Goal: Task Accomplishment & Management: Complete application form

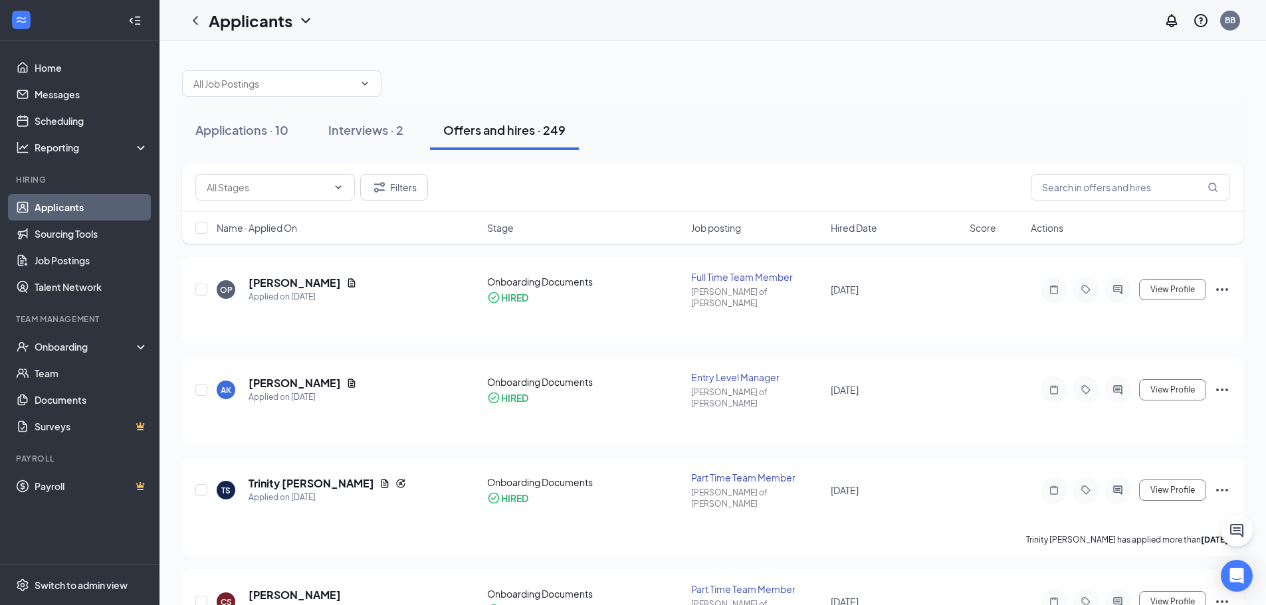
click at [247, 155] on div "Applications · 10 Interviews · 2 Offers and hires · 249" at bounding box center [712, 130] width 1061 height 66
click at [250, 142] on button "Applications · 10" at bounding box center [242, 130] width 120 height 40
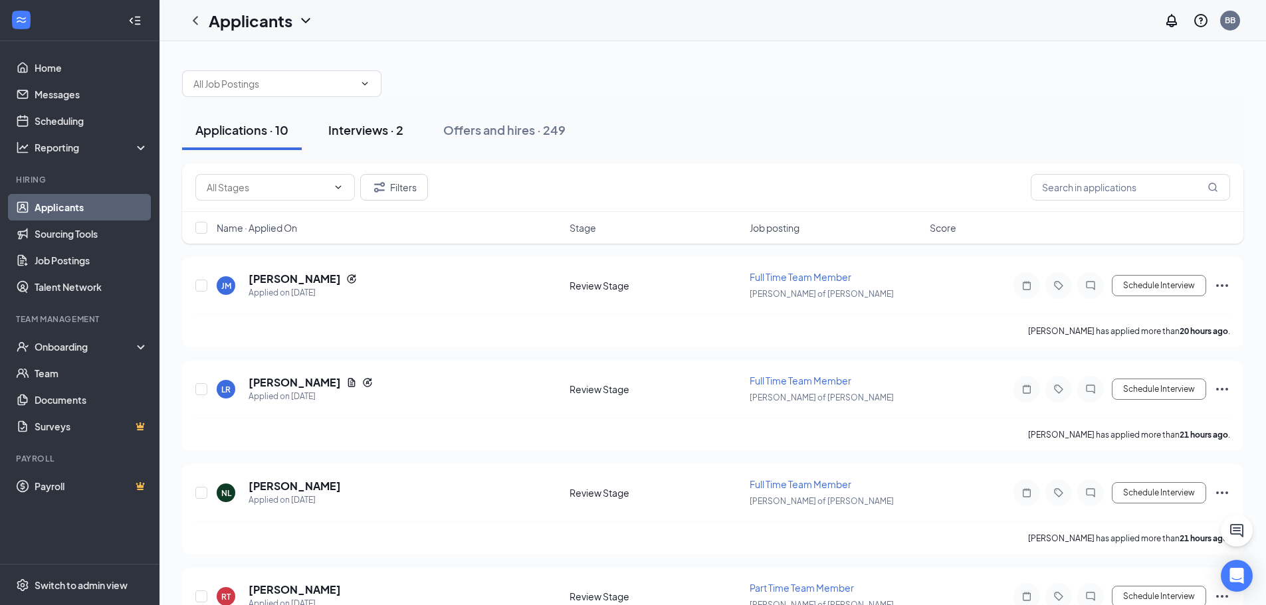
click at [391, 144] on button "Interviews · 2" at bounding box center [366, 130] width 102 height 40
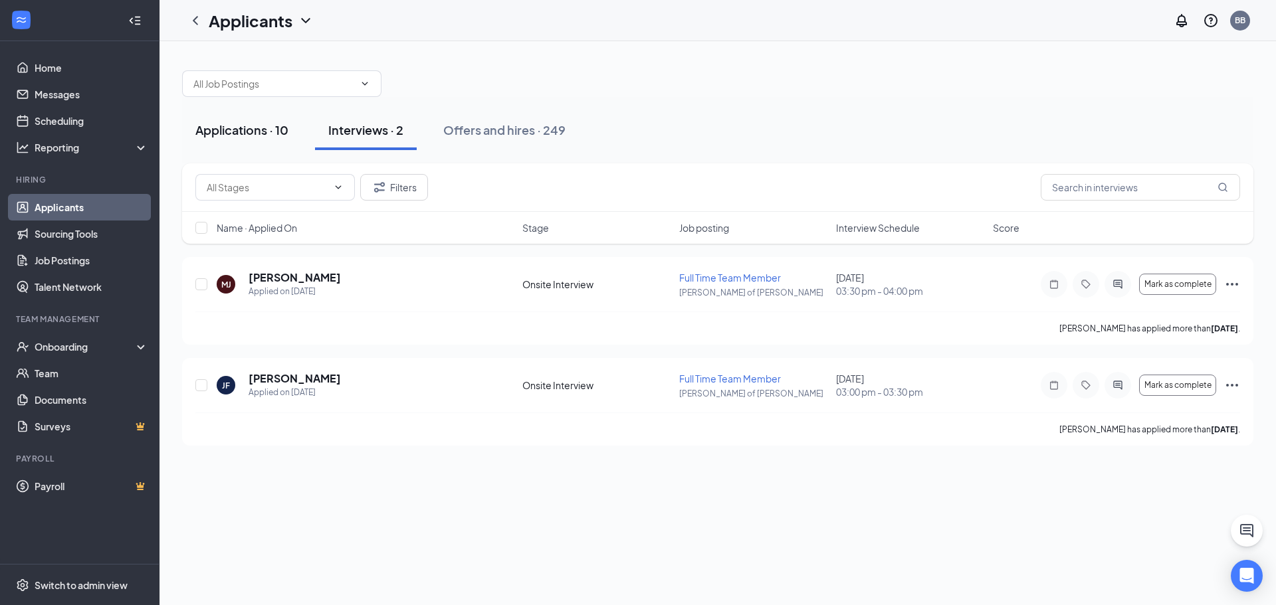
click at [259, 145] on button "Applications · 10" at bounding box center [242, 130] width 120 height 40
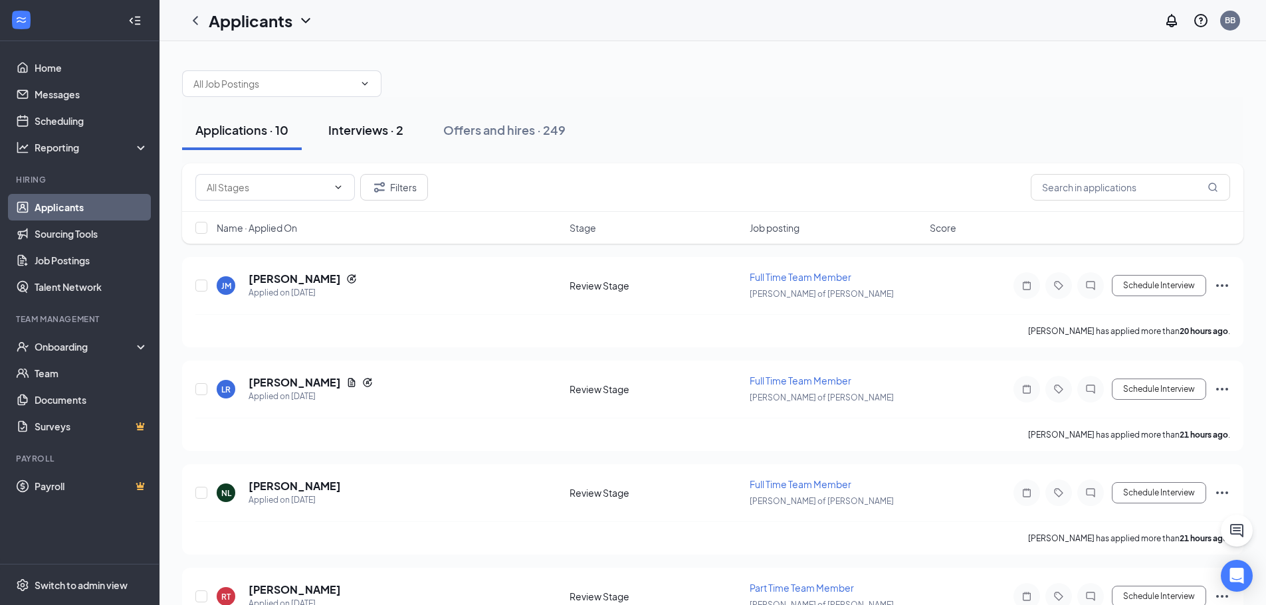
click at [334, 130] on div "Interviews · 2" at bounding box center [365, 130] width 75 height 17
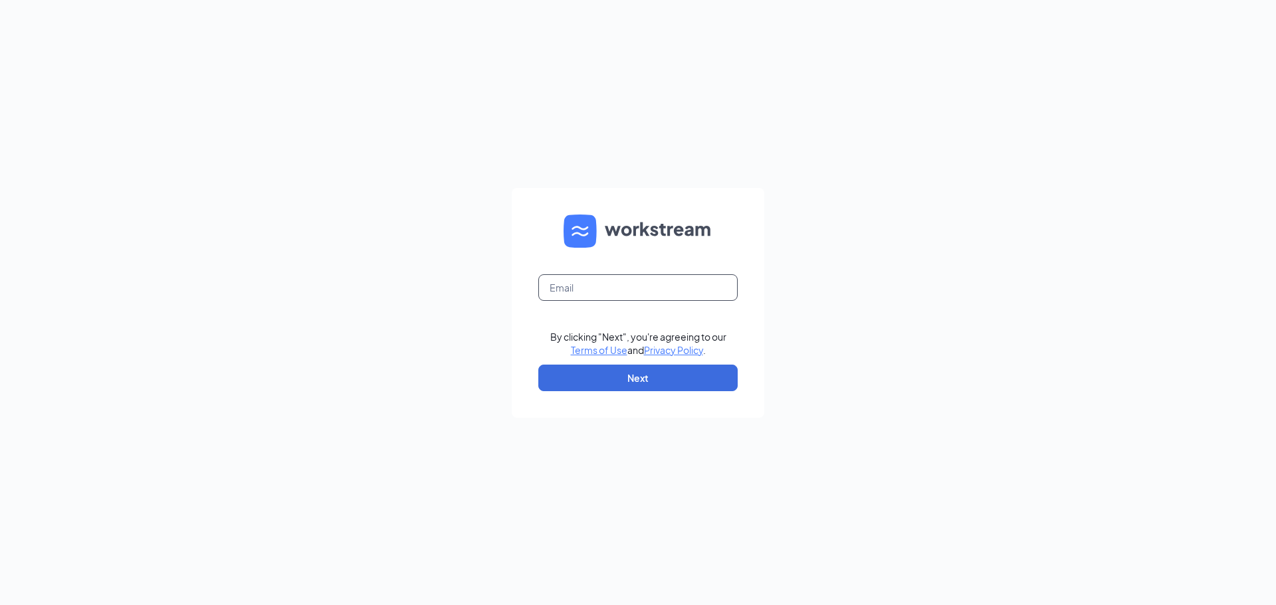
click at [615, 283] on input "text" at bounding box center [637, 287] width 199 height 27
type input "blakeboyer@bleedblue.net"
click at [642, 377] on button "Next" at bounding box center [637, 378] width 199 height 27
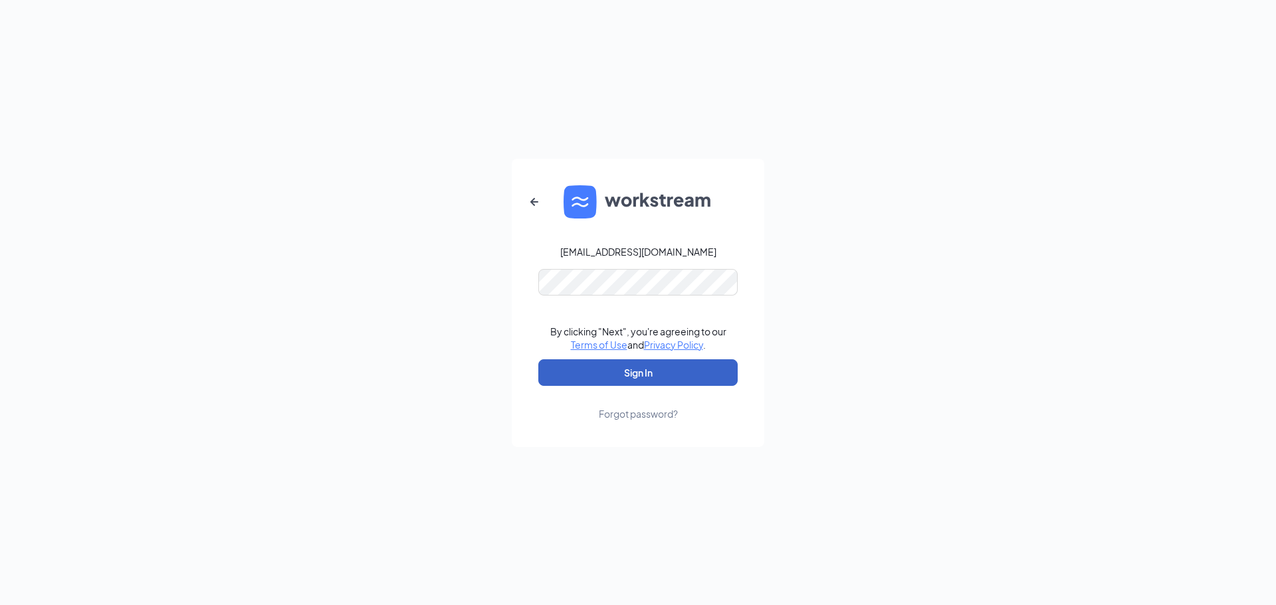
click at [642, 377] on button "Sign In" at bounding box center [637, 372] width 199 height 27
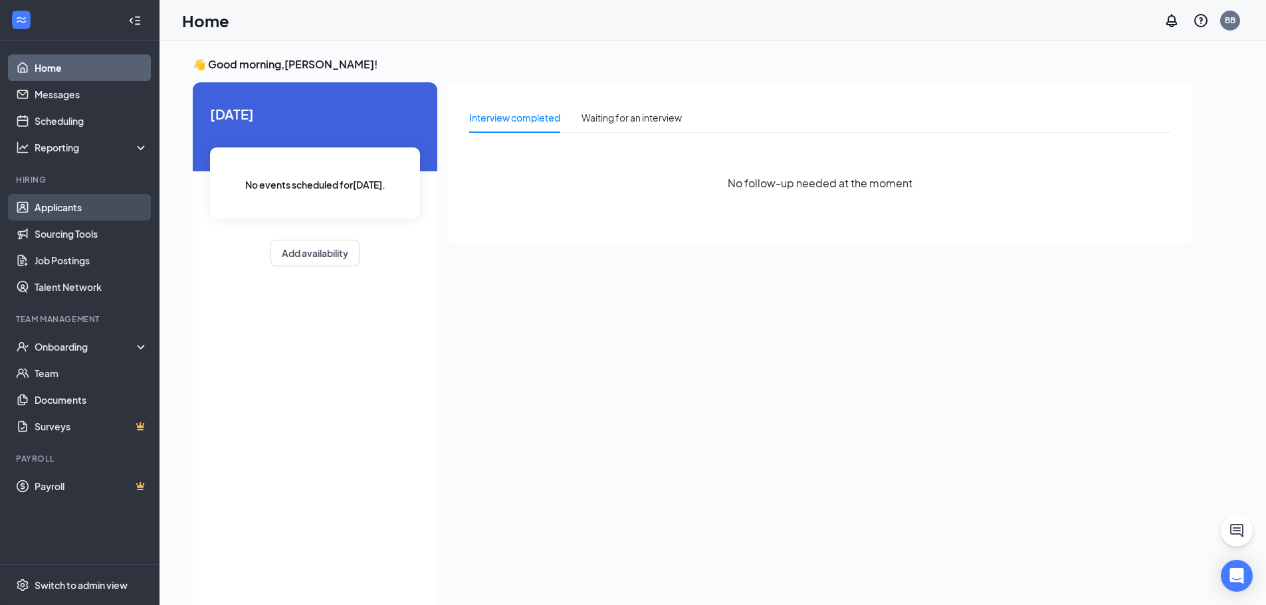
click at [65, 198] on link "Applicants" at bounding box center [92, 207] width 114 height 27
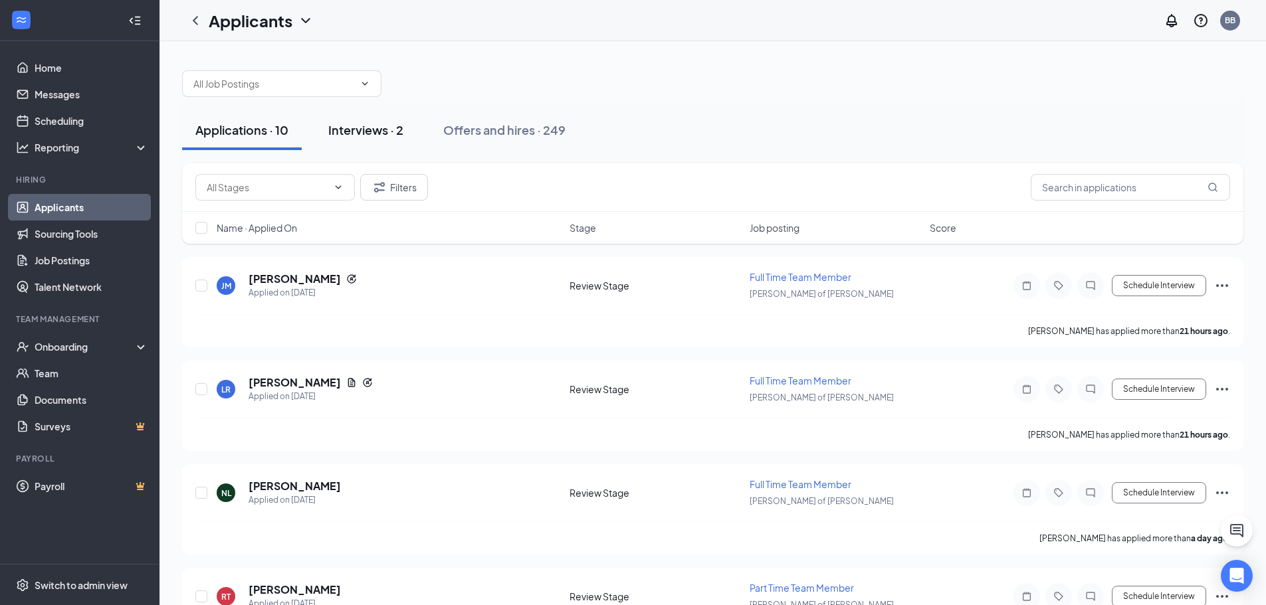
click at [343, 135] on div "Interviews · 2" at bounding box center [365, 130] width 75 height 17
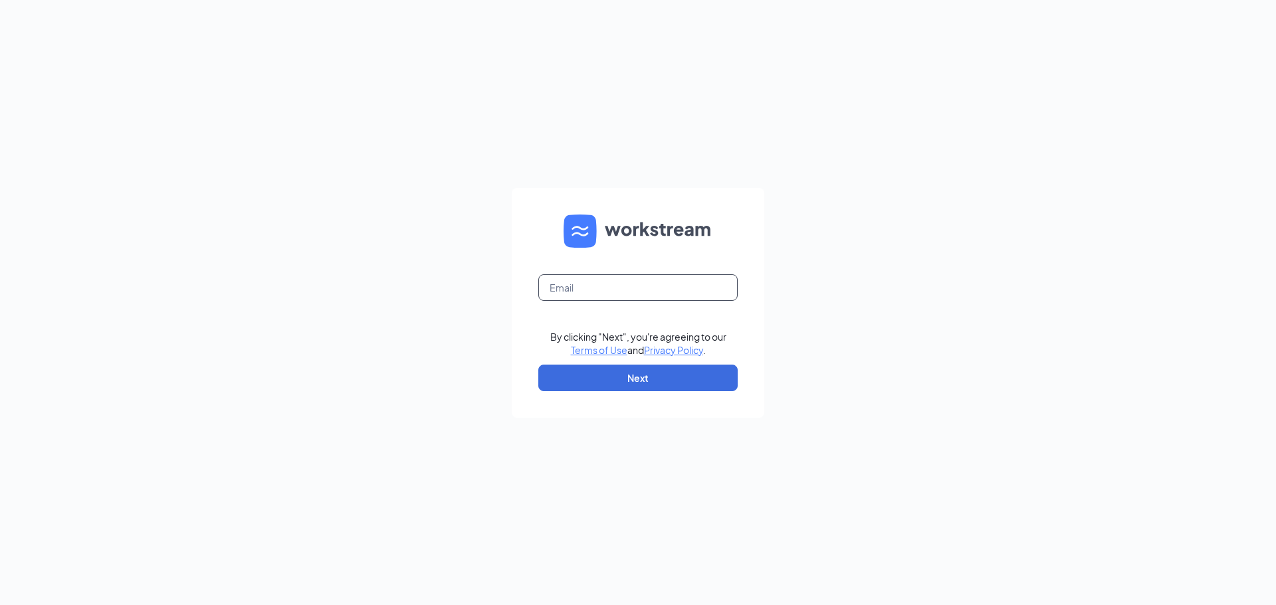
click at [623, 296] on input "text" at bounding box center [637, 287] width 199 height 27
type input "blakeboyer@bleedblue.net"
click at [642, 393] on form "blakeboyer@bleedblue.net By clicking "Next", you're agreeing to our Terms of Us…" at bounding box center [638, 303] width 252 height 230
click at [646, 385] on button "Next" at bounding box center [637, 378] width 199 height 27
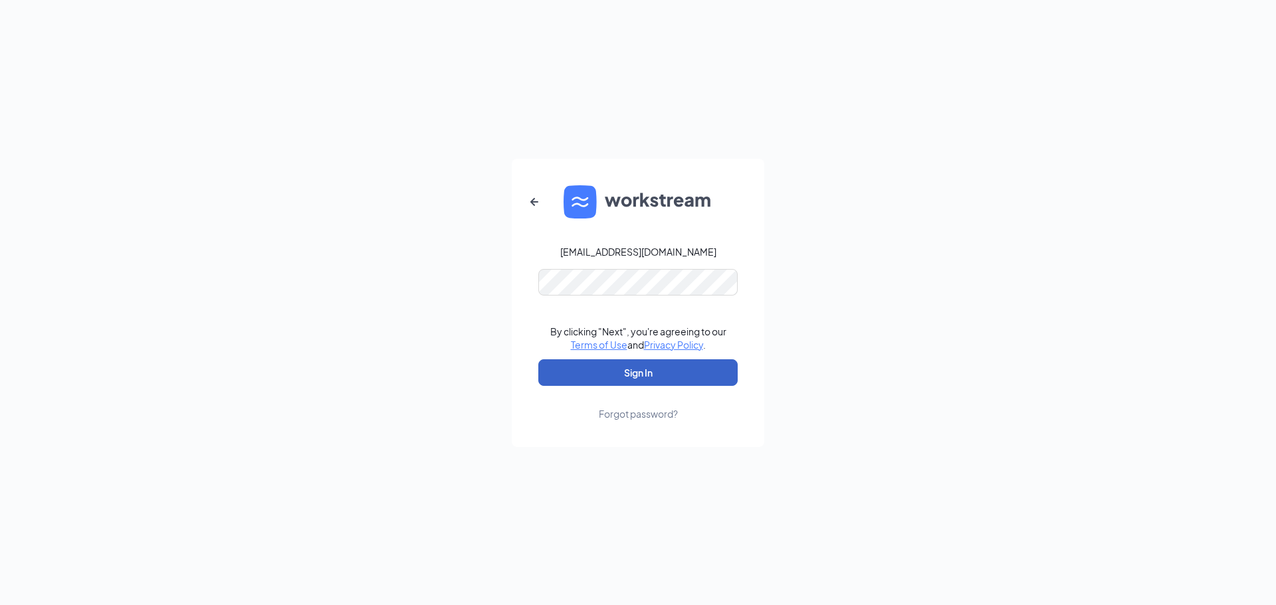
click at [654, 363] on button "Sign In" at bounding box center [637, 372] width 199 height 27
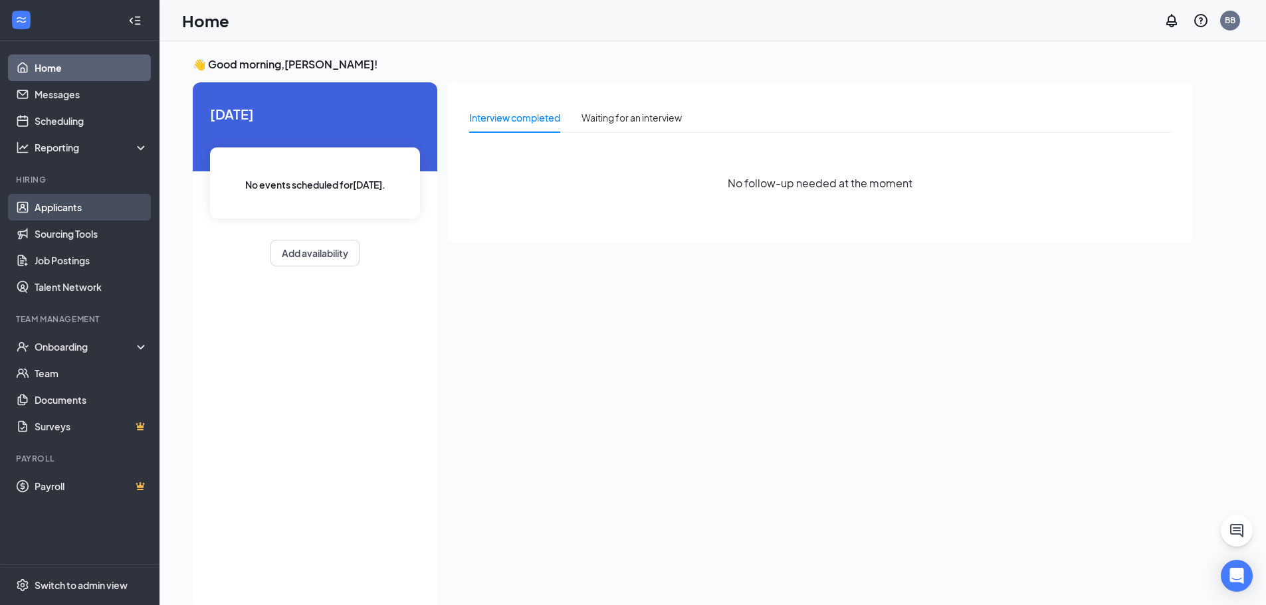
click at [96, 206] on link "Applicants" at bounding box center [92, 207] width 114 height 27
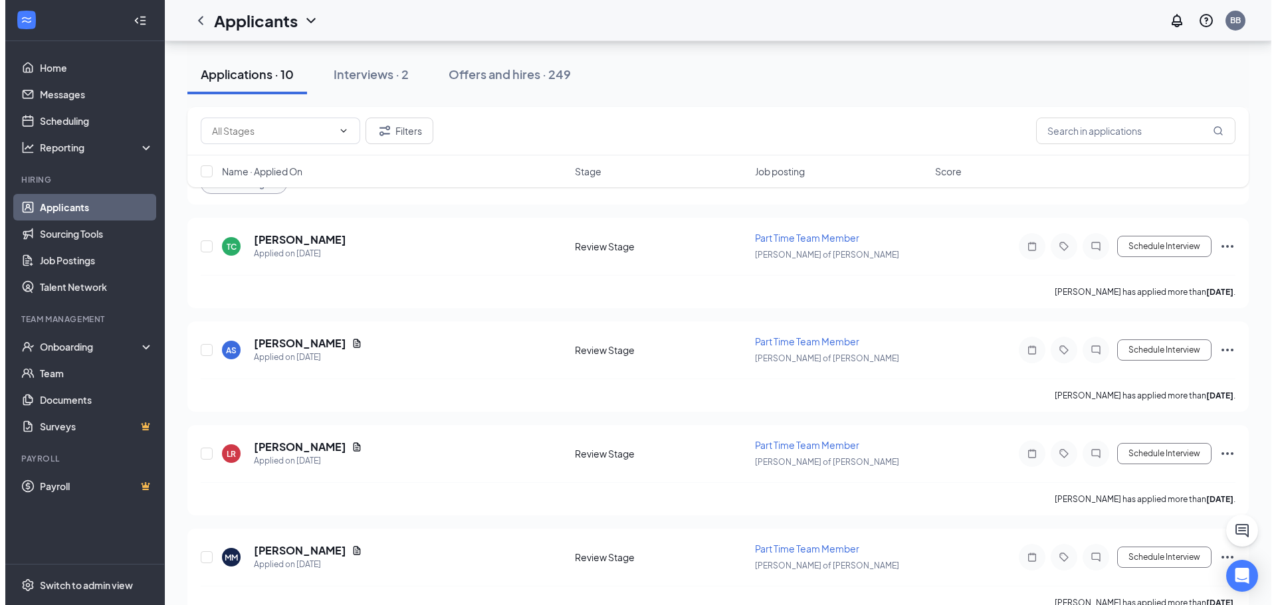
scroll to position [700, 0]
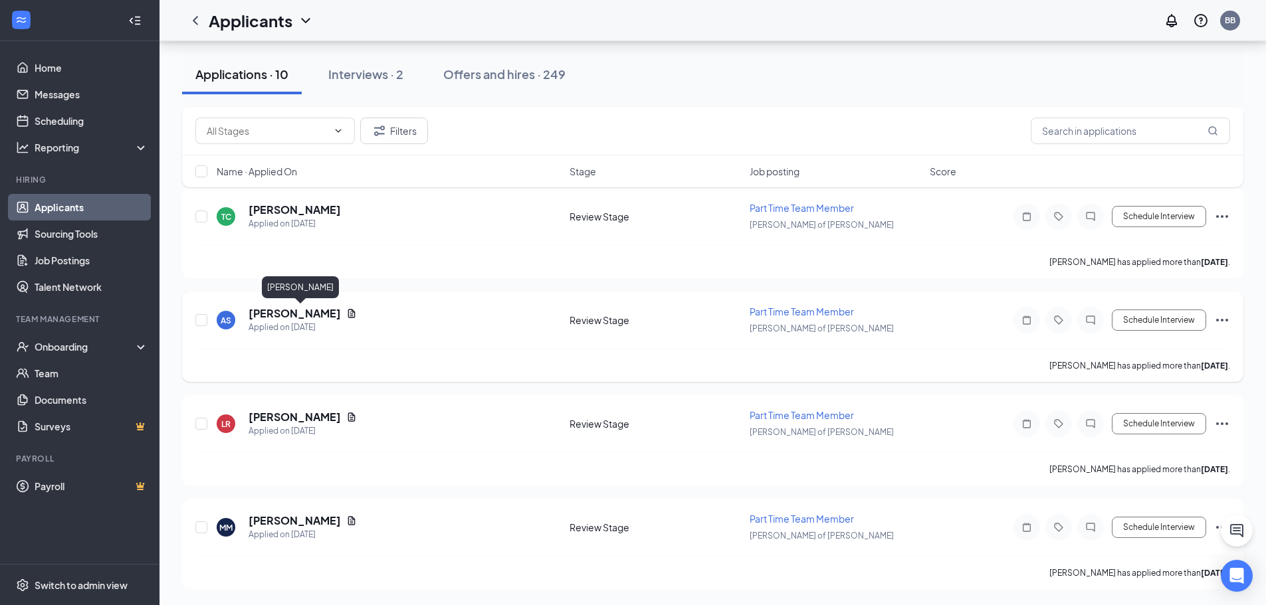
click at [326, 317] on h5 "Aaliyah Shores-Raymond" at bounding box center [294, 313] width 92 height 15
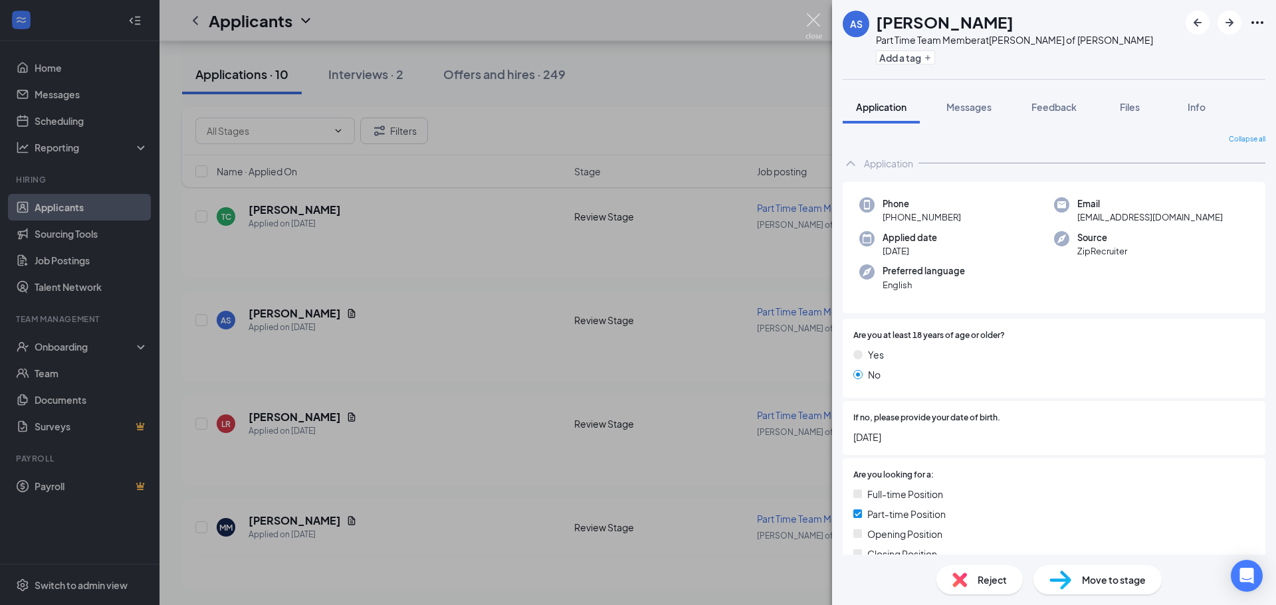
click at [815, 16] on img at bounding box center [813, 26] width 17 height 26
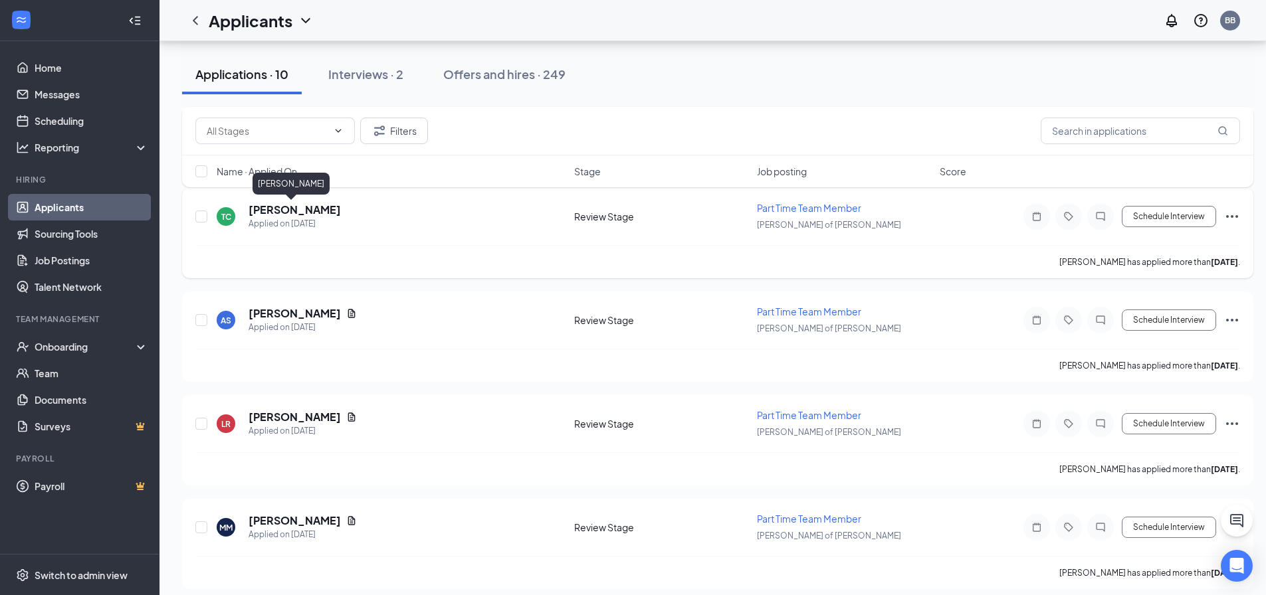
click at [283, 210] on h5 "Trinity Clark" at bounding box center [294, 210] width 92 height 15
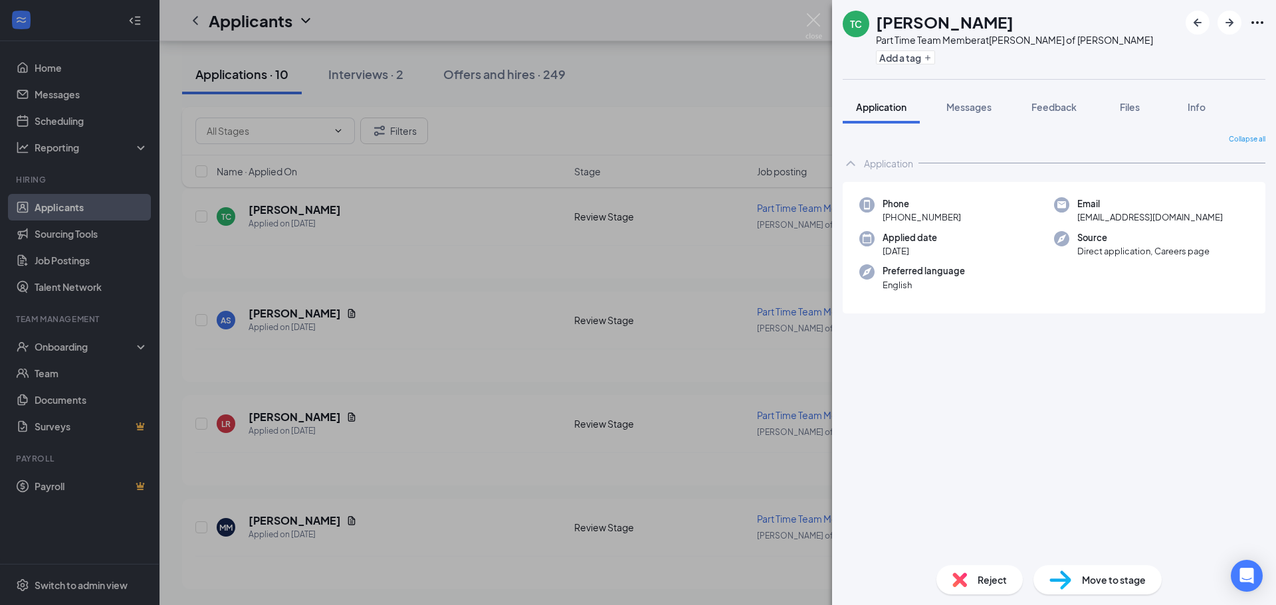
click at [1014, 595] on div "Reject Move to stage" at bounding box center [1054, 580] width 444 height 50
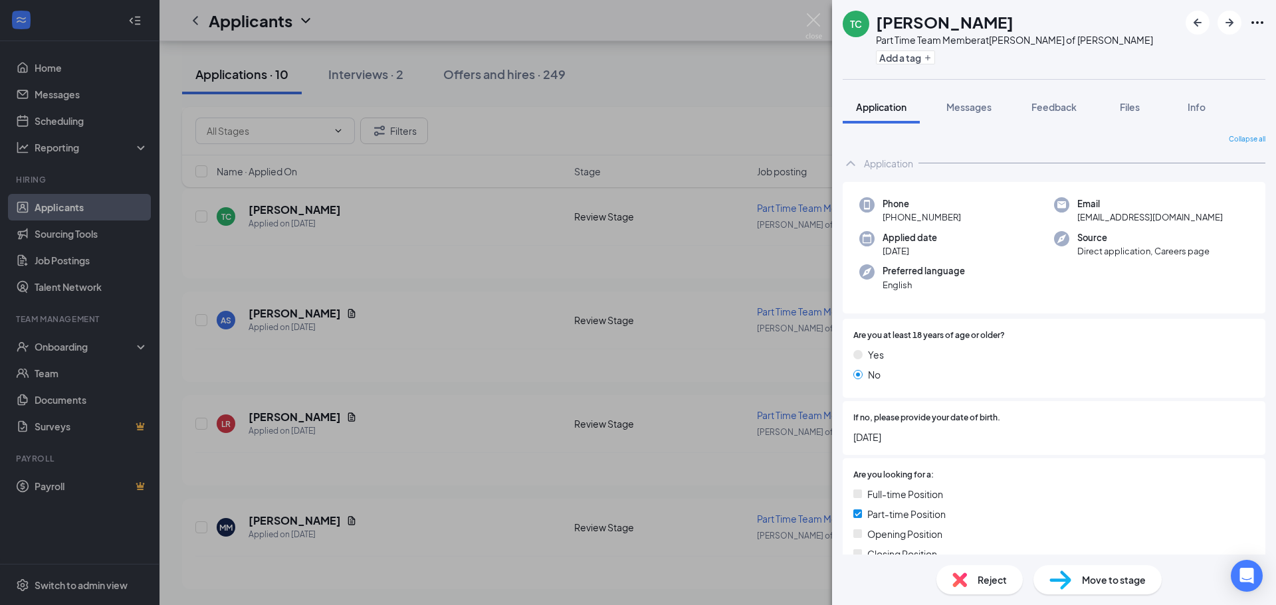
click at [1001, 585] on span "Reject" at bounding box center [991, 580] width 29 height 15
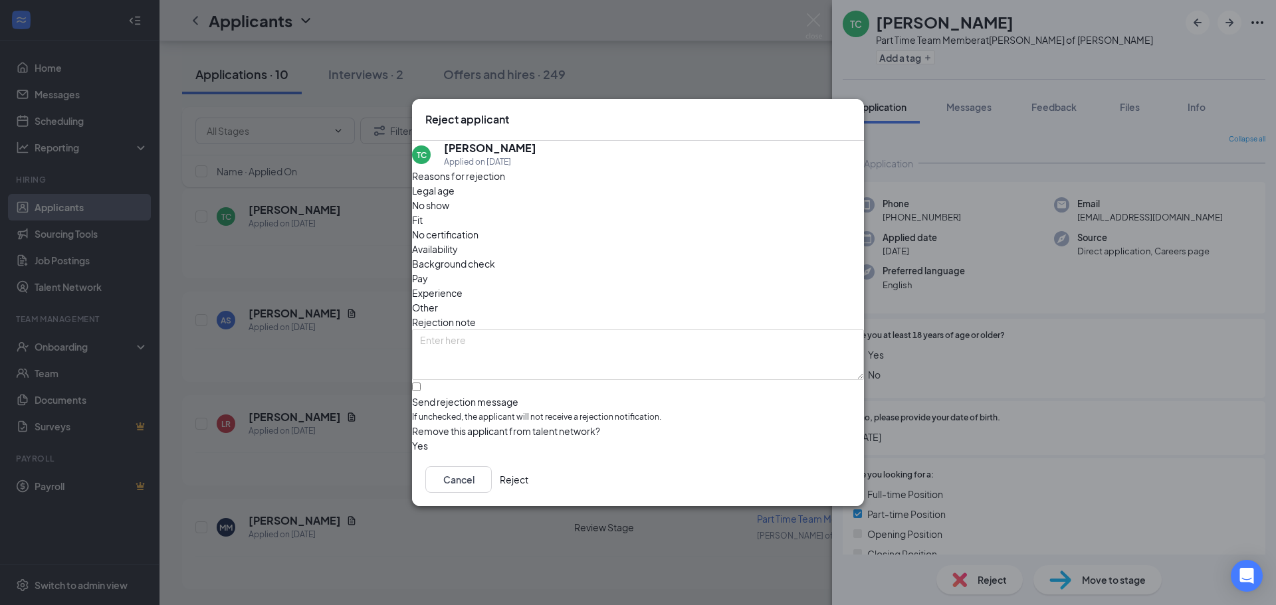
click at [528, 489] on button "Reject" at bounding box center [514, 479] width 29 height 27
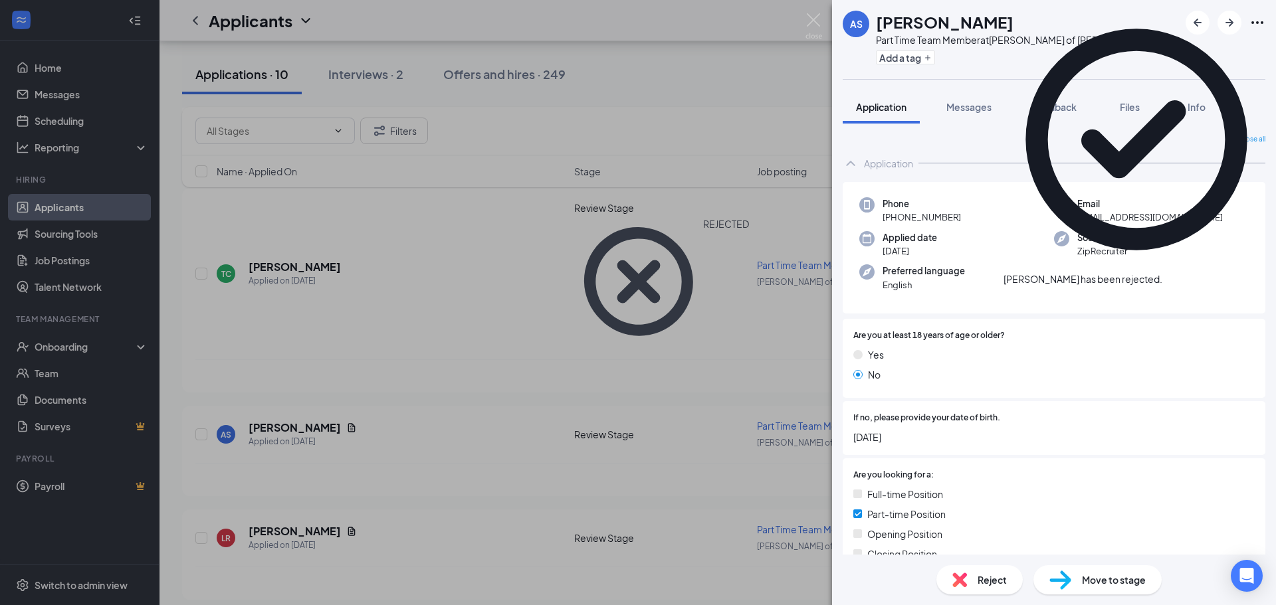
click at [995, 579] on span "Reject" at bounding box center [991, 580] width 29 height 15
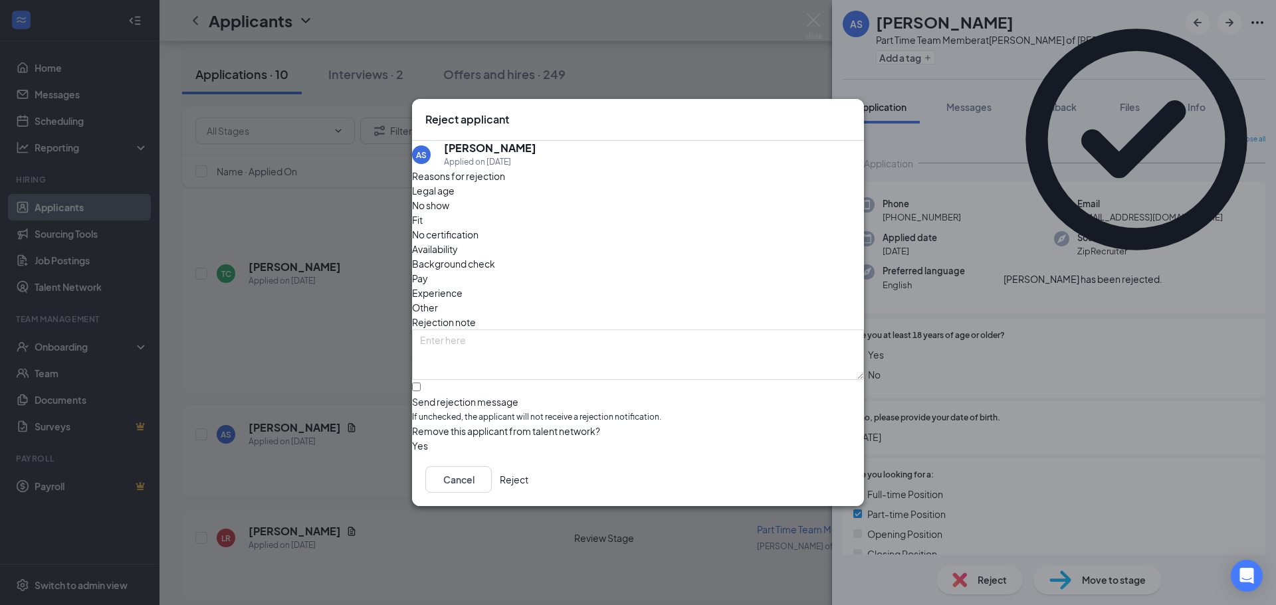
click at [528, 476] on button "Reject" at bounding box center [514, 479] width 29 height 27
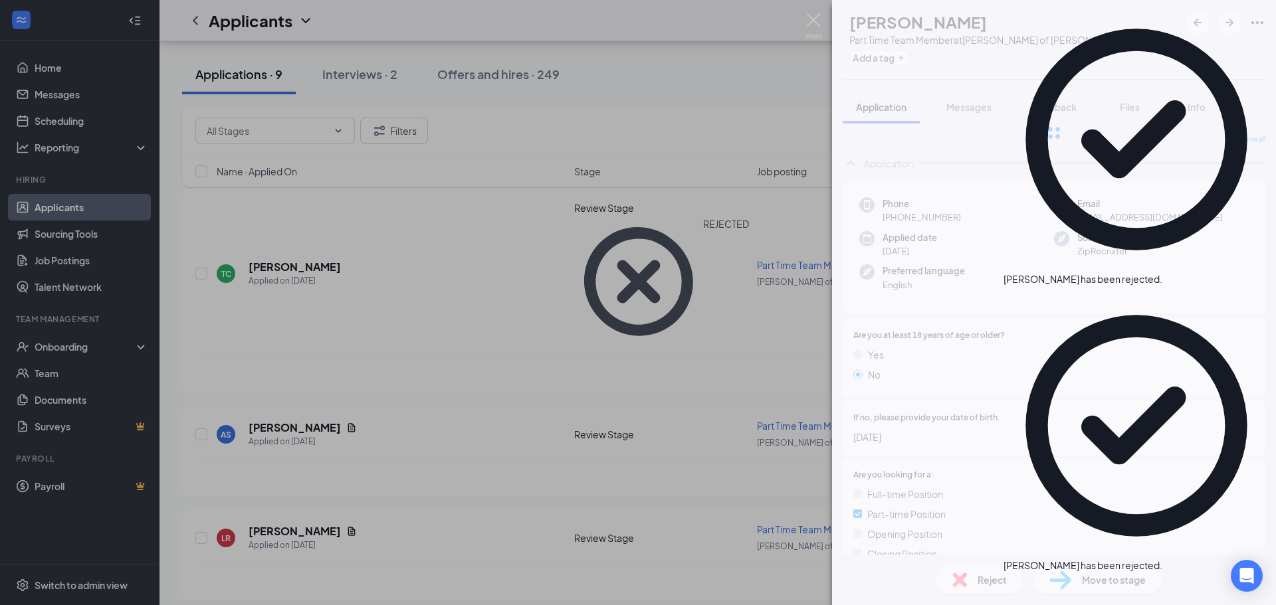
scroll to position [596, 0]
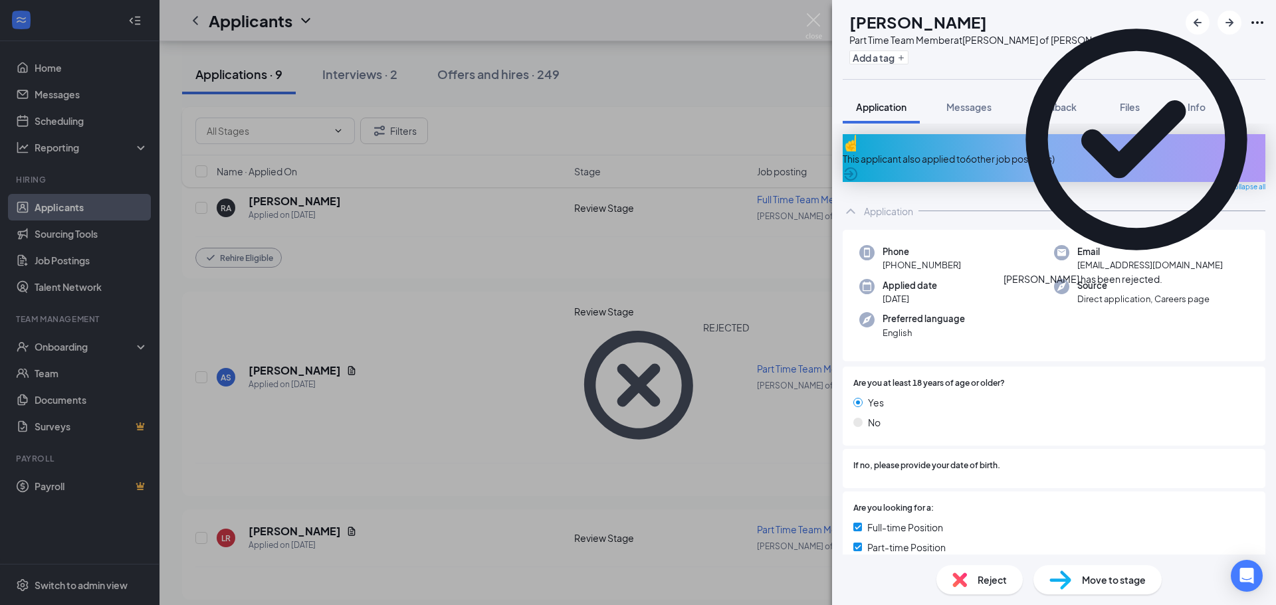
click at [972, 583] on div "Reject" at bounding box center [979, 579] width 86 height 29
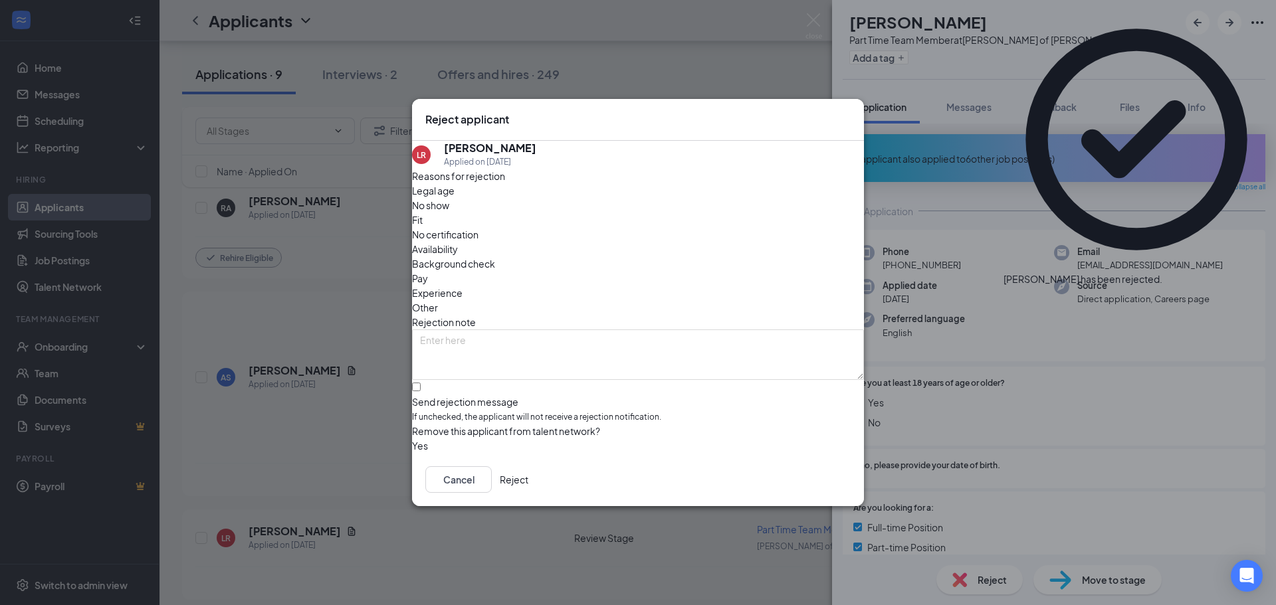
click at [528, 477] on button "Reject" at bounding box center [514, 479] width 29 height 27
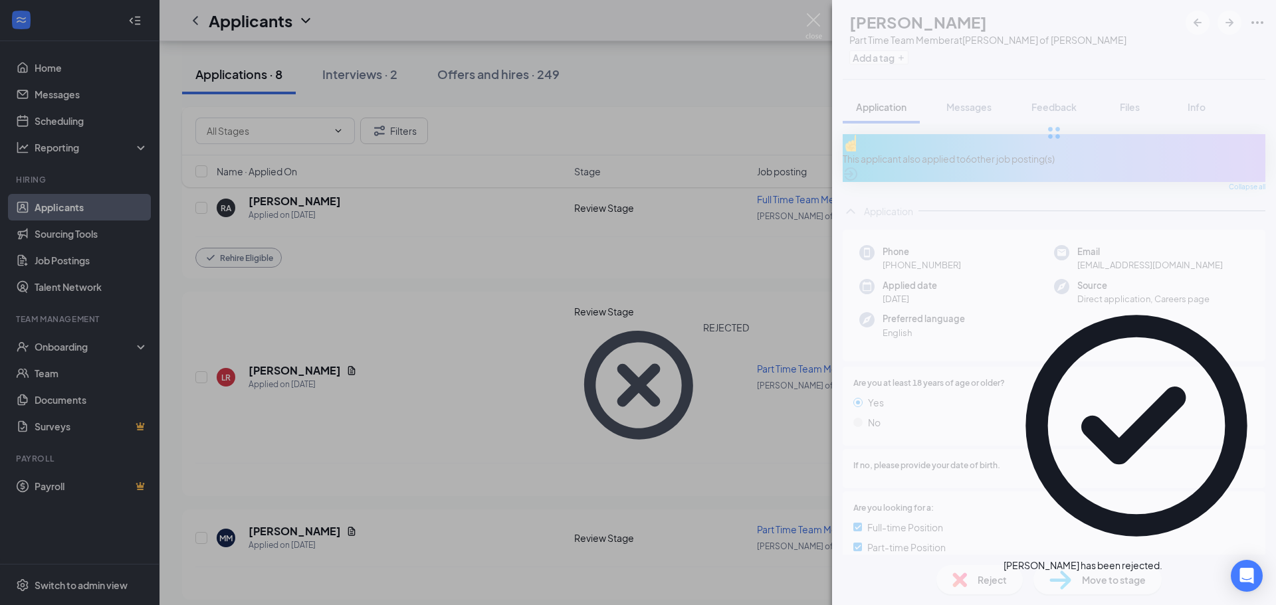
scroll to position [492, 0]
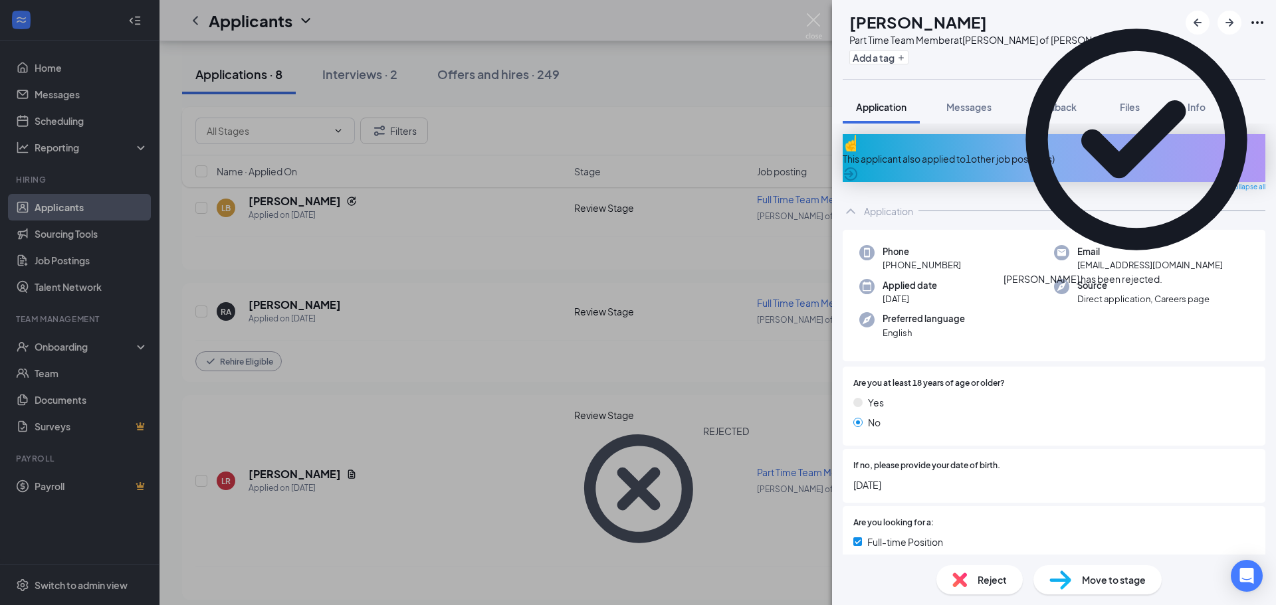
click at [969, 578] on div "Reject" at bounding box center [979, 579] width 86 height 29
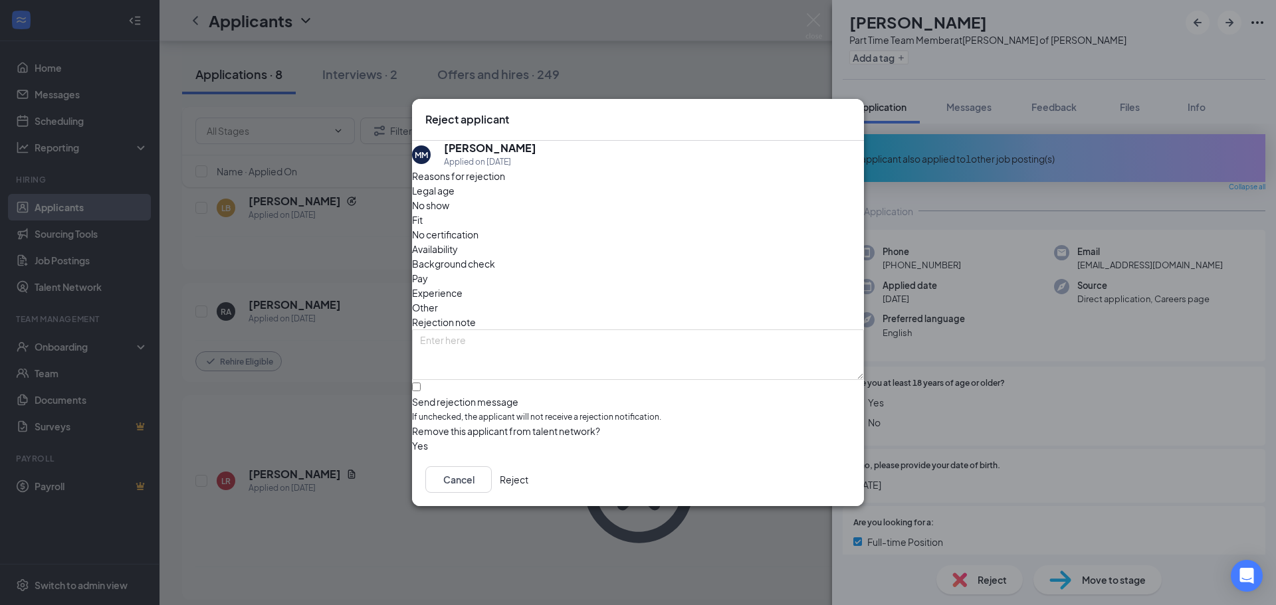
click at [528, 488] on button "Reject" at bounding box center [514, 479] width 29 height 27
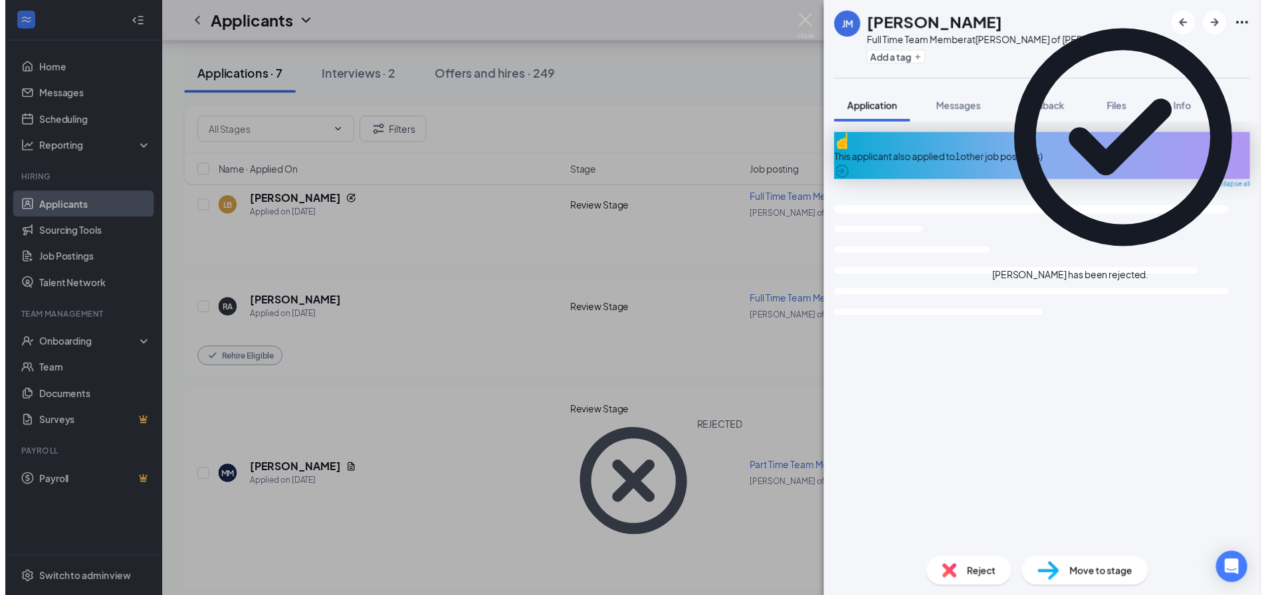
scroll to position [389, 0]
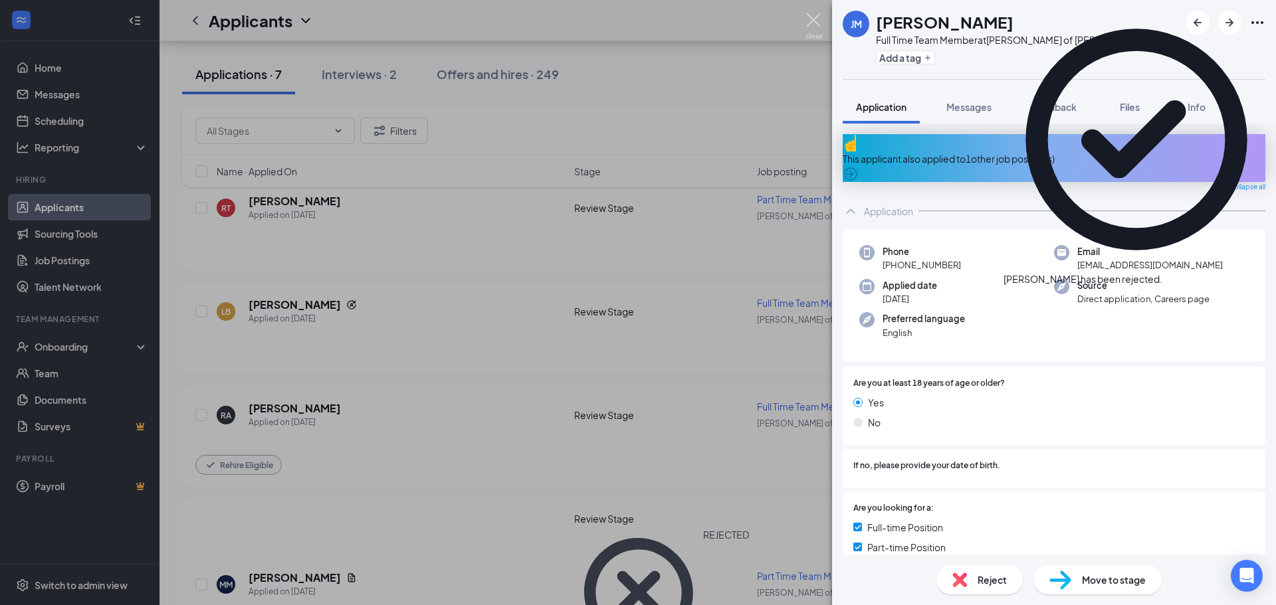
drag, startPoint x: 819, startPoint y: 18, endPoint x: 833, endPoint y: 40, distance: 26.4
click at [819, 17] on img at bounding box center [813, 26] width 17 height 26
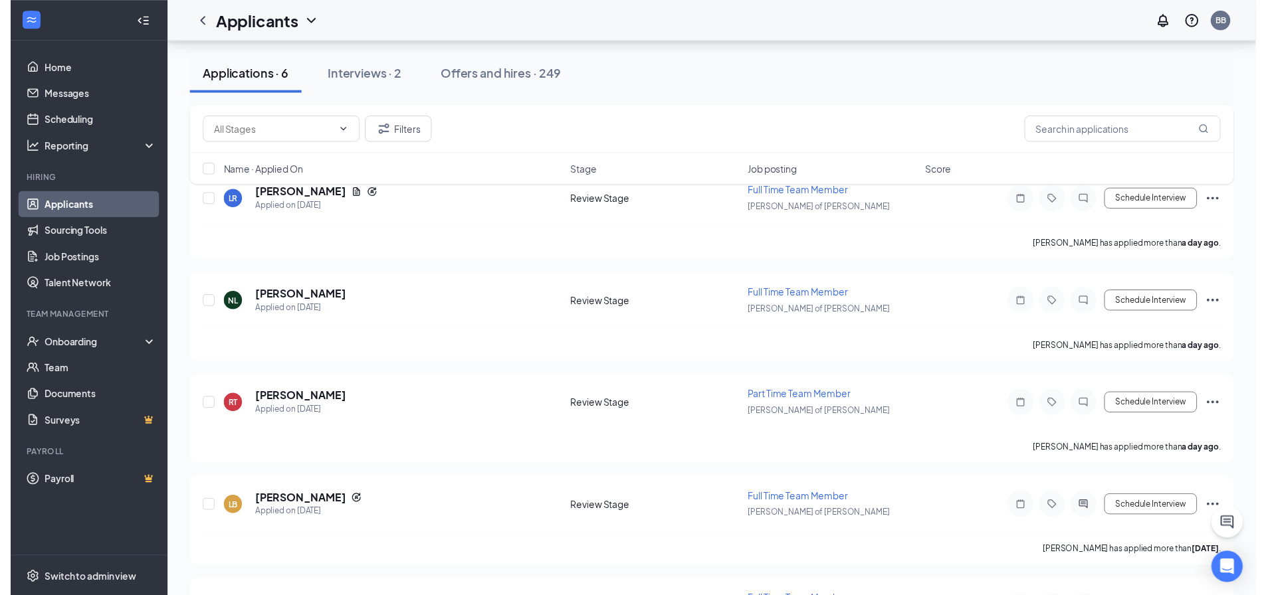
scroll to position [238, 0]
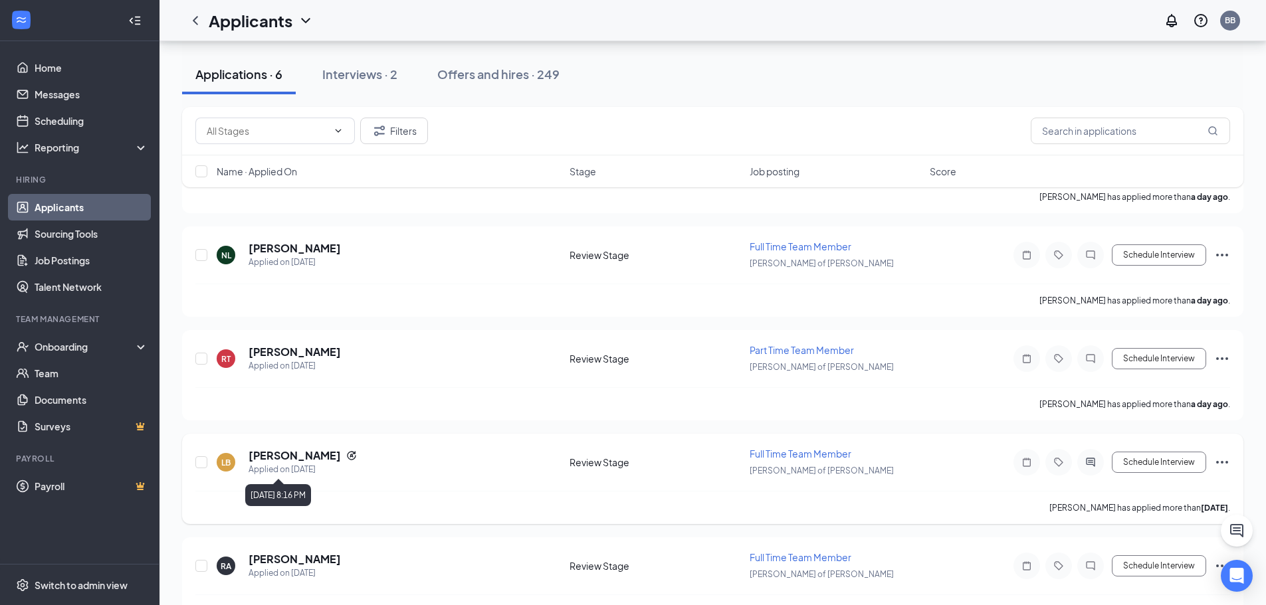
click at [310, 463] on div "Applied on Aug 24" at bounding box center [302, 469] width 108 height 13
click at [308, 458] on h5 "Logan Browder" at bounding box center [294, 455] width 92 height 15
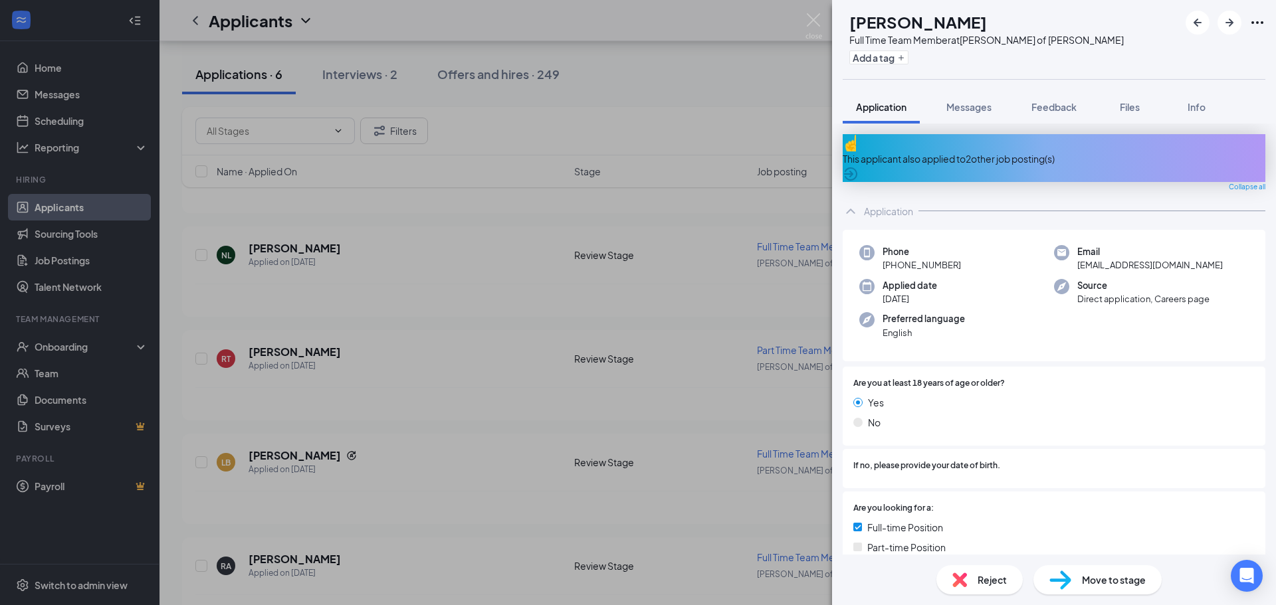
click at [1008, 153] on div "This applicant also applied to 2 other job posting(s)" at bounding box center [1053, 158] width 423 height 15
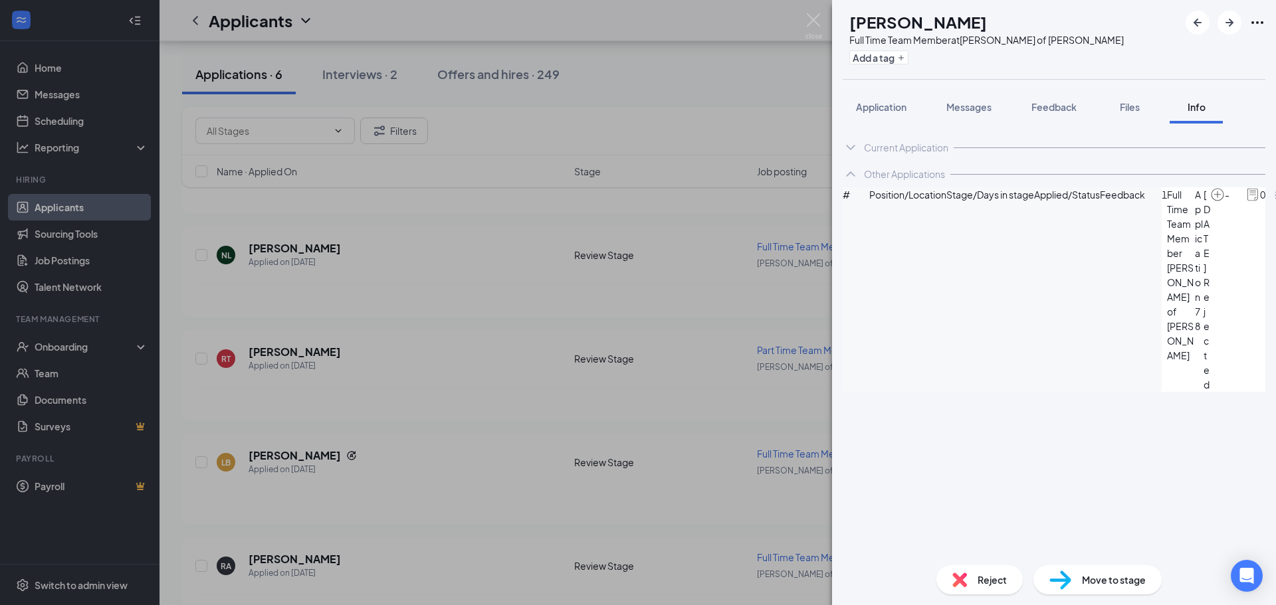
click at [997, 590] on div "Reject" at bounding box center [979, 579] width 86 height 29
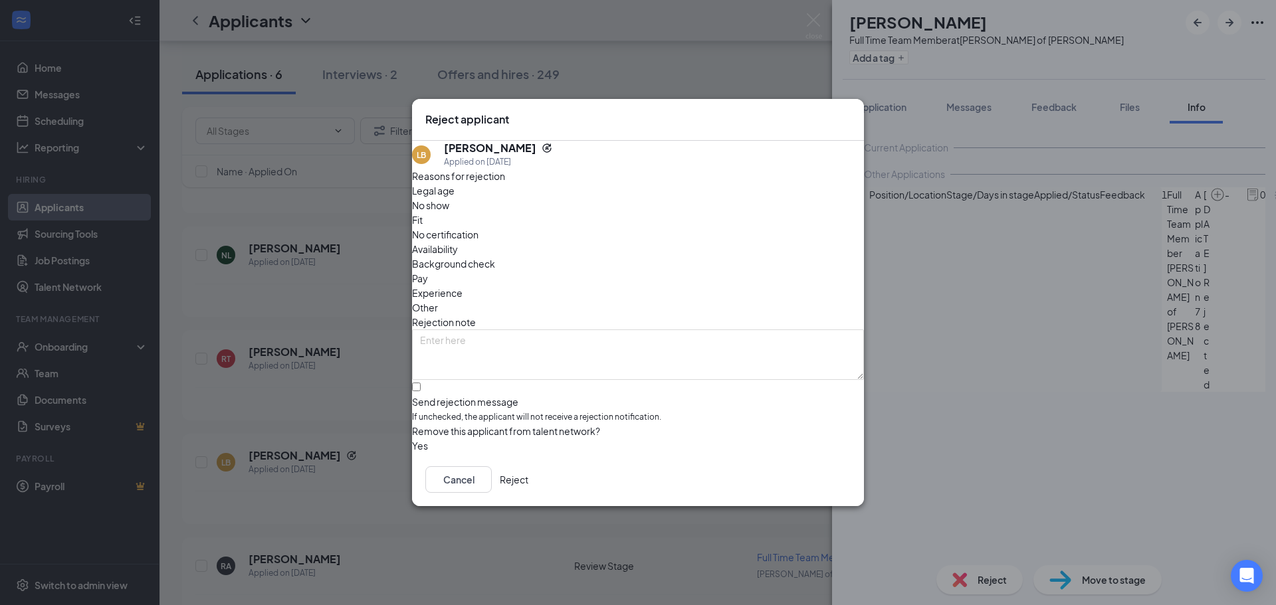
click at [528, 486] on button "Reject" at bounding box center [514, 479] width 29 height 27
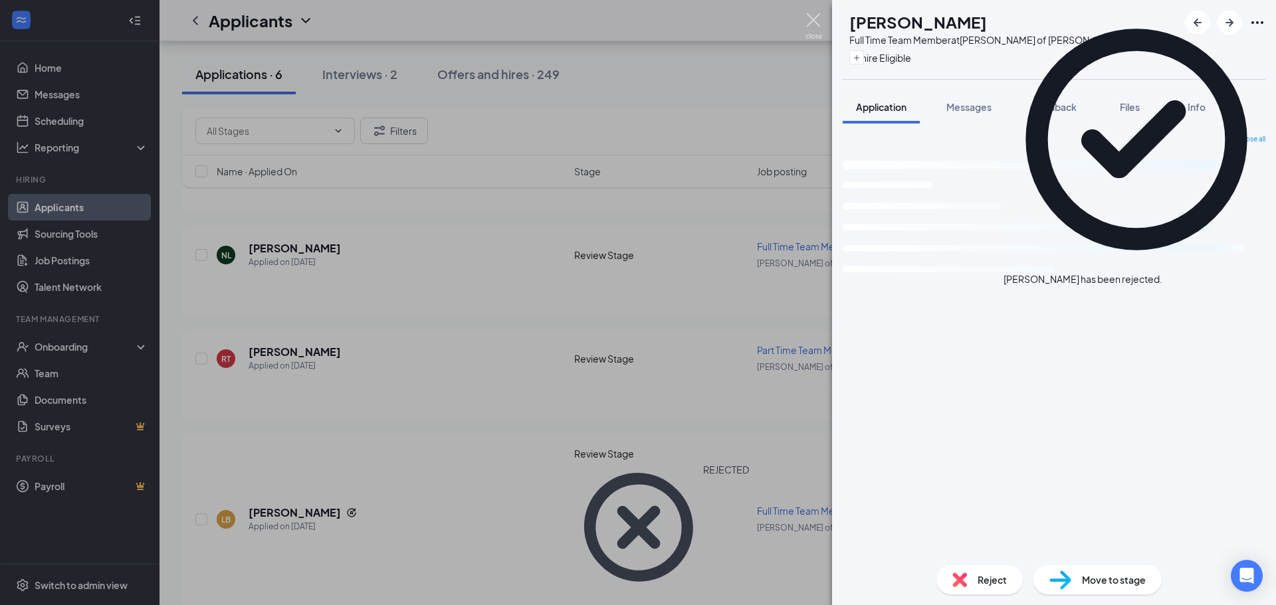
click at [818, 17] on img at bounding box center [813, 26] width 17 height 26
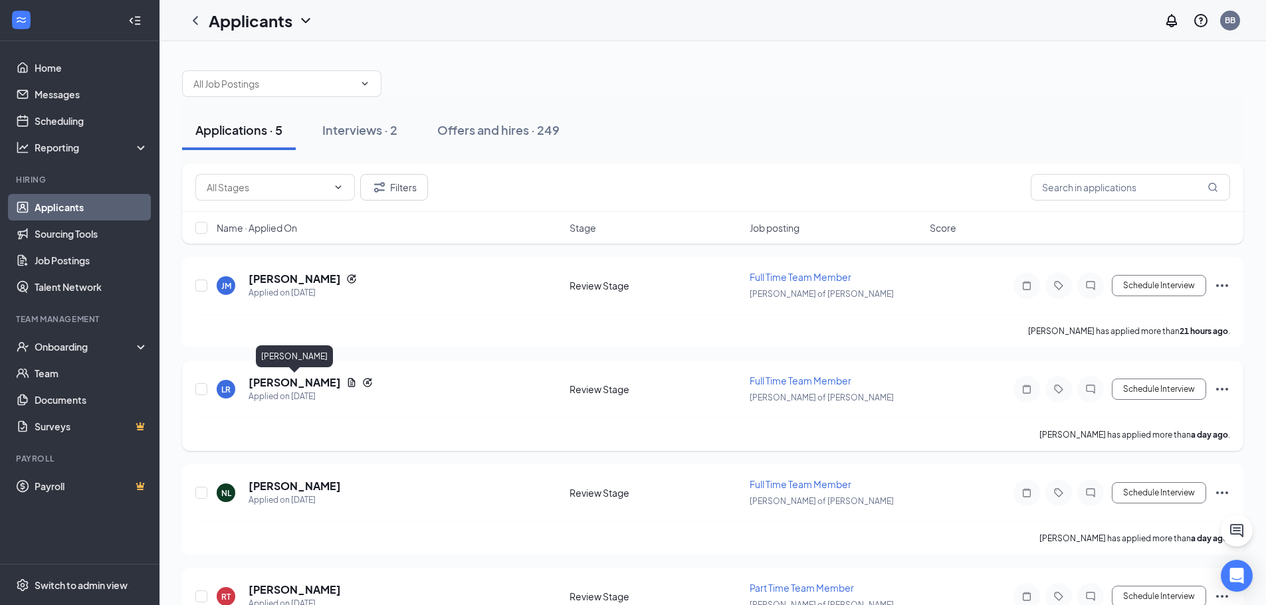
click at [328, 383] on h5 "Landon Rodriguez" at bounding box center [294, 382] width 92 height 15
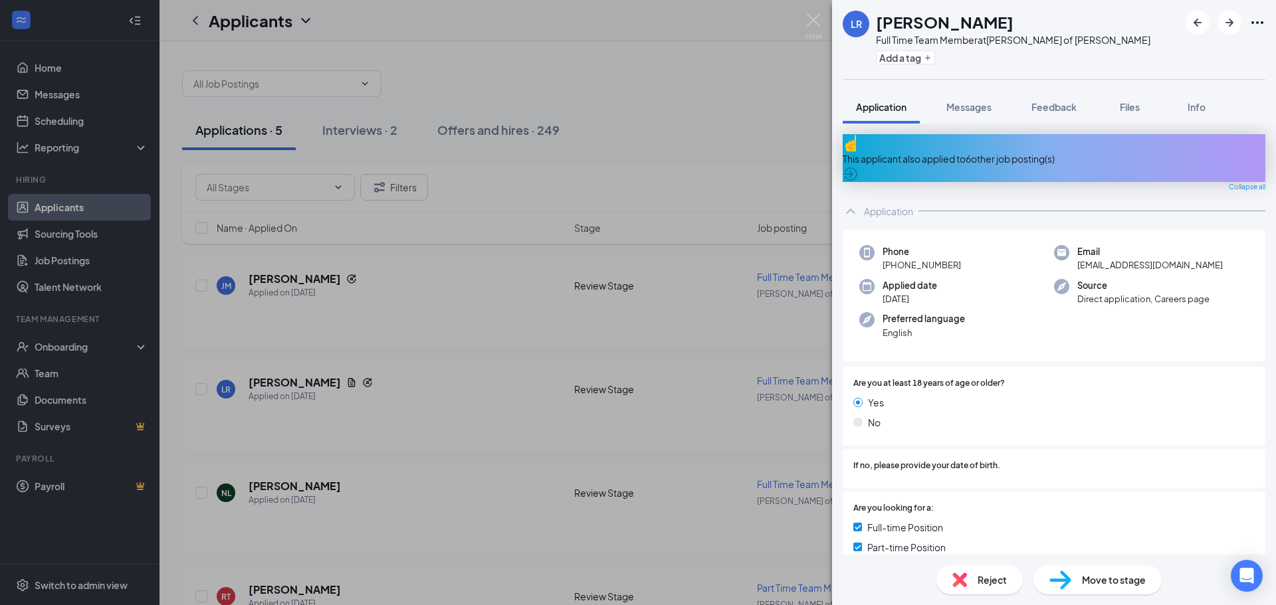
click at [1022, 151] on div "This applicant also applied to 6 other job posting(s)" at bounding box center [1053, 158] width 423 height 15
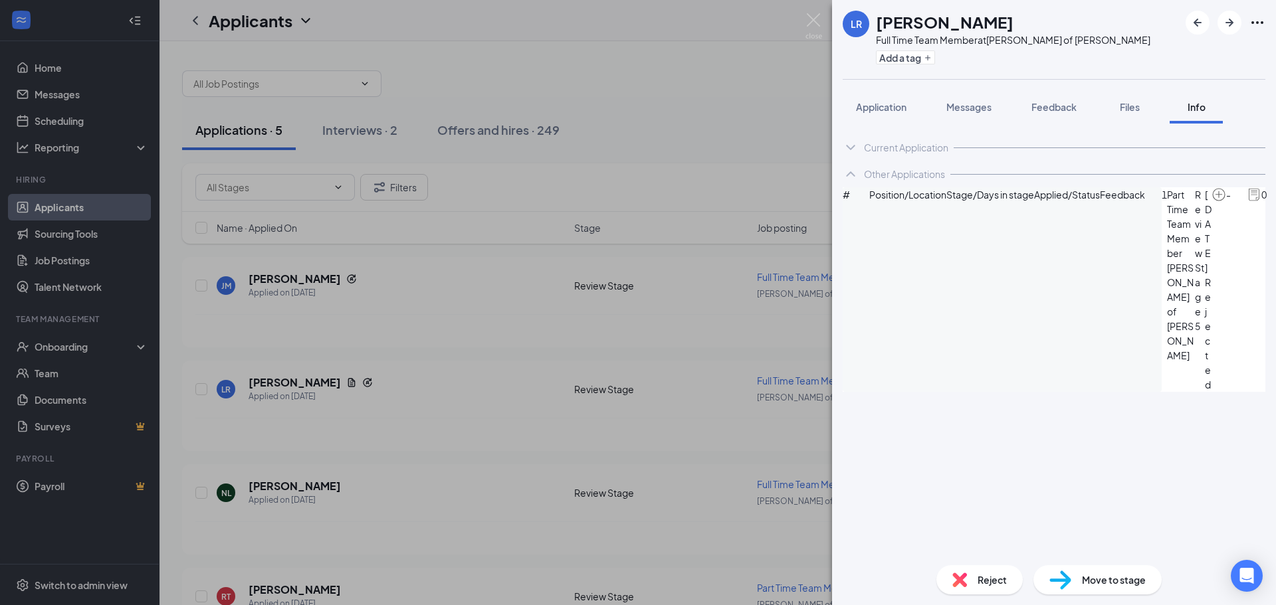
drag, startPoint x: 1024, startPoint y: 149, endPoint x: 969, endPoint y: 209, distance: 81.3
click at [946, 202] on div "Position/Location" at bounding box center [907, 194] width 77 height 15
click at [975, 585] on div "Reject" at bounding box center [979, 579] width 86 height 29
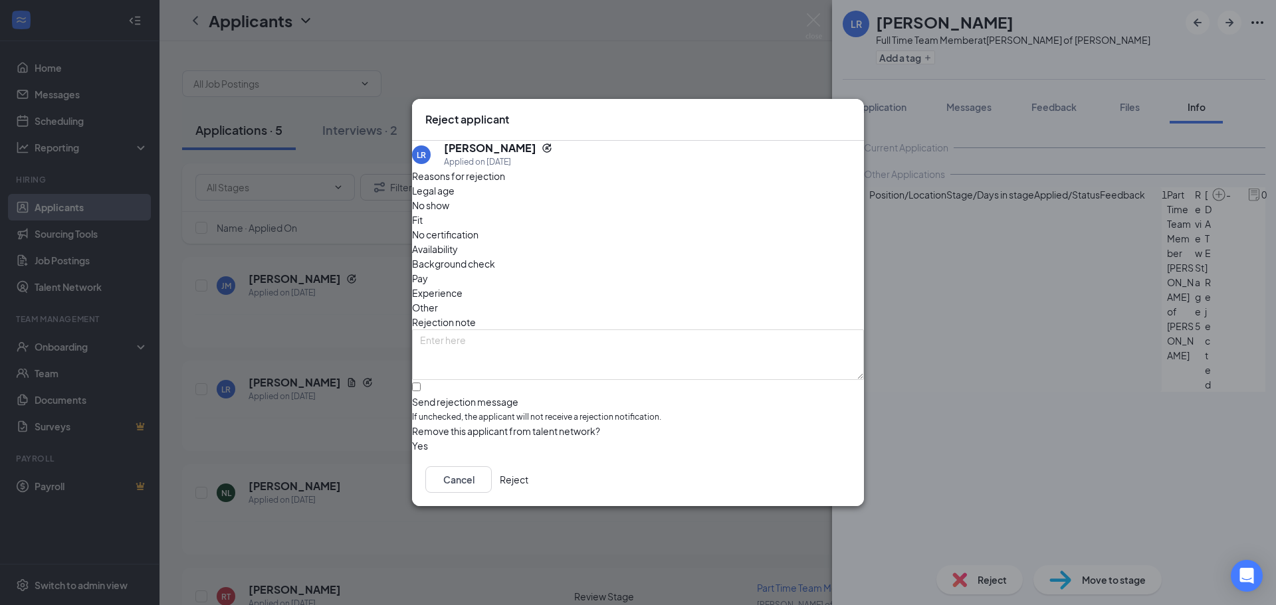
click at [528, 488] on button "Reject" at bounding box center [514, 479] width 29 height 27
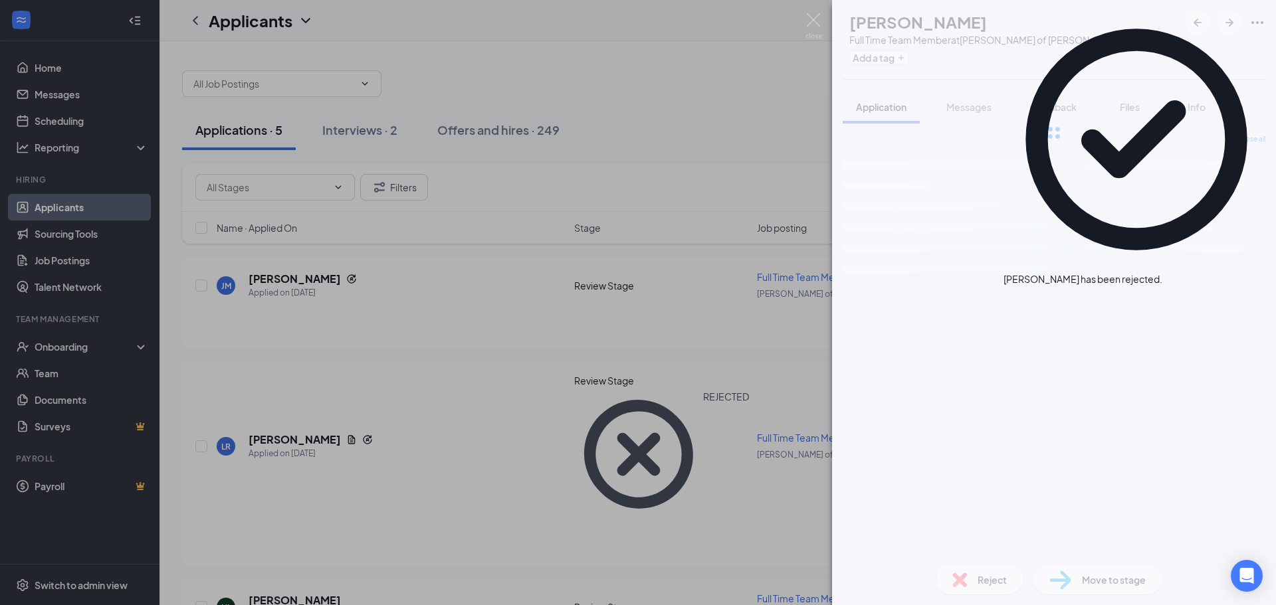
click at [815, 24] on img at bounding box center [813, 26] width 17 height 26
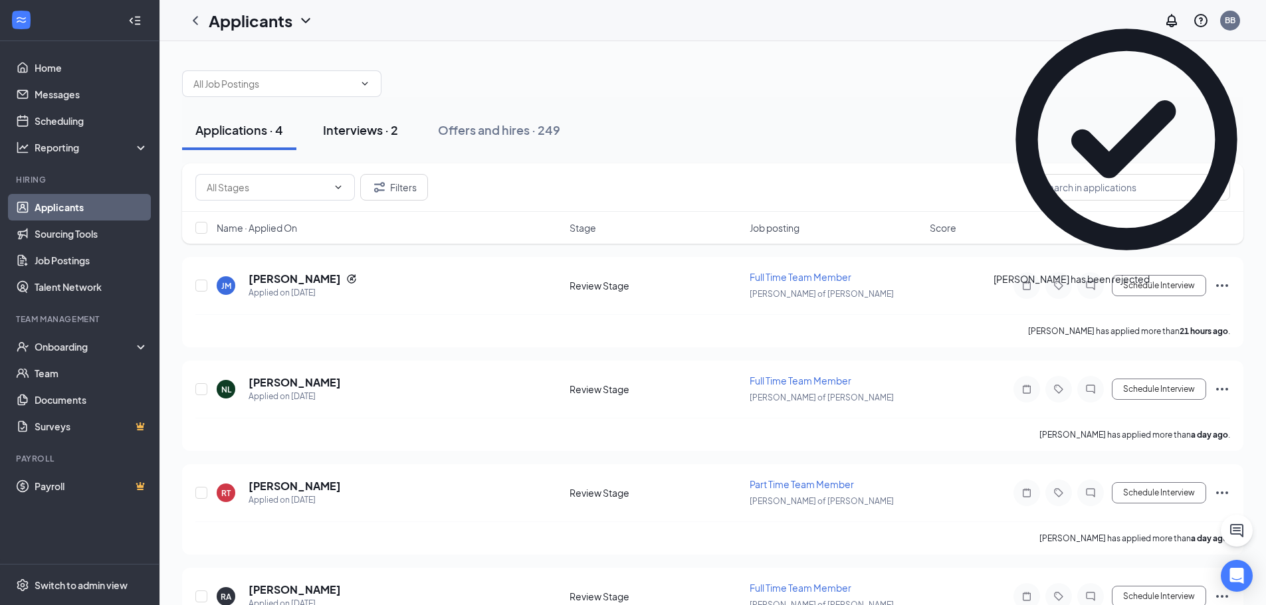
click at [378, 144] on button "Interviews · 2" at bounding box center [361, 130] width 102 height 40
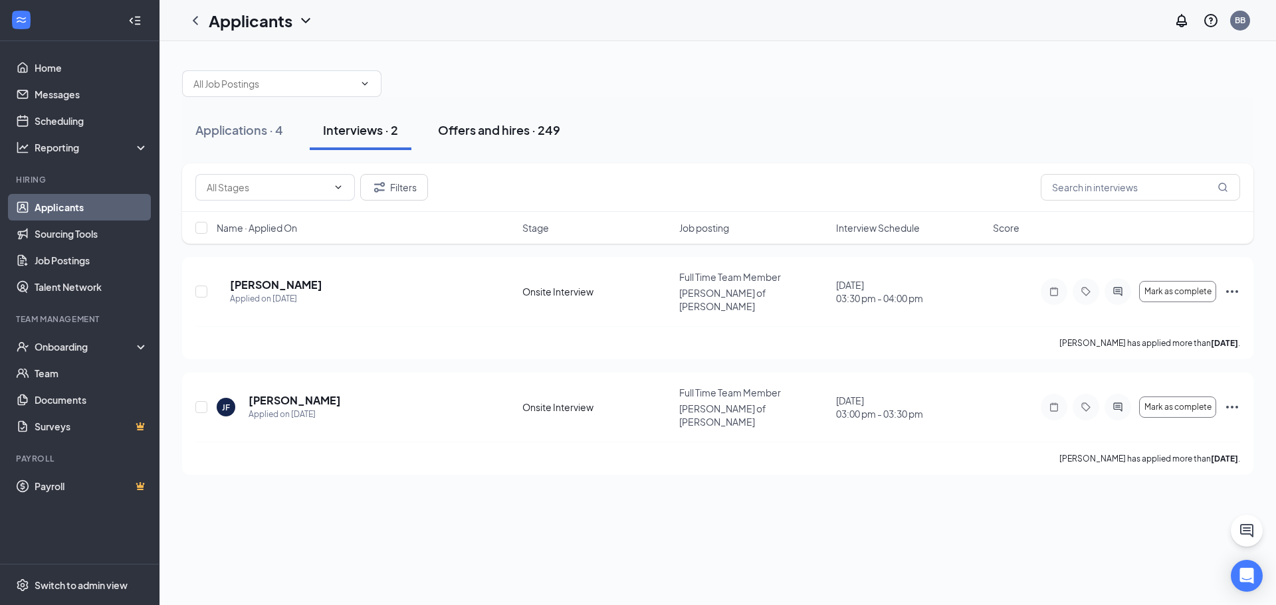
click at [476, 140] on button "Offers and hires · 249" at bounding box center [499, 130] width 149 height 40
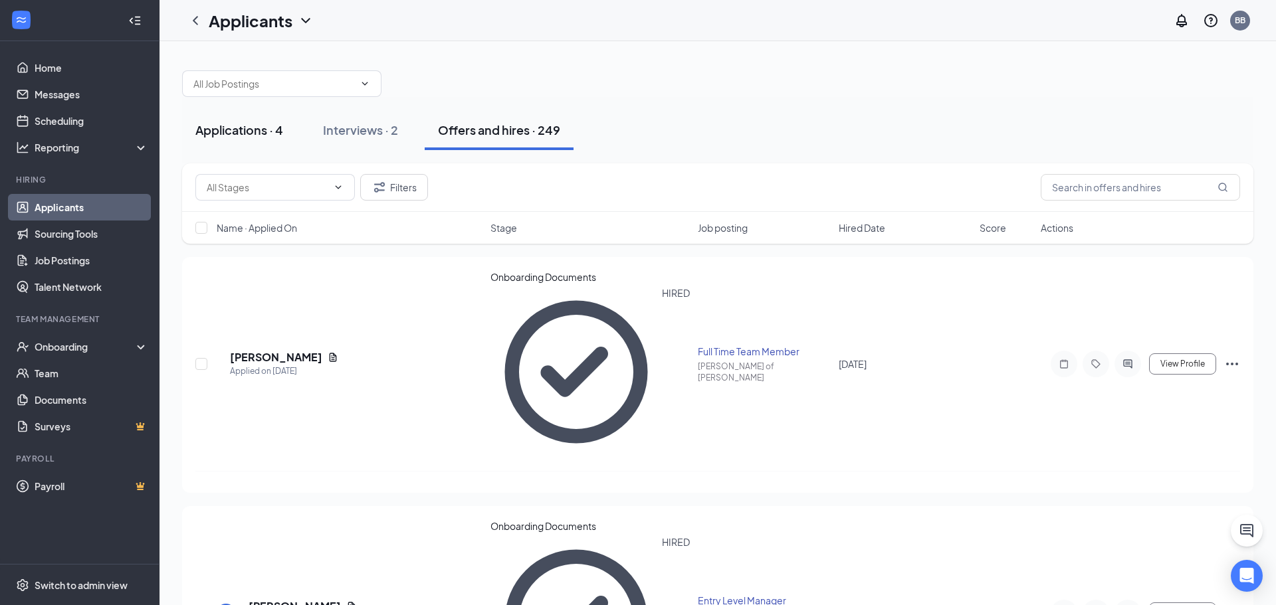
click at [242, 142] on button "Applications · 4" at bounding box center [239, 130] width 114 height 40
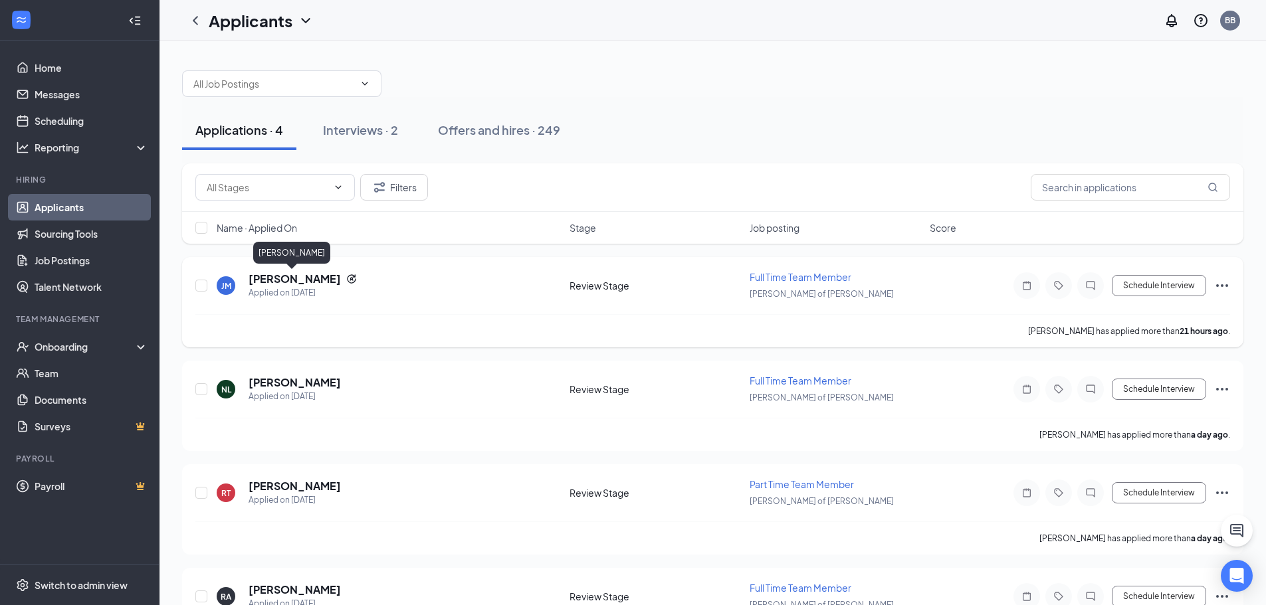
click at [300, 277] on h5 "Joshua Murrell" at bounding box center [294, 279] width 92 height 15
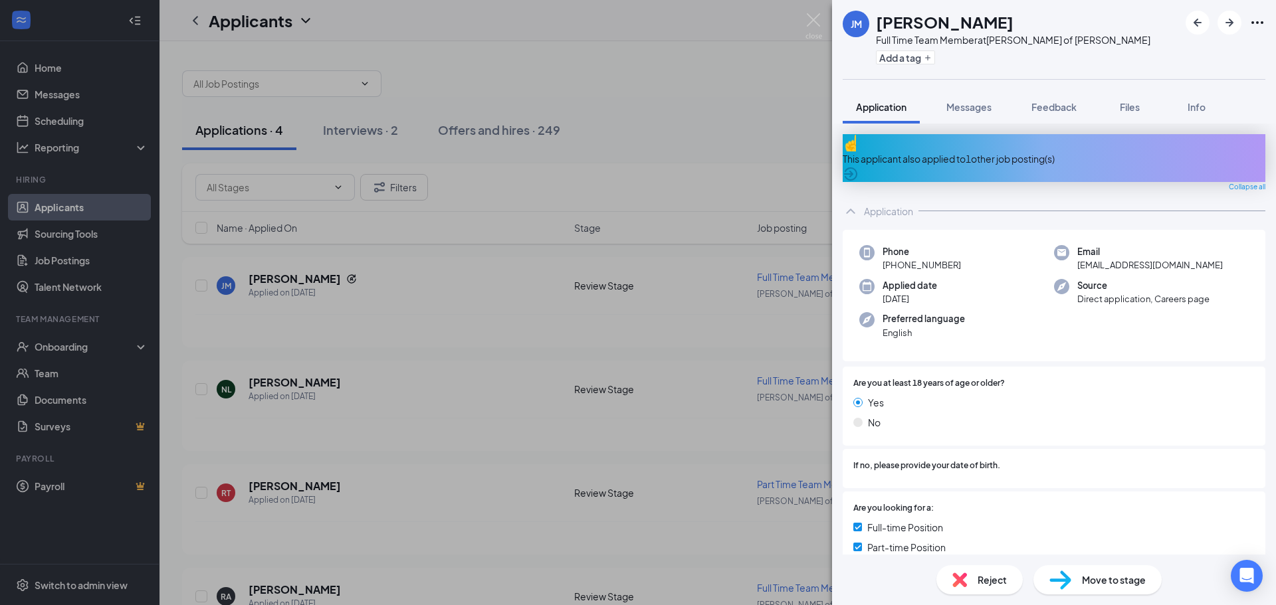
click at [1002, 157] on div "This applicant also applied to 1 other job posting(s)" at bounding box center [1053, 158] width 423 height 48
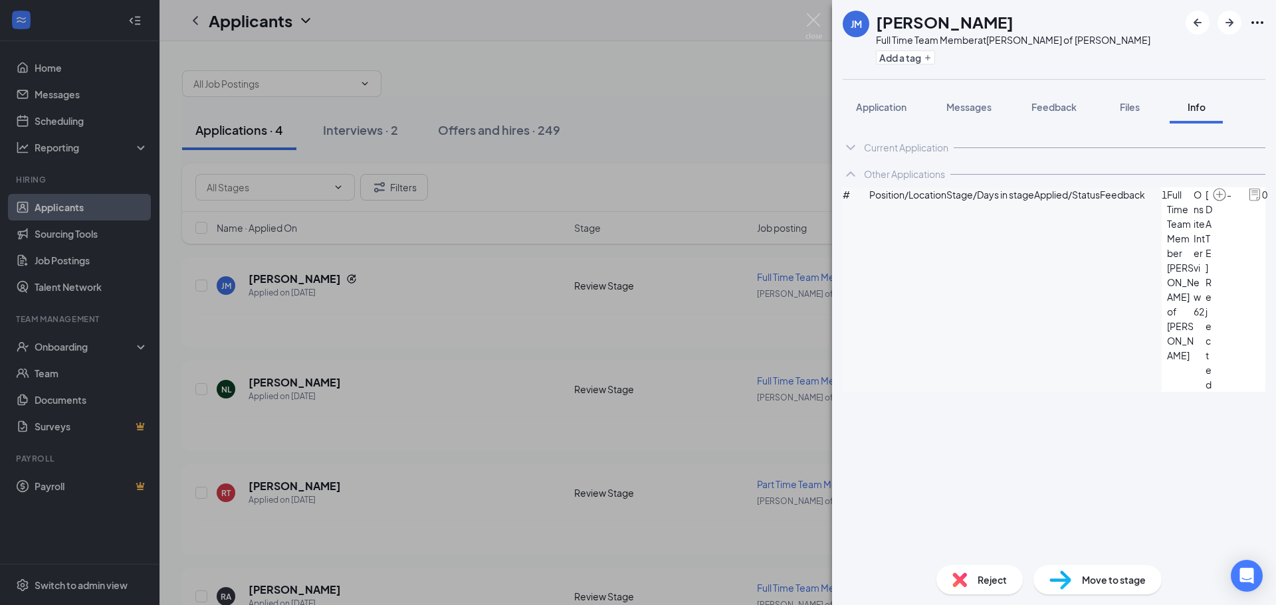
click at [901, 149] on div "Current Application" at bounding box center [906, 147] width 84 height 13
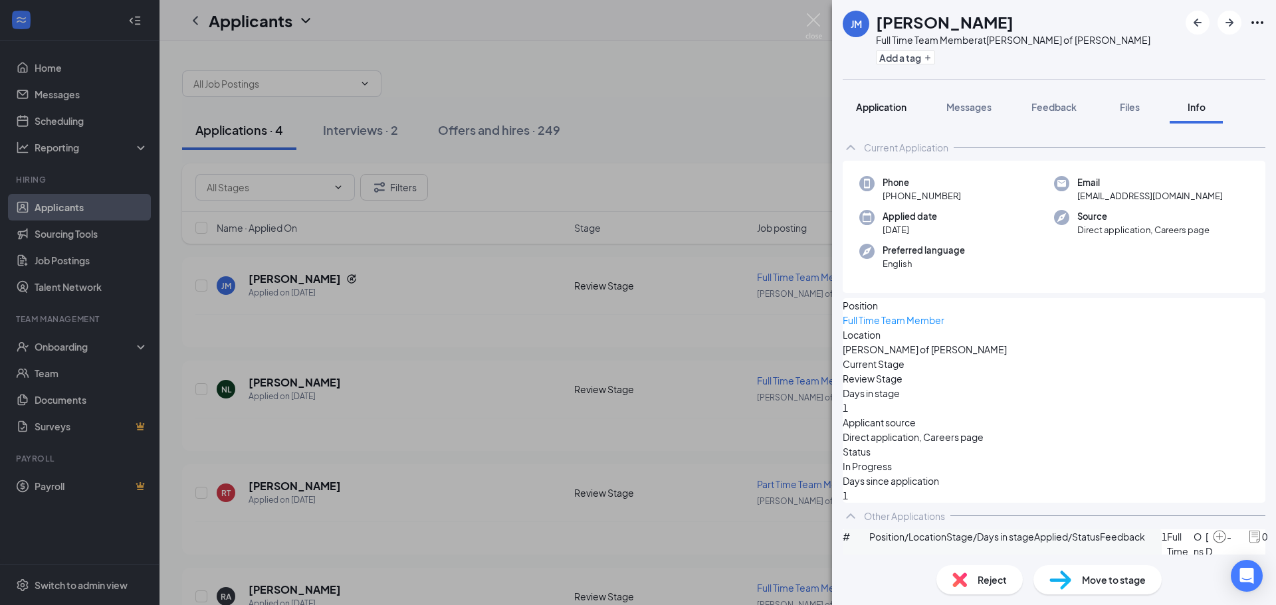
click at [890, 106] on span "Application" at bounding box center [881, 107] width 50 height 12
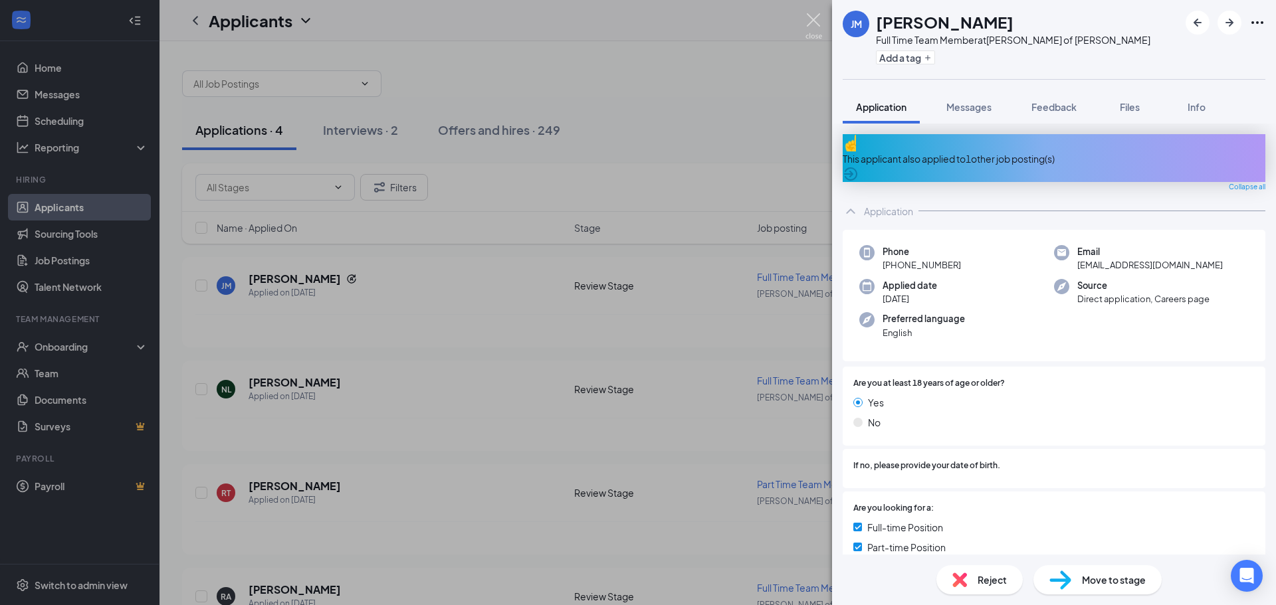
click at [814, 23] on img at bounding box center [813, 26] width 17 height 26
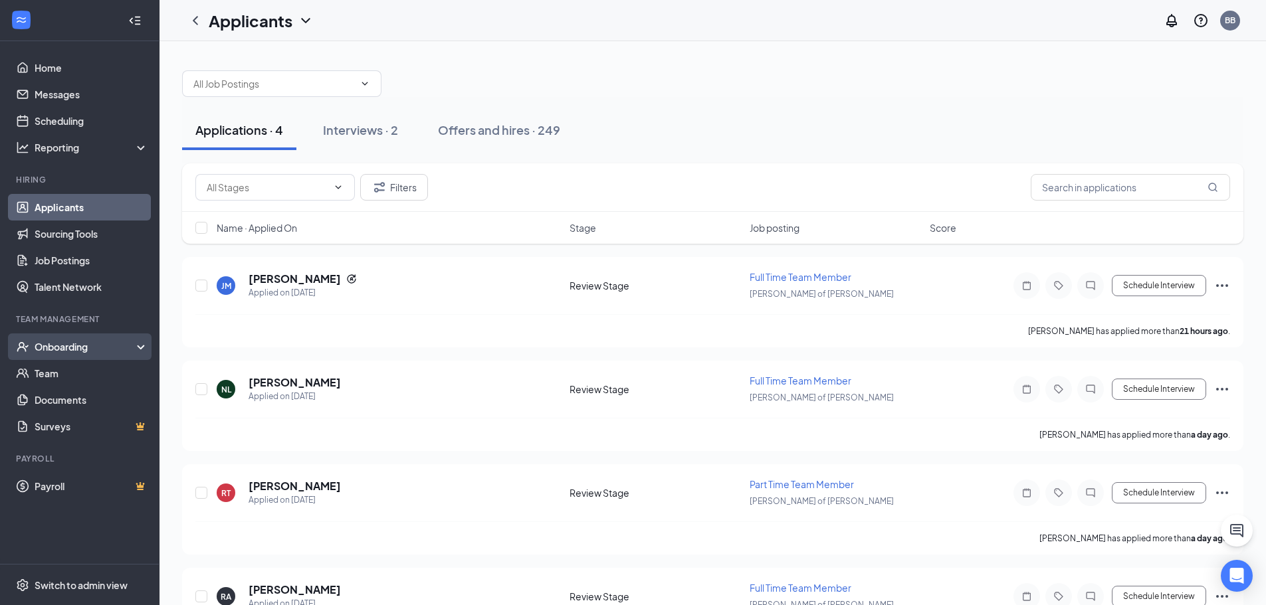
click at [46, 343] on div "Onboarding" at bounding box center [86, 346] width 102 height 13
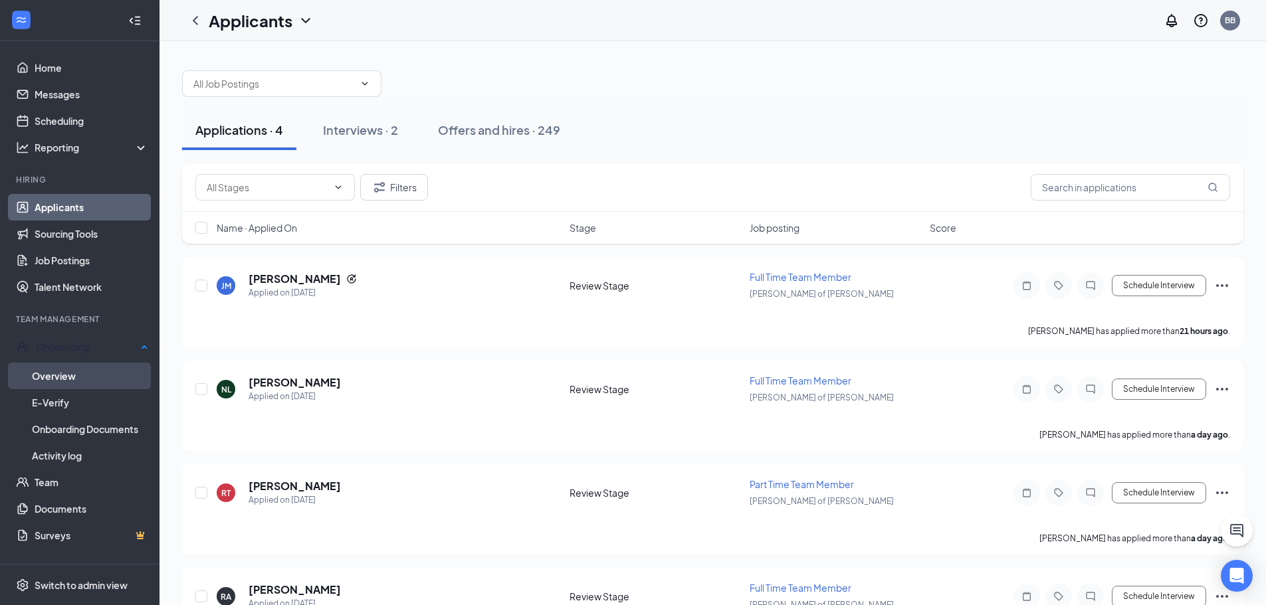
click at [58, 367] on link "Overview" at bounding box center [90, 376] width 116 height 27
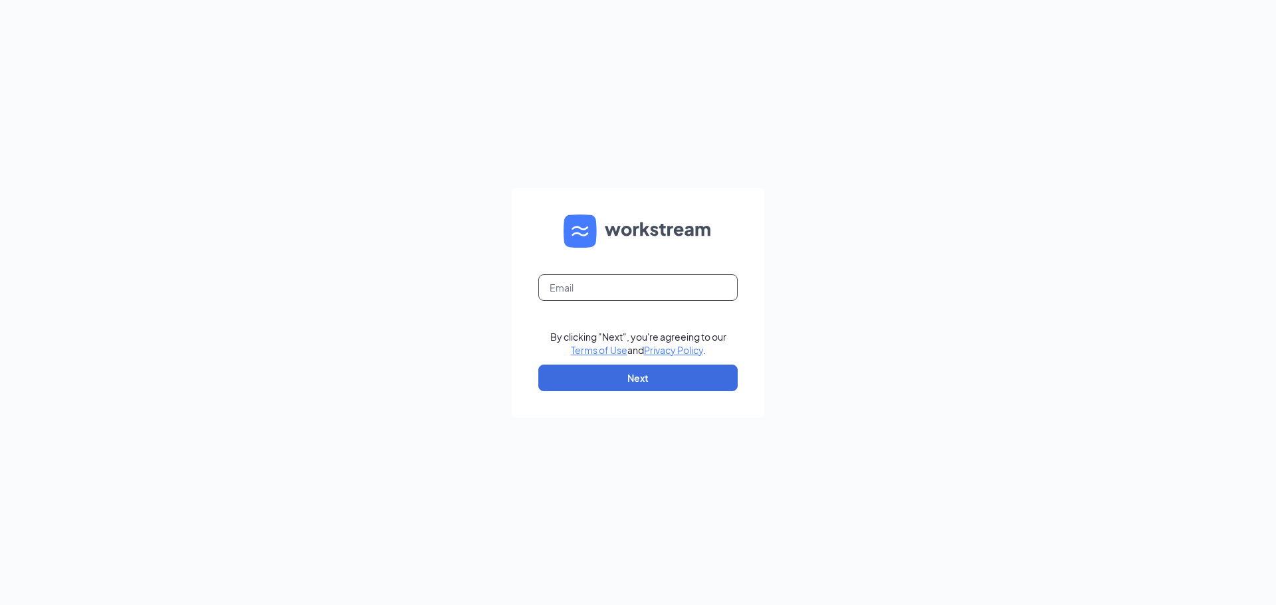
click at [603, 283] on input "text" at bounding box center [637, 287] width 199 height 27
type input "[EMAIL_ADDRESS][DOMAIN_NAME]"
click at [629, 383] on button "Next" at bounding box center [637, 378] width 199 height 27
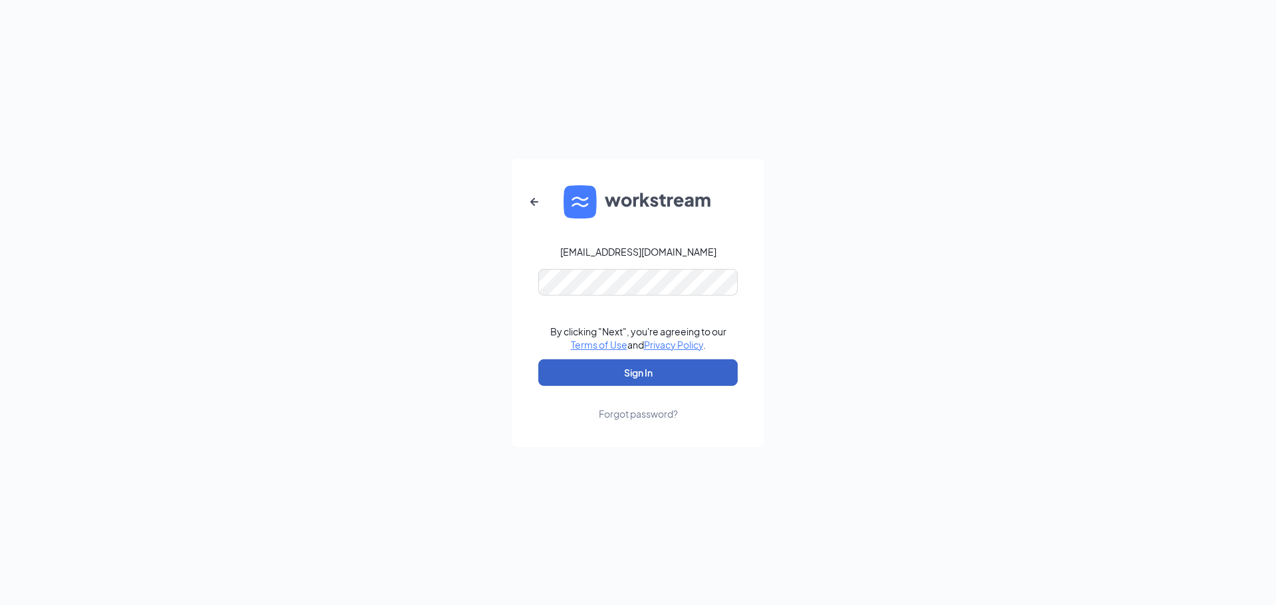
click at [619, 375] on button "Sign In" at bounding box center [637, 372] width 199 height 27
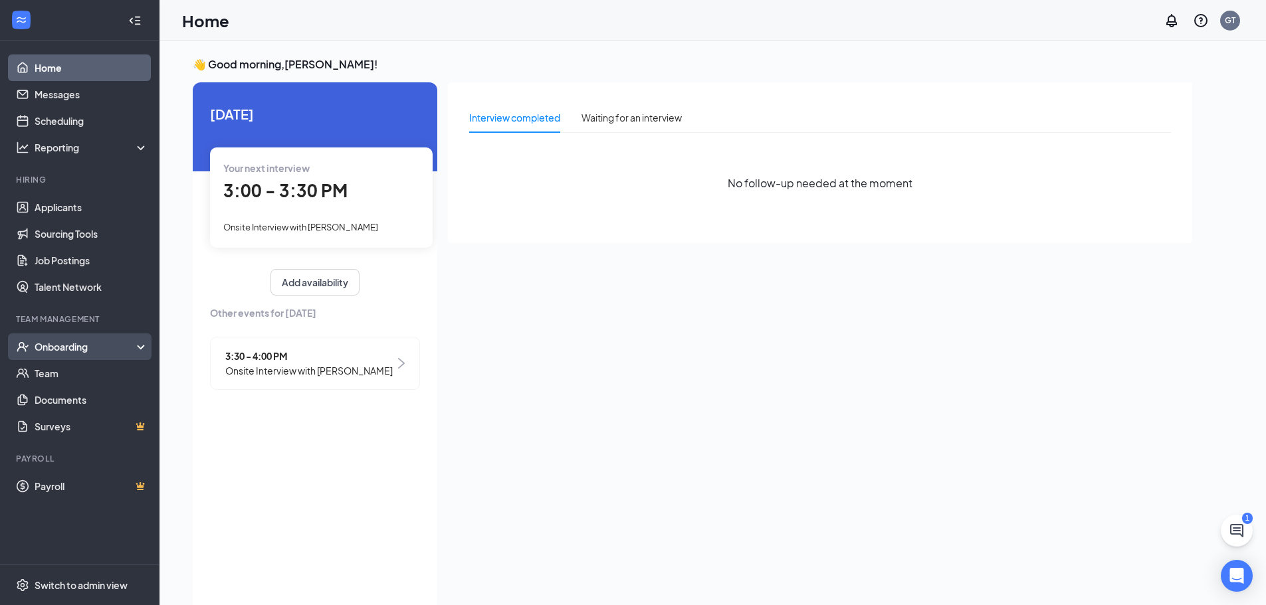
click at [118, 351] on div "Onboarding" at bounding box center [86, 346] width 102 height 13
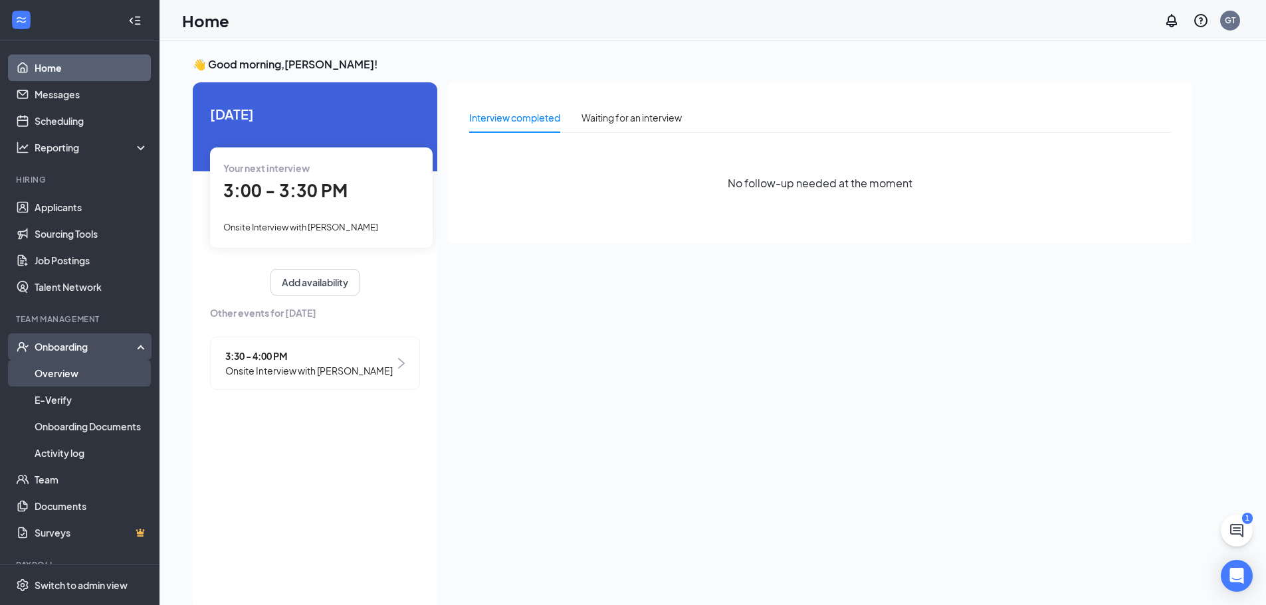
click at [105, 375] on link "Overview" at bounding box center [92, 373] width 114 height 27
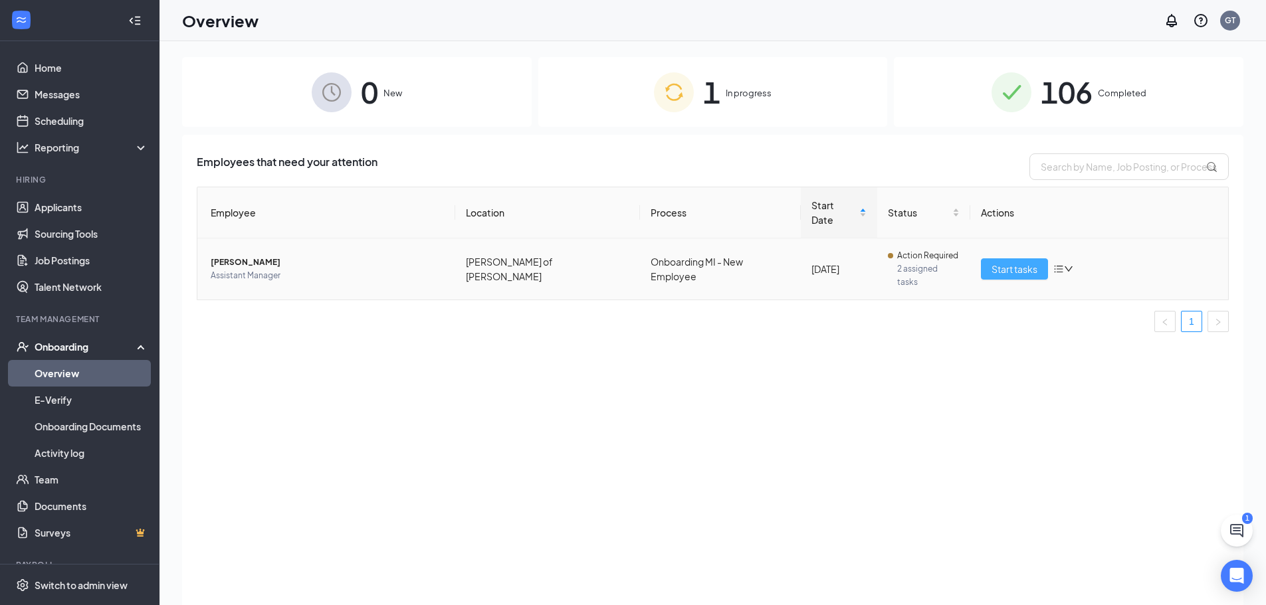
click at [1018, 262] on span "Start tasks" at bounding box center [1014, 269] width 46 height 15
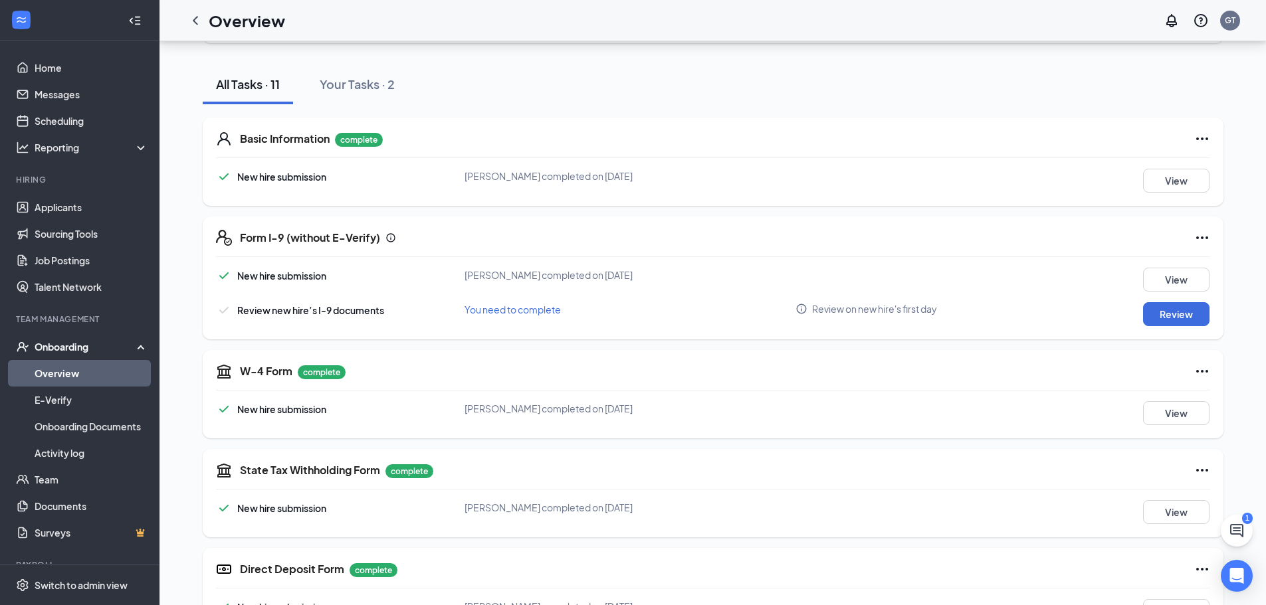
scroll to position [145, 0]
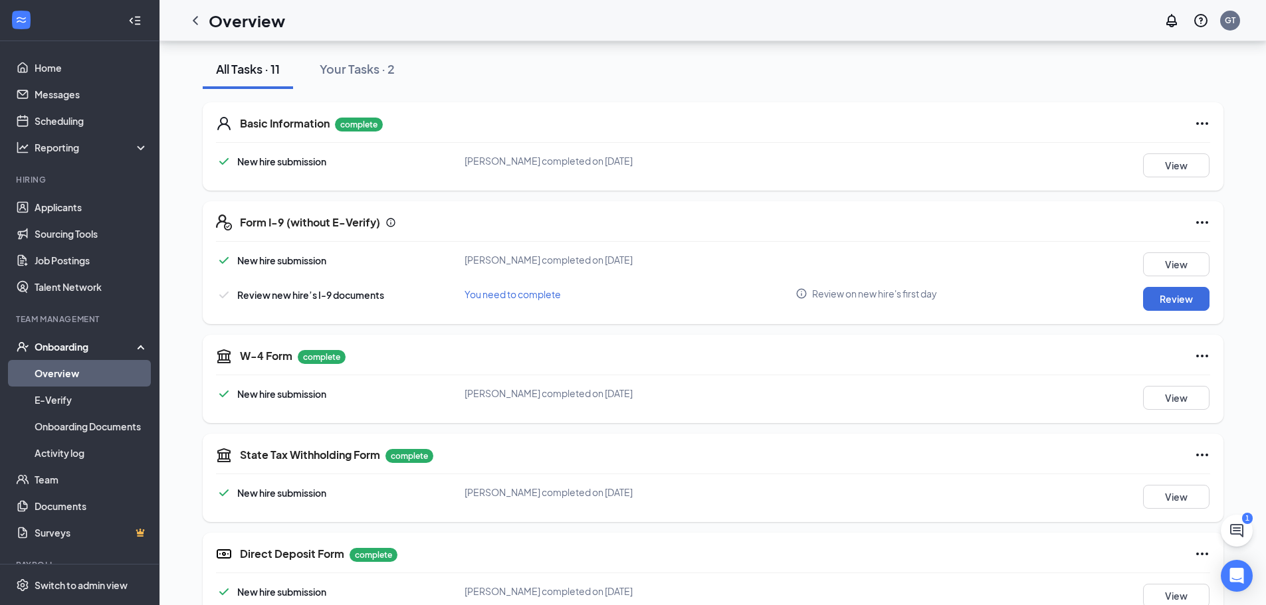
click at [532, 293] on span "You need to complete" at bounding box center [512, 294] width 96 height 12
click at [1191, 298] on button "Review" at bounding box center [1176, 299] width 66 height 24
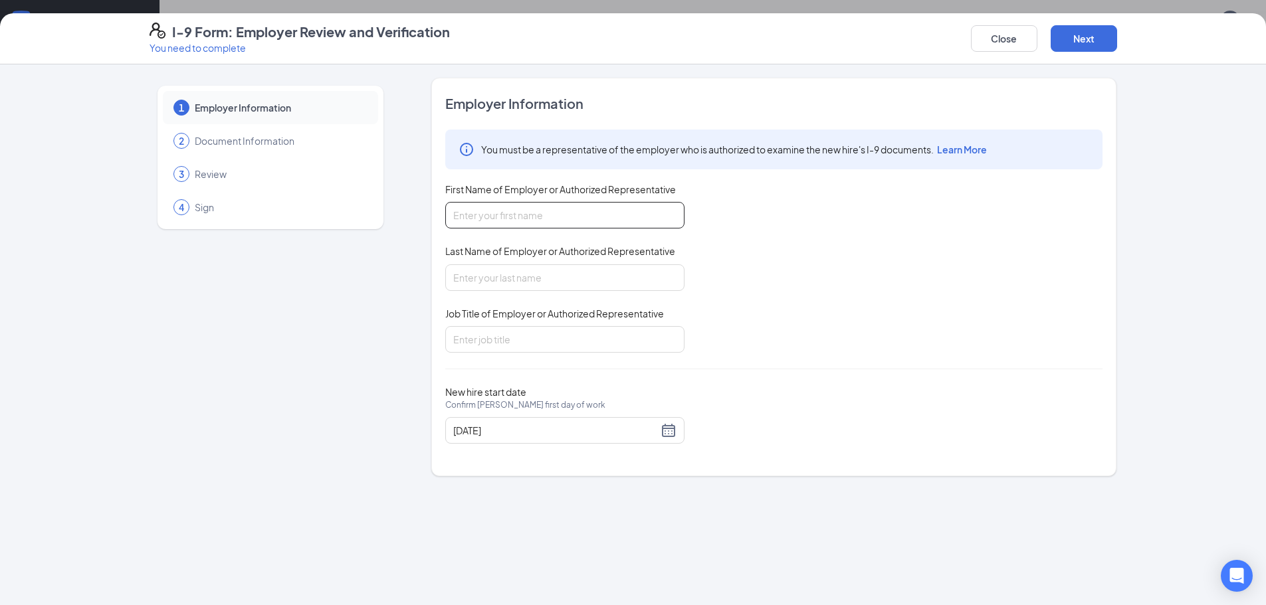
click at [502, 213] on input "First Name of Employer or Authorized Representative" at bounding box center [564, 215] width 239 height 27
type input "Lovell"
click at [488, 276] on input "Last Name of Employer or Authorized Representative" at bounding box center [564, 277] width 239 height 27
type input "Morgan"
click at [619, 339] on input "Job Title of Employer or Authorized Representative" at bounding box center [564, 339] width 239 height 27
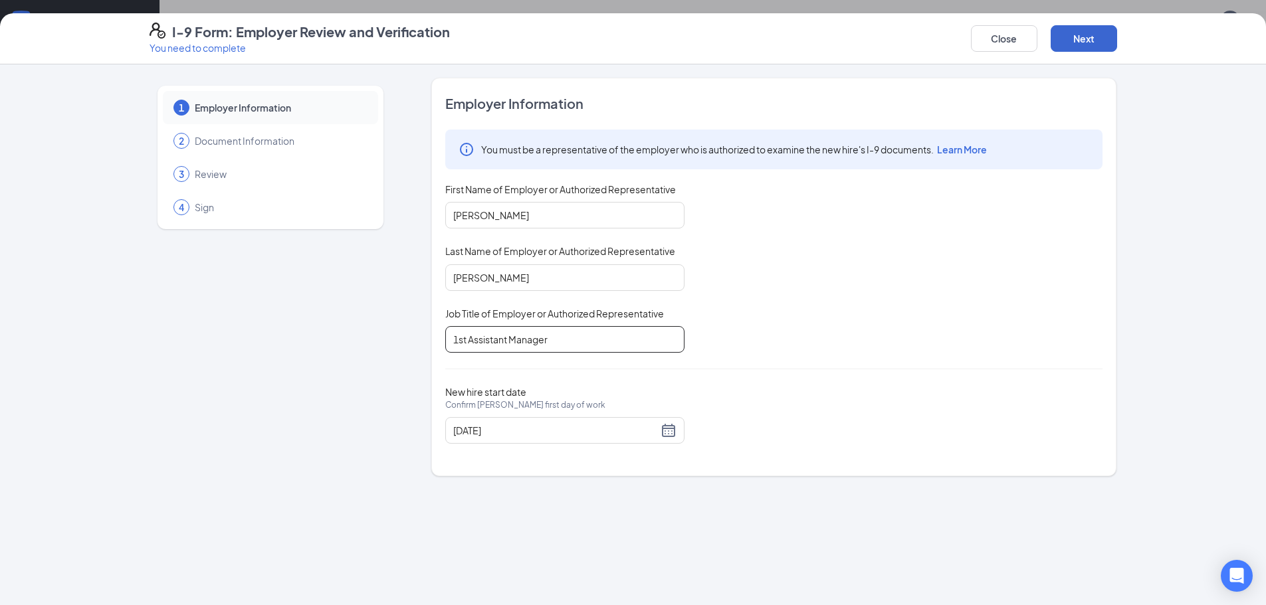
type input "1st Assistant Manager"
click at [1073, 45] on button "Next" at bounding box center [1083, 38] width 66 height 27
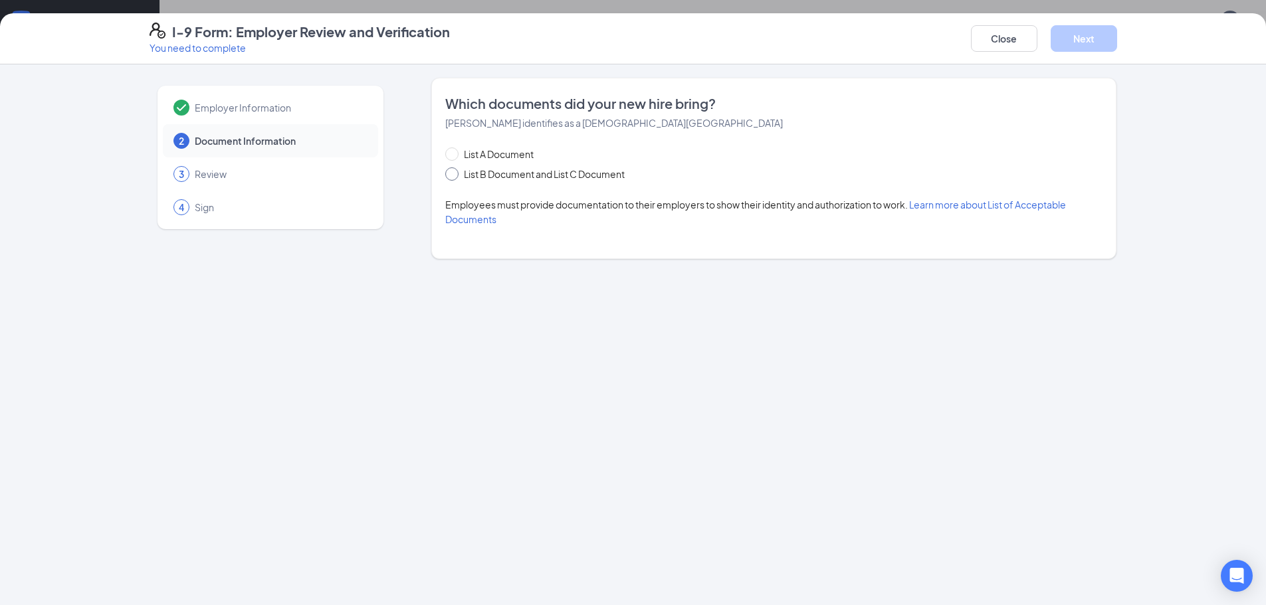
click at [453, 171] on input "List B Document and List C Document" at bounding box center [449, 171] width 9 height 9
radio input "true"
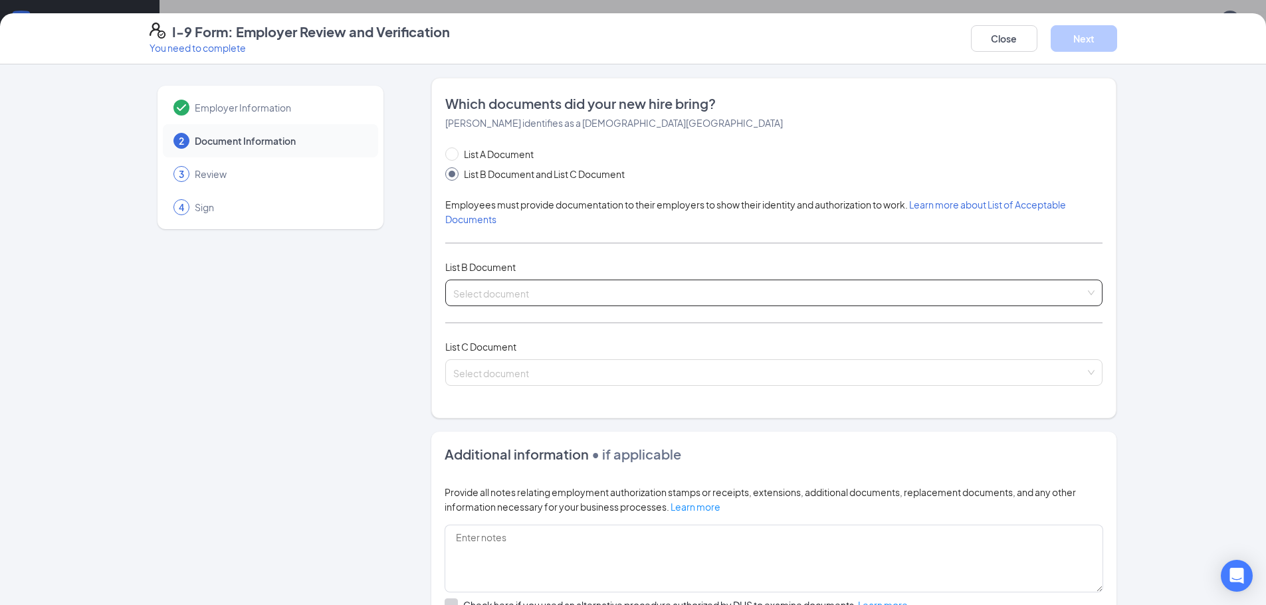
click at [1083, 290] on div "Select document" at bounding box center [773, 293] width 657 height 27
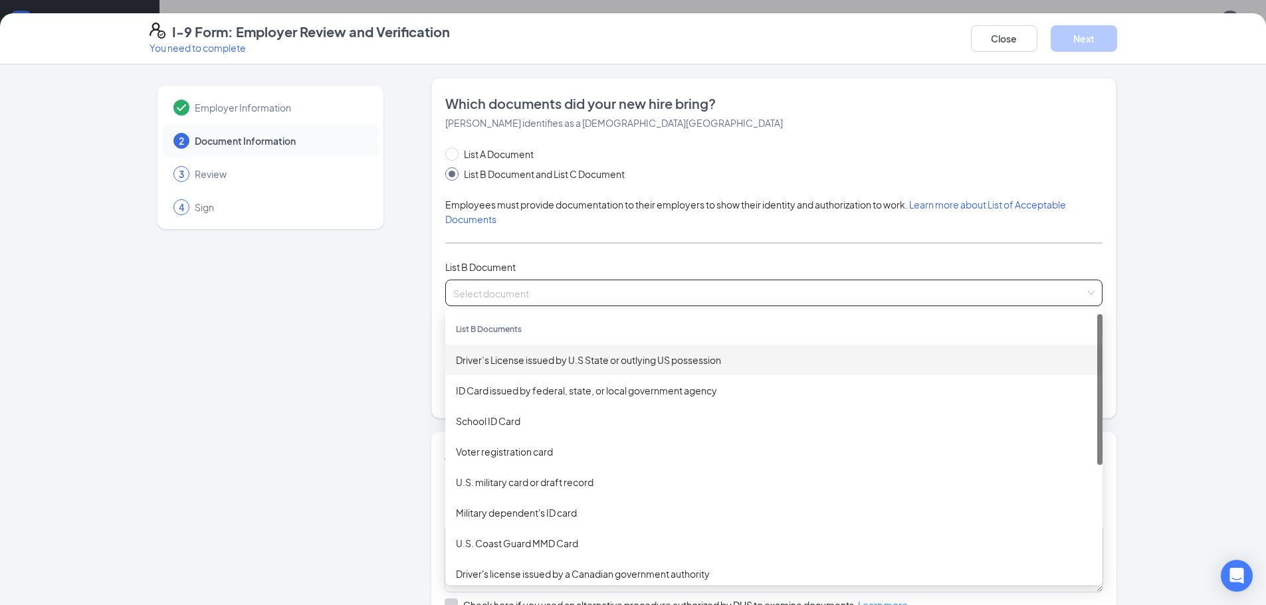
click at [793, 361] on div "Driver’s License issued by U.S State or outlying US possession" at bounding box center [774, 360] width 636 height 15
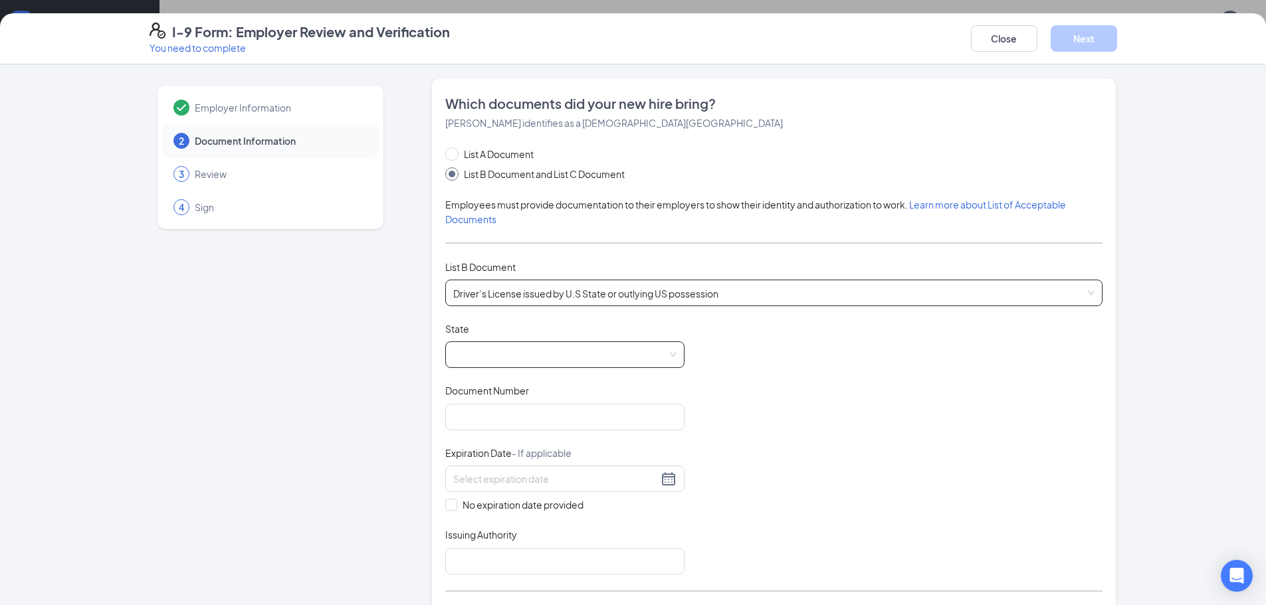
click at [678, 355] on div at bounding box center [564, 354] width 239 height 27
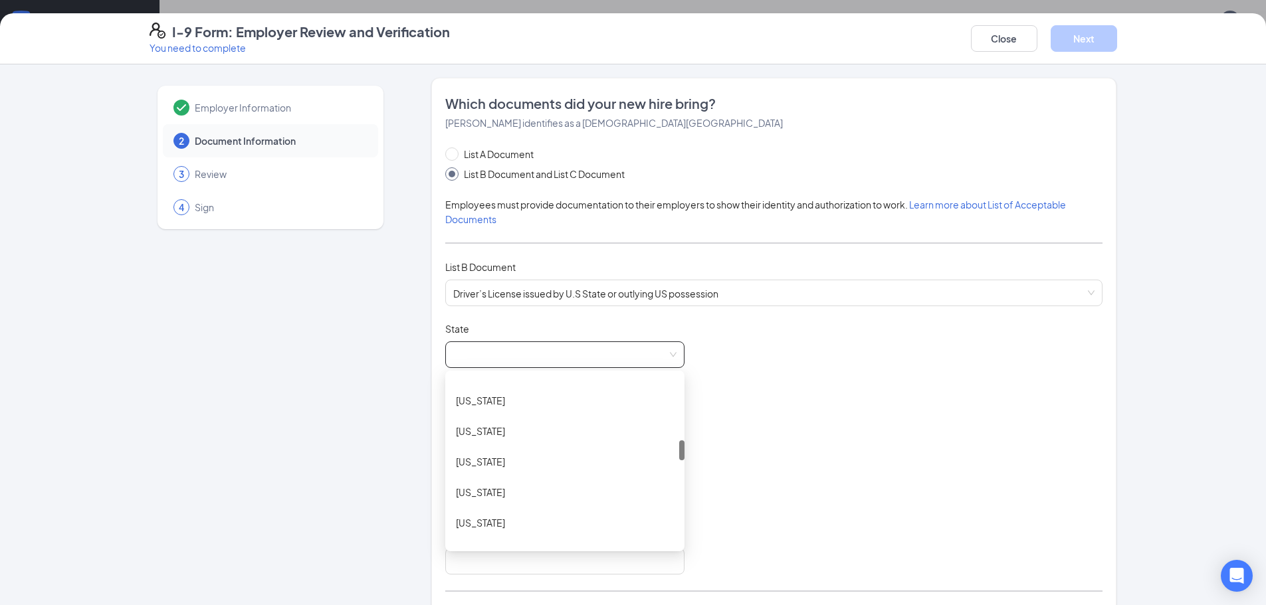
drag, startPoint x: 675, startPoint y: 387, endPoint x: 696, endPoint y: 453, distance: 69.8
click at [697, 452] on div "Document Title Driver’s License issued by U.S State or outlying US possession S…" at bounding box center [773, 448] width 657 height 252
drag, startPoint x: 679, startPoint y: 452, endPoint x: 683, endPoint y: 464, distance: 12.0
click at [683, 464] on div "Document Title Driver’s License issued by U.S State or outlying US possession S…" at bounding box center [773, 448] width 657 height 252
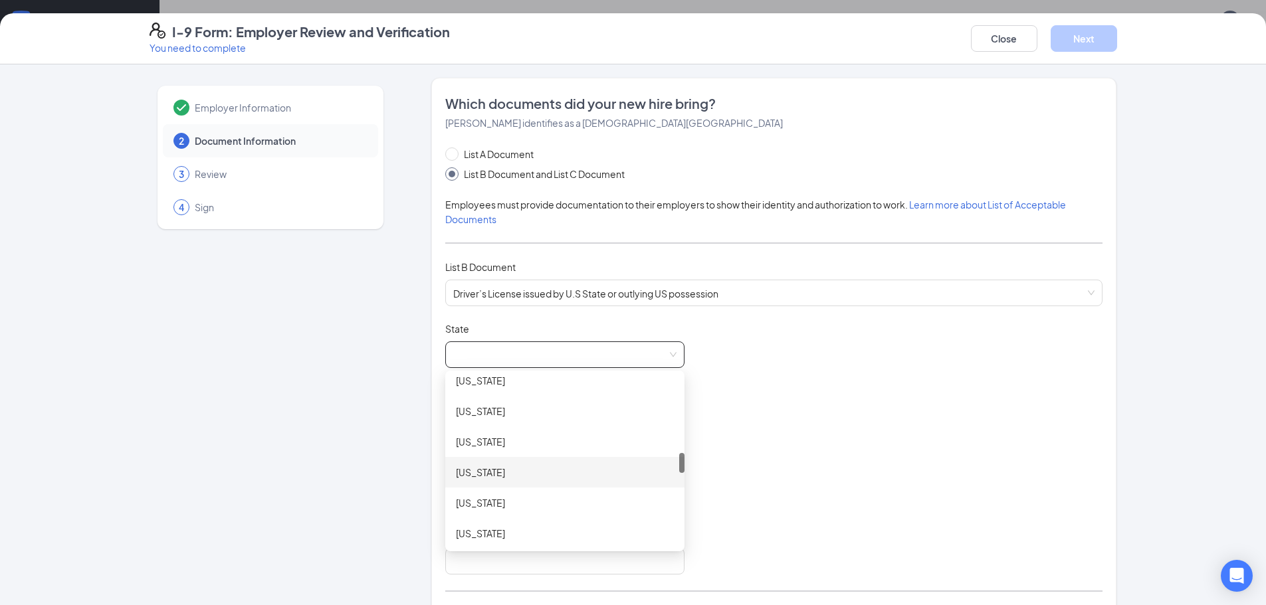
click at [544, 475] on div "Michigan" at bounding box center [565, 472] width 218 height 15
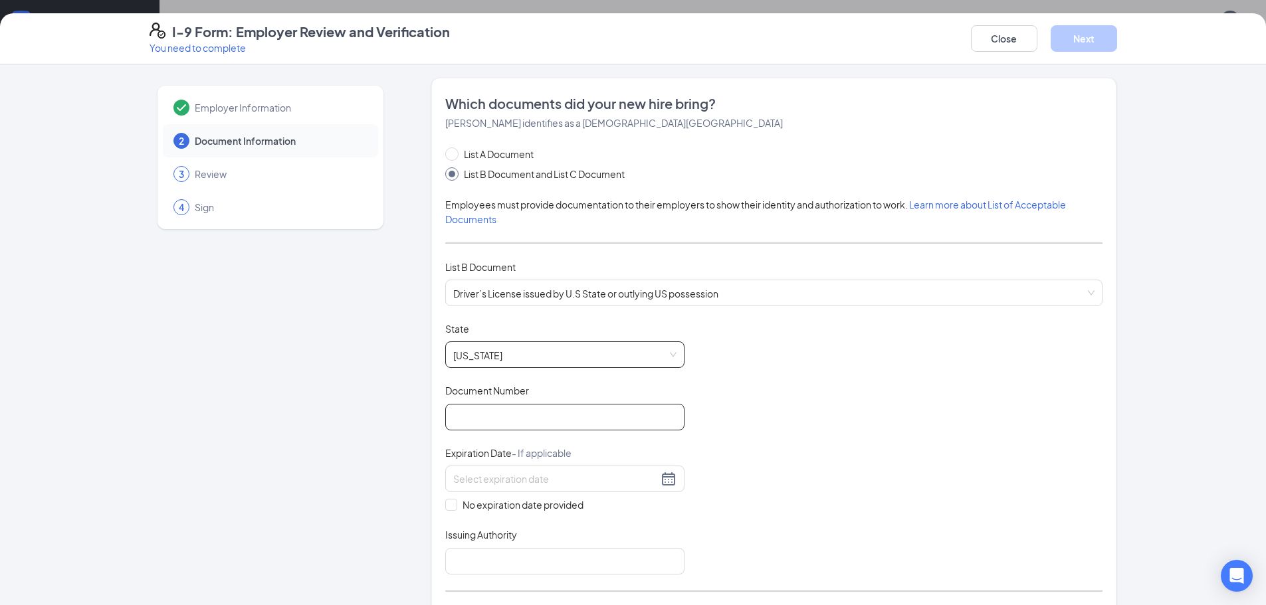
click at [583, 421] on input "Document Number" at bounding box center [564, 417] width 239 height 27
click at [500, 421] on input "Document Number" at bounding box center [564, 417] width 239 height 27
type input "R35220303157"
click at [537, 476] on input at bounding box center [555, 479] width 205 height 15
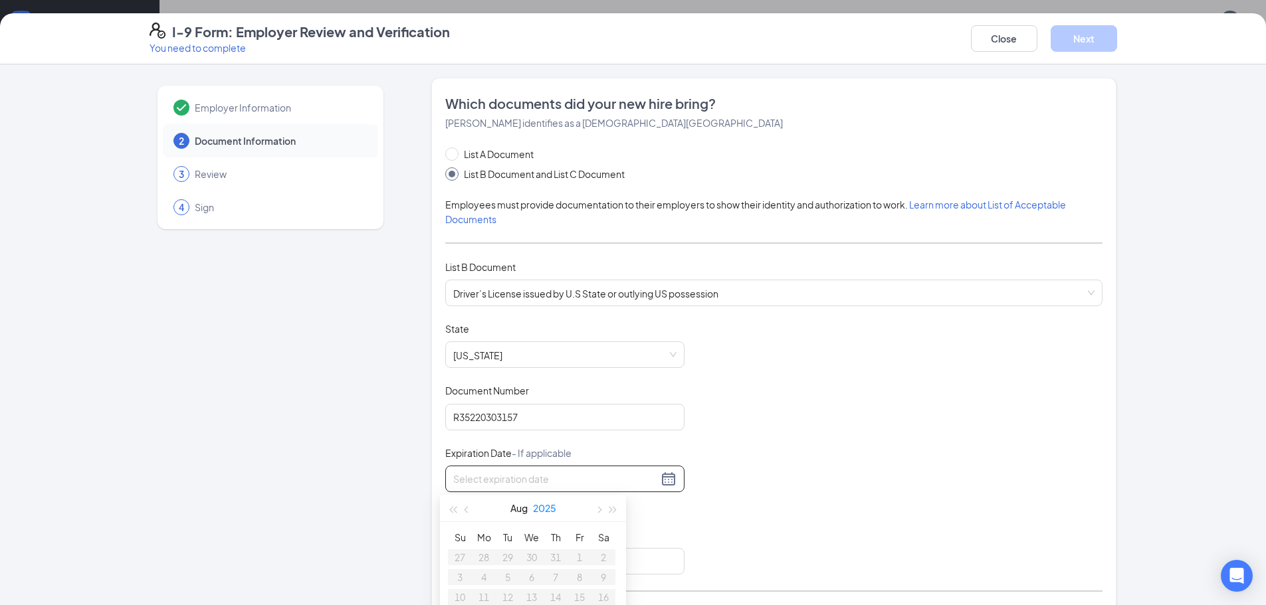
click at [551, 510] on button "2025" at bounding box center [544, 508] width 23 height 27
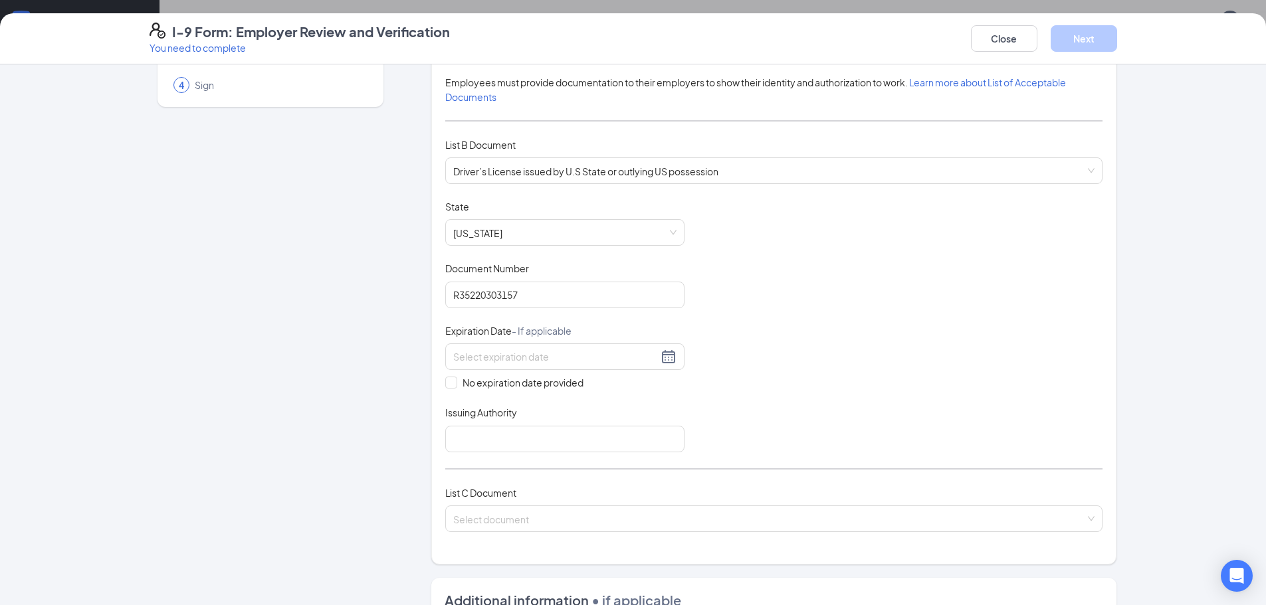
scroll to position [125, 0]
click at [662, 354] on div at bounding box center [564, 354] width 223 height 16
type input "08/26/2029"
click at [529, 554] on div "2029" at bounding box center [533, 551] width 40 height 16
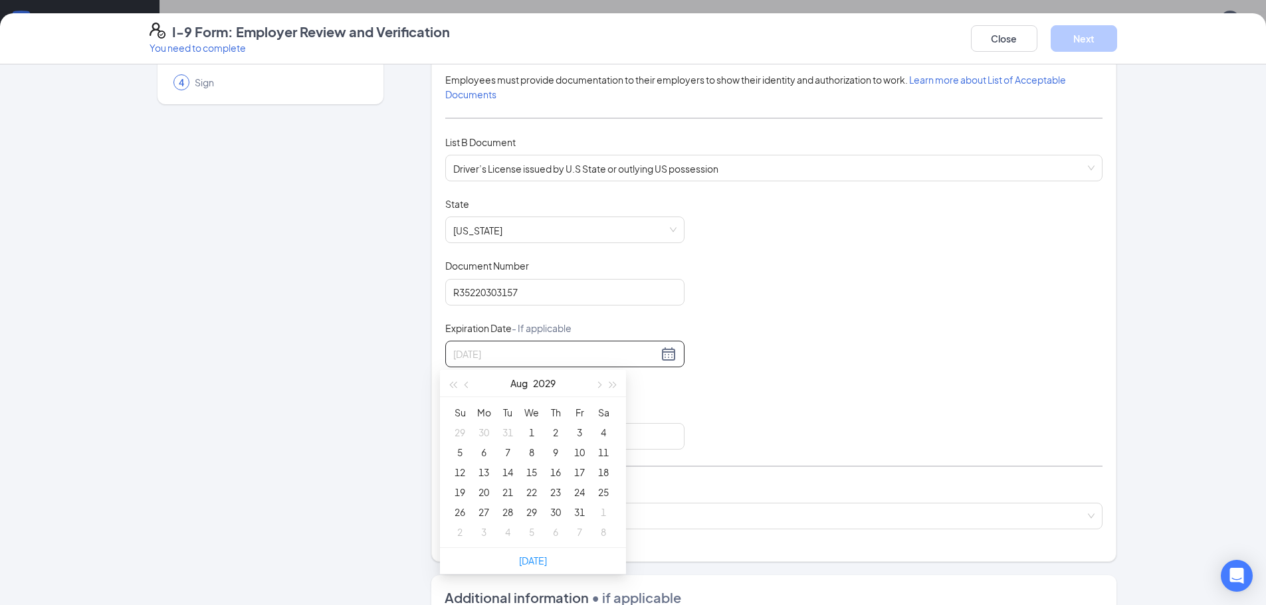
type input "08/01/2029"
click at [522, 389] on button "Aug" at bounding box center [518, 383] width 17 height 27
click at [532, 462] on div "May" at bounding box center [533, 463] width 40 height 16
type input "05/01/2029"
click at [523, 385] on button "May" at bounding box center [519, 383] width 19 height 27
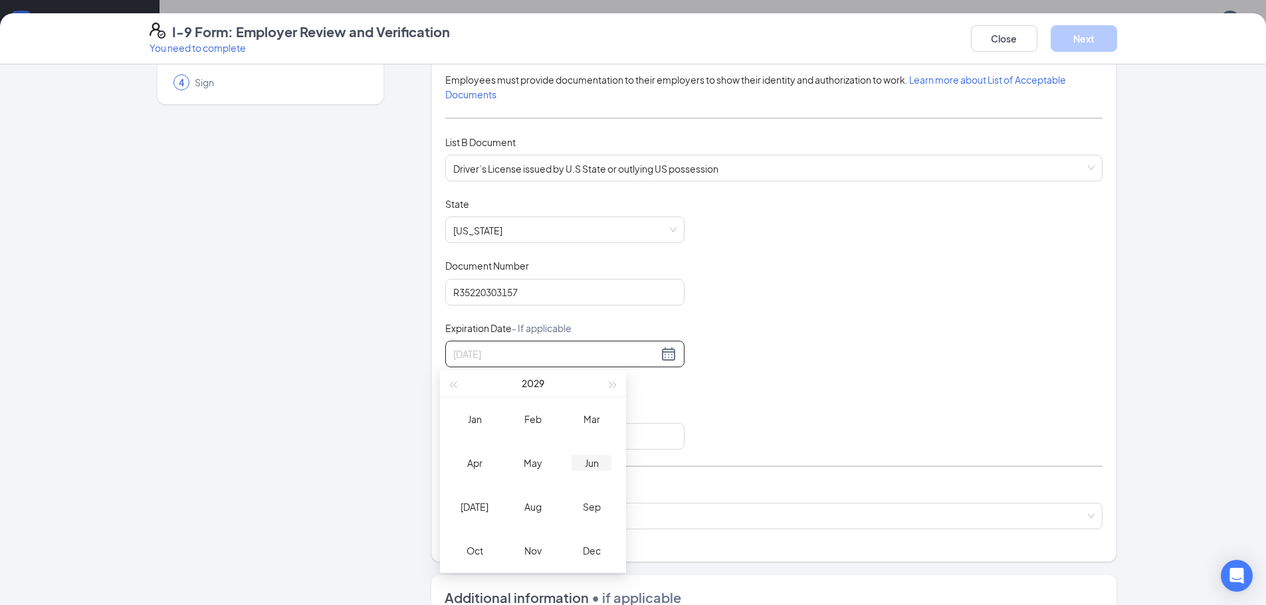
click at [580, 459] on div "Jun" at bounding box center [591, 463] width 40 height 16
click at [600, 451] on div "9" at bounding box center [603, 452] width 16 height 16
click at [468, 350] on input "06/09/2029" at bounding box center [555, 354] width 205 height 15
type input "06/02/2029"
click at [600, 427] on div "2" at bounding box center [603, 433] width 16 height 16
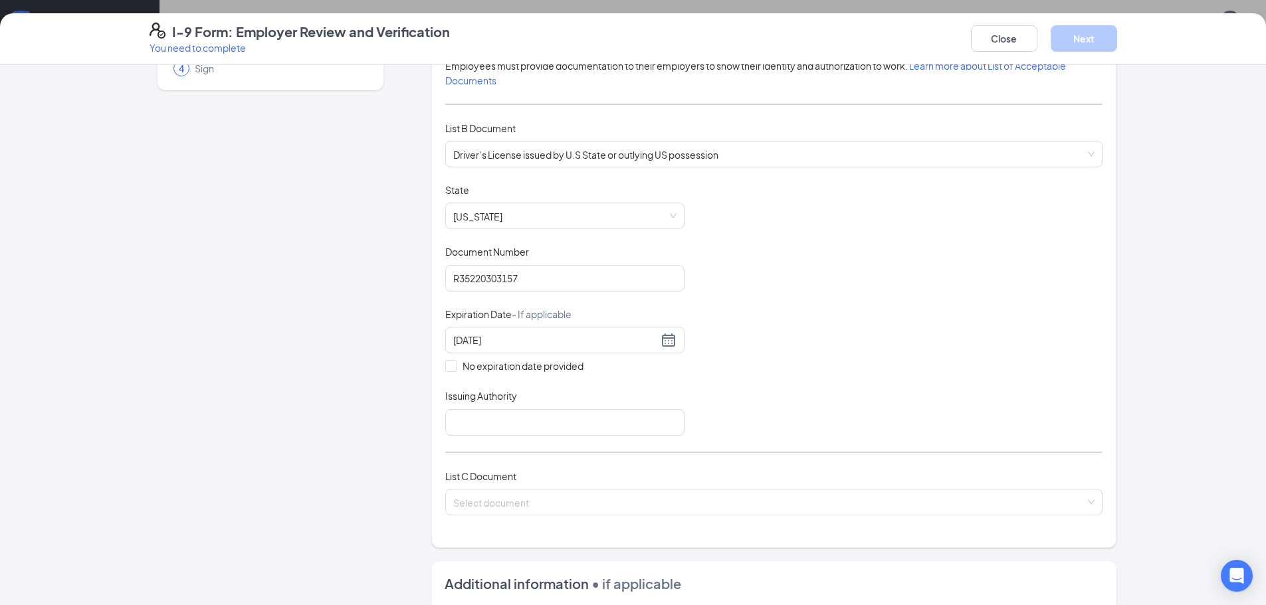
scroll to position [188, 0]
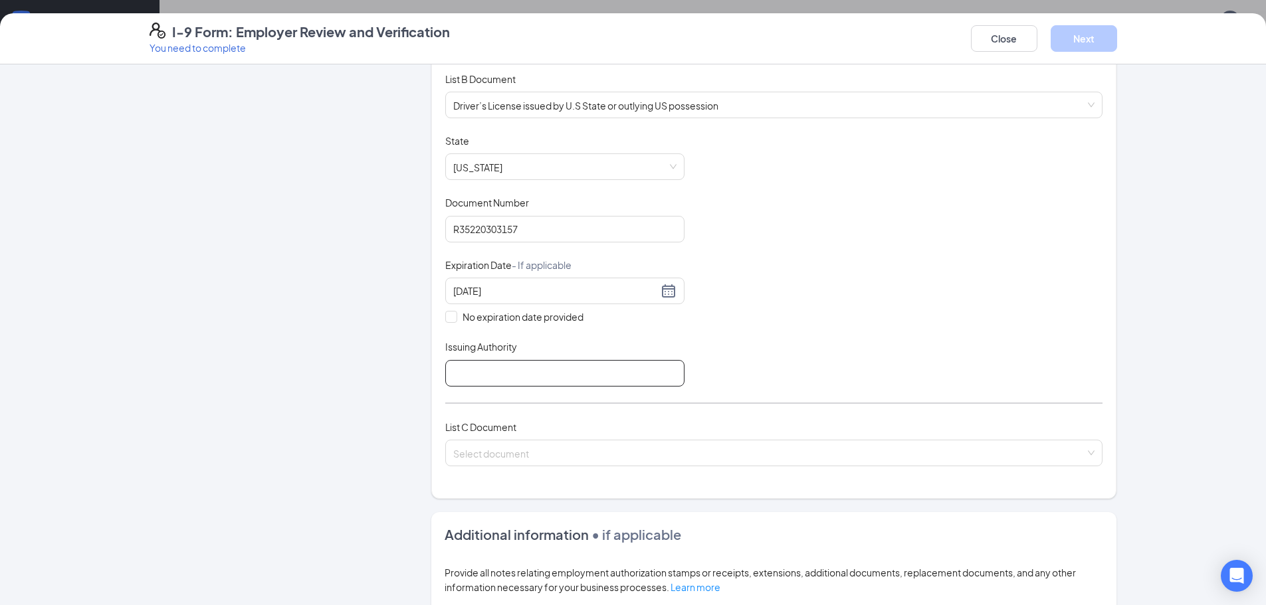
click at [562, 372] on input "Issuing Authority" at bounding box center [564, 373] width 239 height 27
click at [1009, 241] on div "Document Title Driver’s License issued by U.S State or outlying US possession S…" at bounding box center [773, 260] width 657 height 252
click at [627, 170] on span "Michigan" at bounding box center [564, 166] width 223 height 25
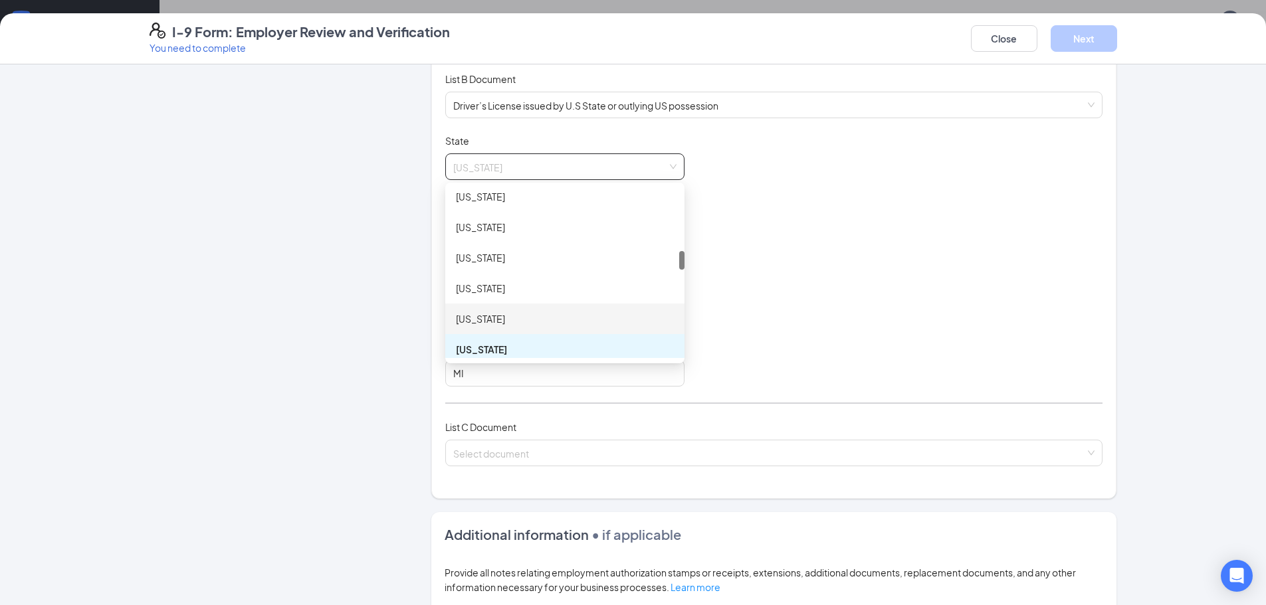
scroll to position [511, 0]
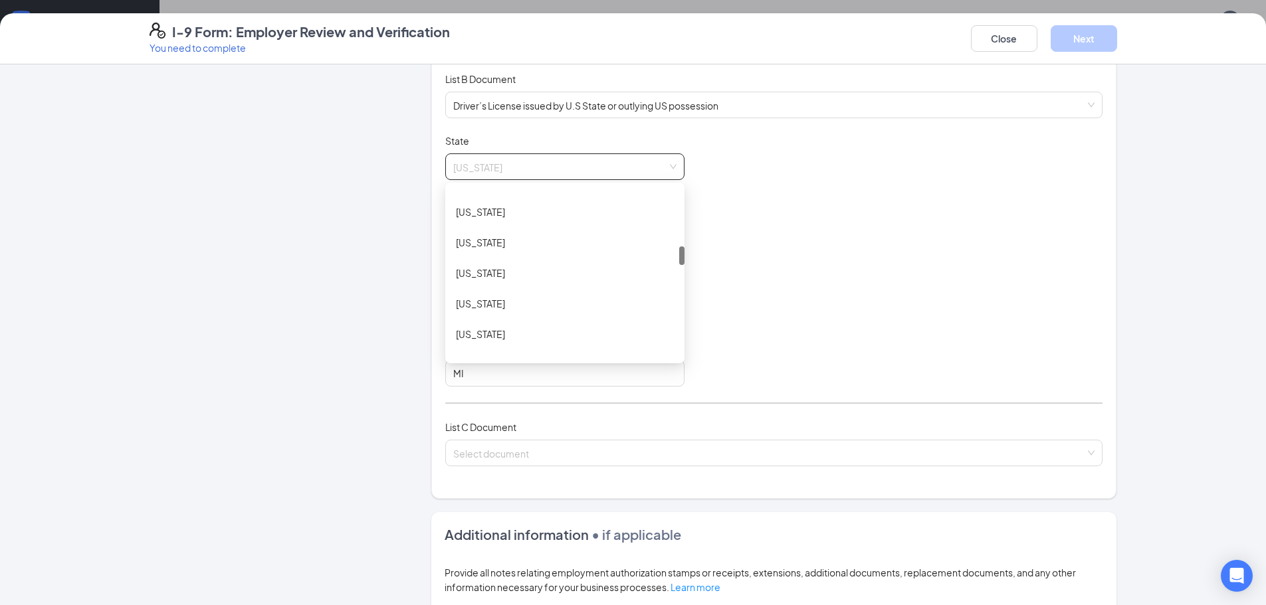
drag, startPoint x: 675, startPoint y: 273, endPoint x: 642, endPoint y: 219, distance: 63.5
click at [684, 253] on div "Document Title Driver’s License issued by U.S State or outlying US possession S…" at bounding box center [773, 260] width 657 height 252
click at [603, 164] on span "Michigan" at bounding box center [564, 166] width 223 height 25
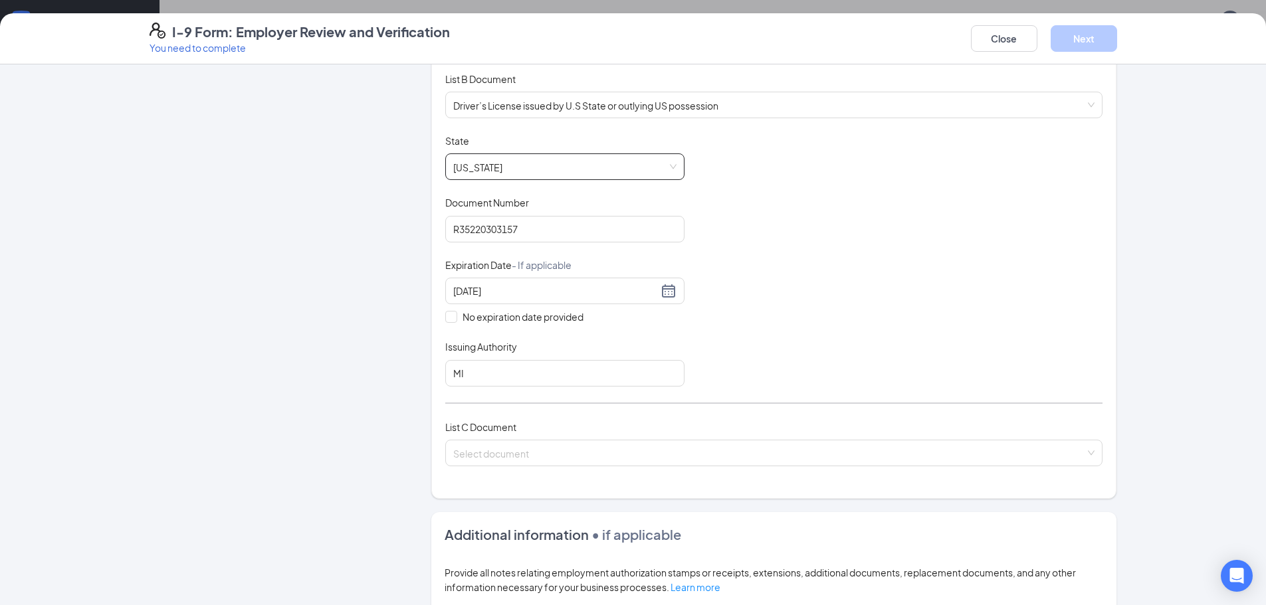
click at [656, 169] on span "Michigan" at bounding box center [564, 166] width 223 height 25
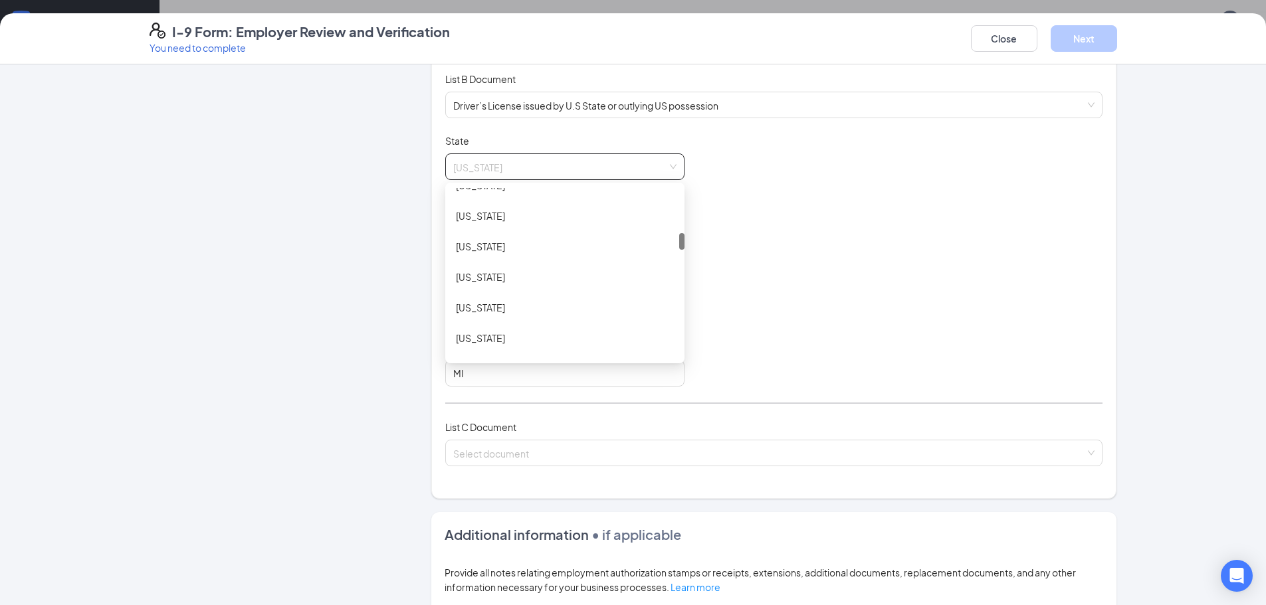
scroll to position [449, 0]
drag, startPoint x: 678, startPoint y: 261, endPoint x: 667, endPoint y: 239, distance: 25.3
click at [667, 239] on div "Idaho Illinois Indiana Iowa Kansas Kentucky Louisiana Maine" at bounding box center [564, 273] width 239 height 170
click at [528, 207] on div "Illinois" at bounding box center [565, 212] width 218 height 15
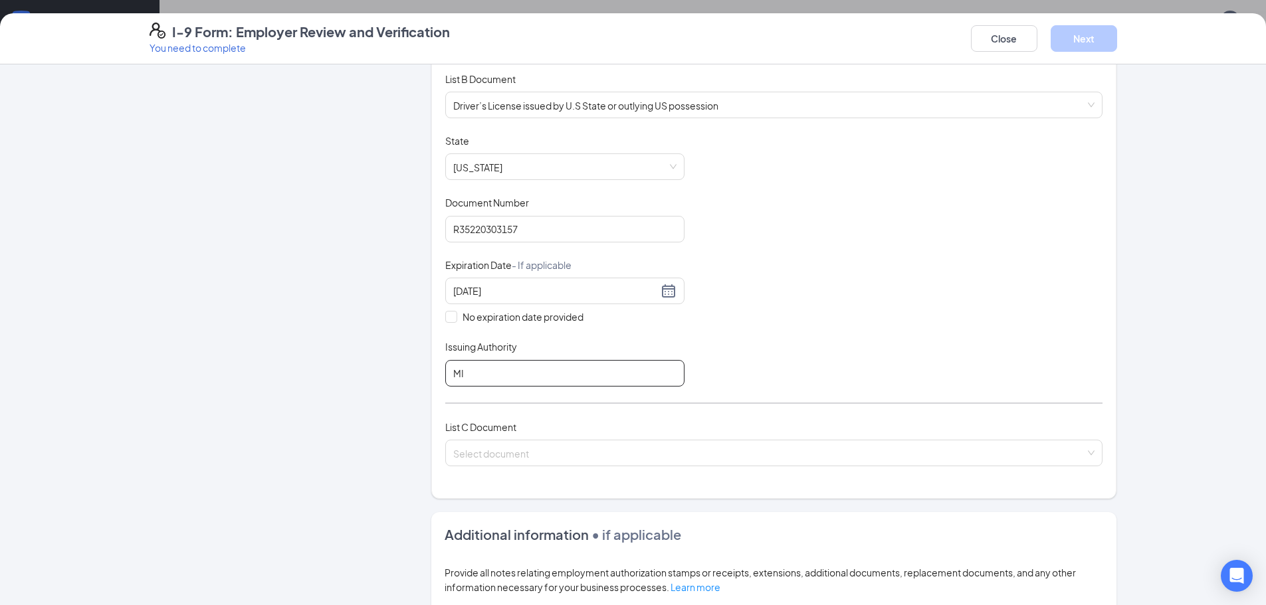
click at [575, 374] on input "MI" at bounding box center [564, 373] width 239 height 27
type input "M"
type input "IL"
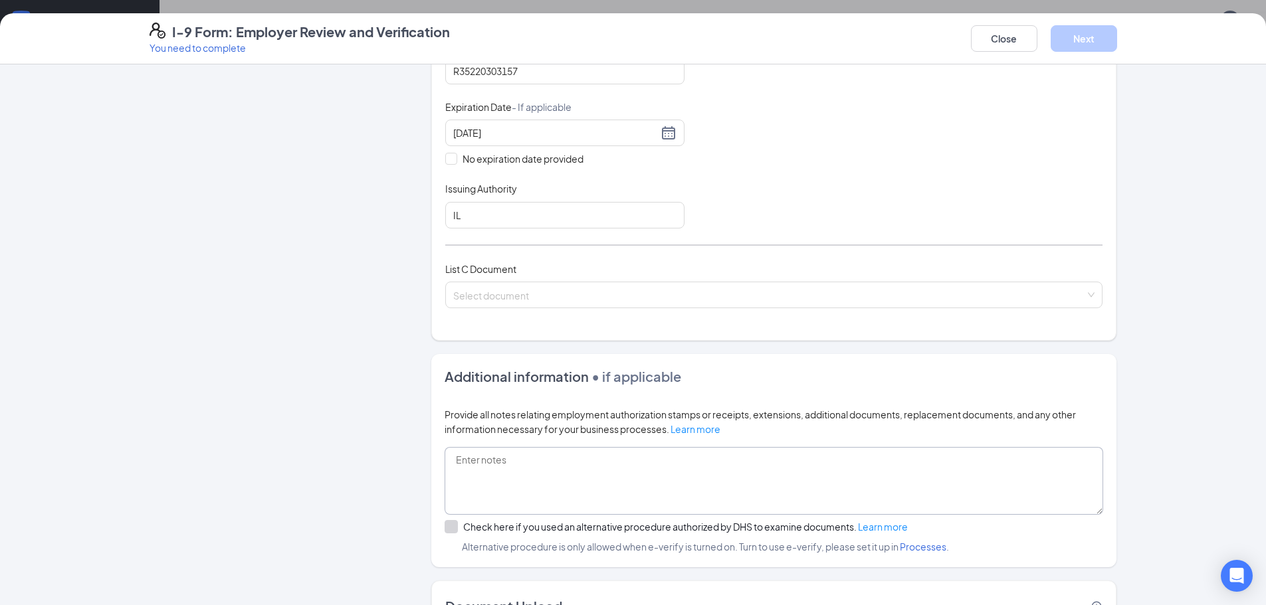
scroll to position [350, 0]
click at [522, 300] on span at bounding box center [769, 290] width 632 height 25
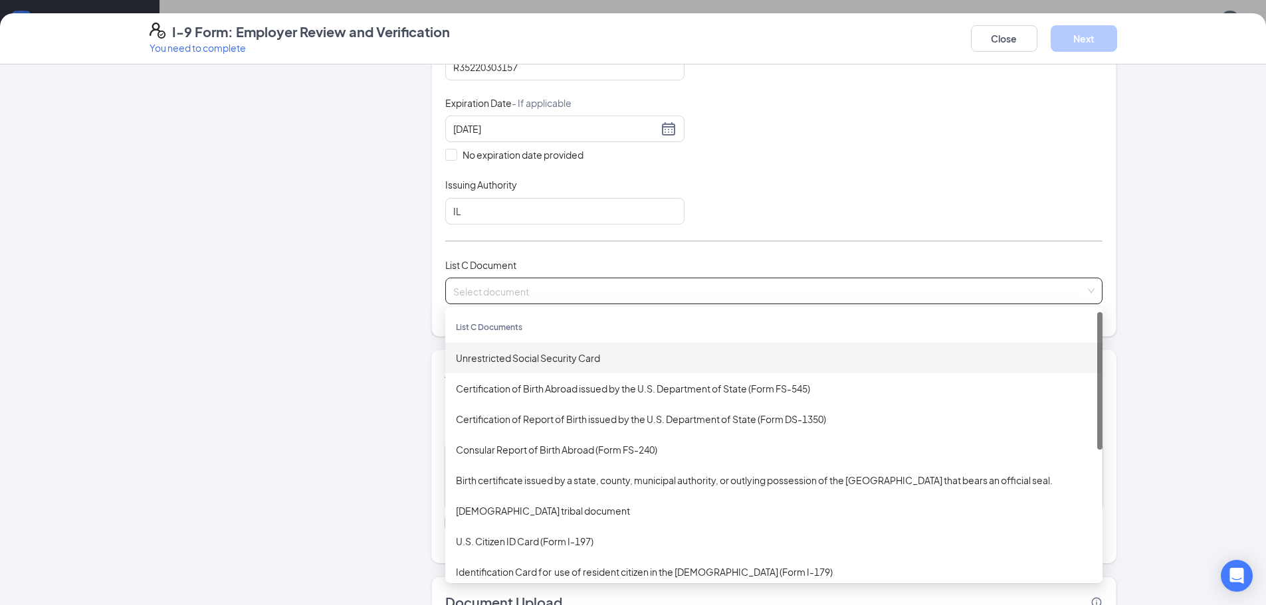
click at [535, 360] on div "Unrestricted Social Security Card" at bounding box center [774, 358] width 636 height 15
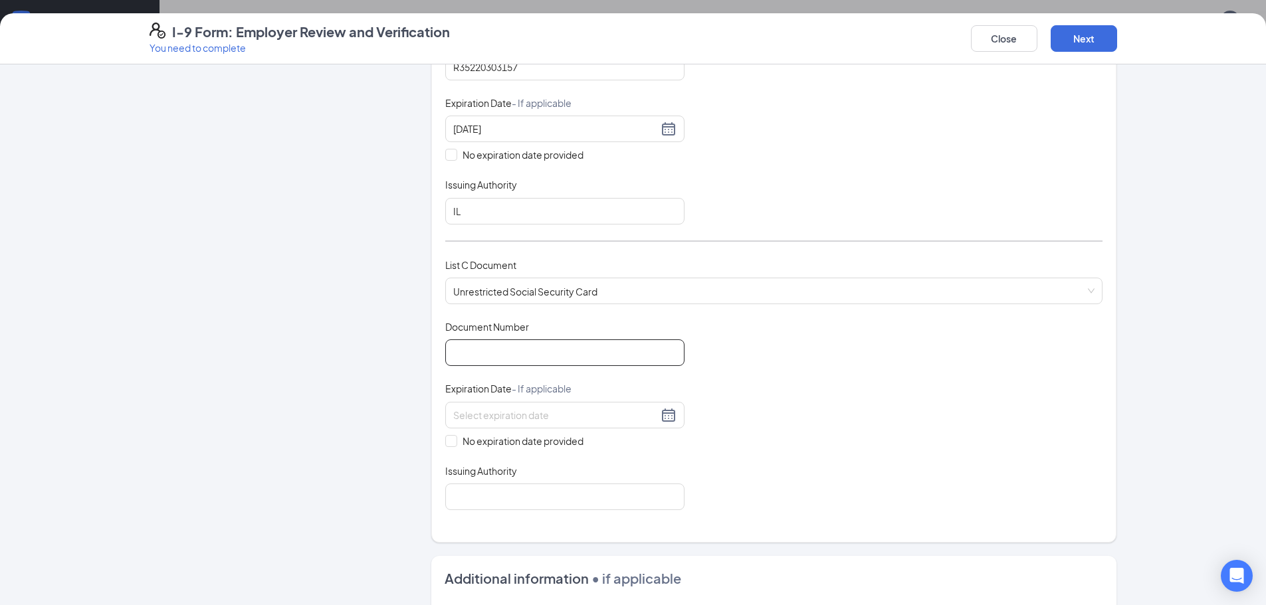
click at [530, 353] on input "Document Number" at bounding box center [564, 352] width 239 height 27
type input "209807348"
click at [448, 446] on span at bounding box center [451, 441] width 12 height 12
click at [448, 444] on input "No expiration date provided" at bounding box center [449, 439] width 9 height 9
checkbox input "true"
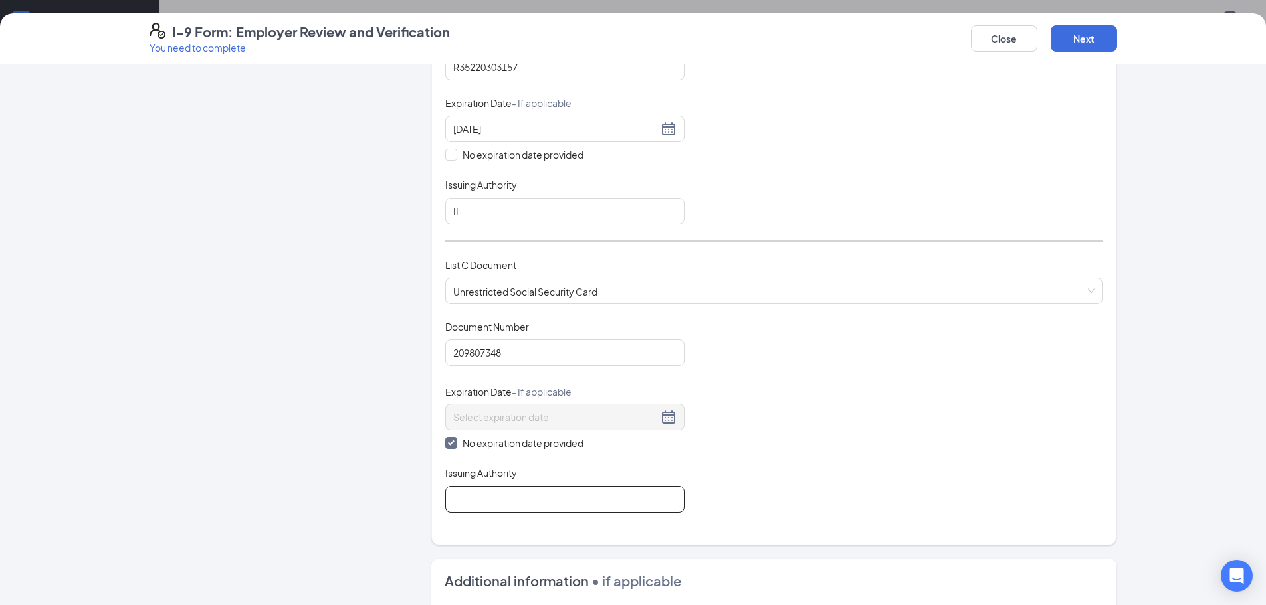
click at [533, 502] on input "Issuing Authority" at bounding box center [564, 499] width 239 height 27
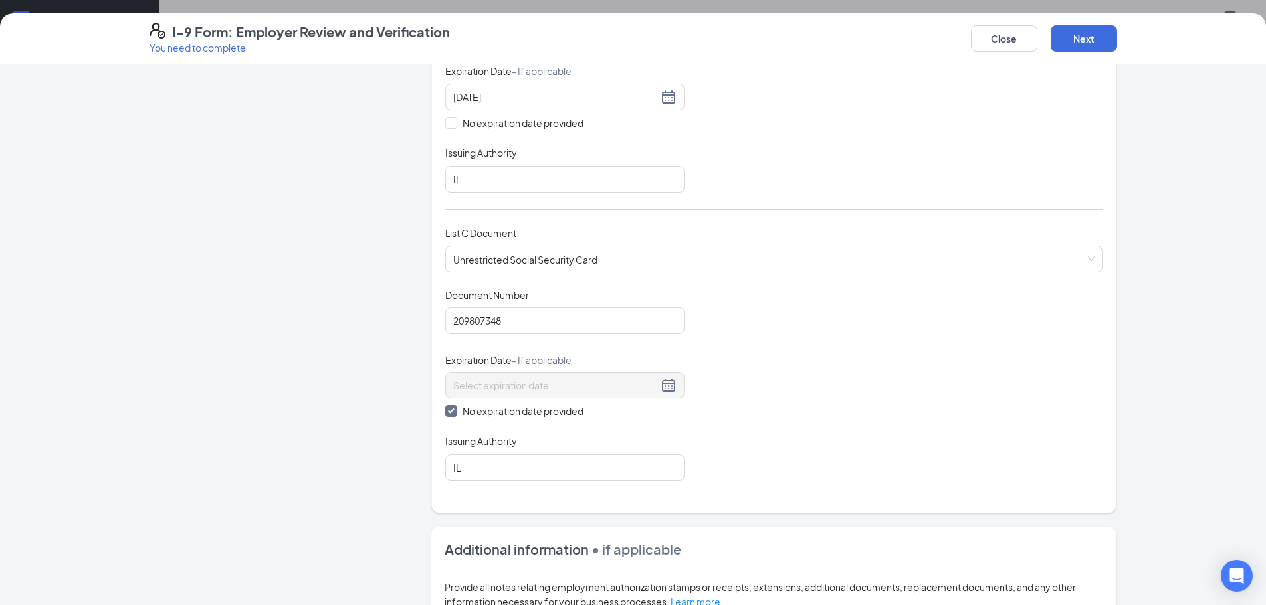
scroll to position [387, 0]
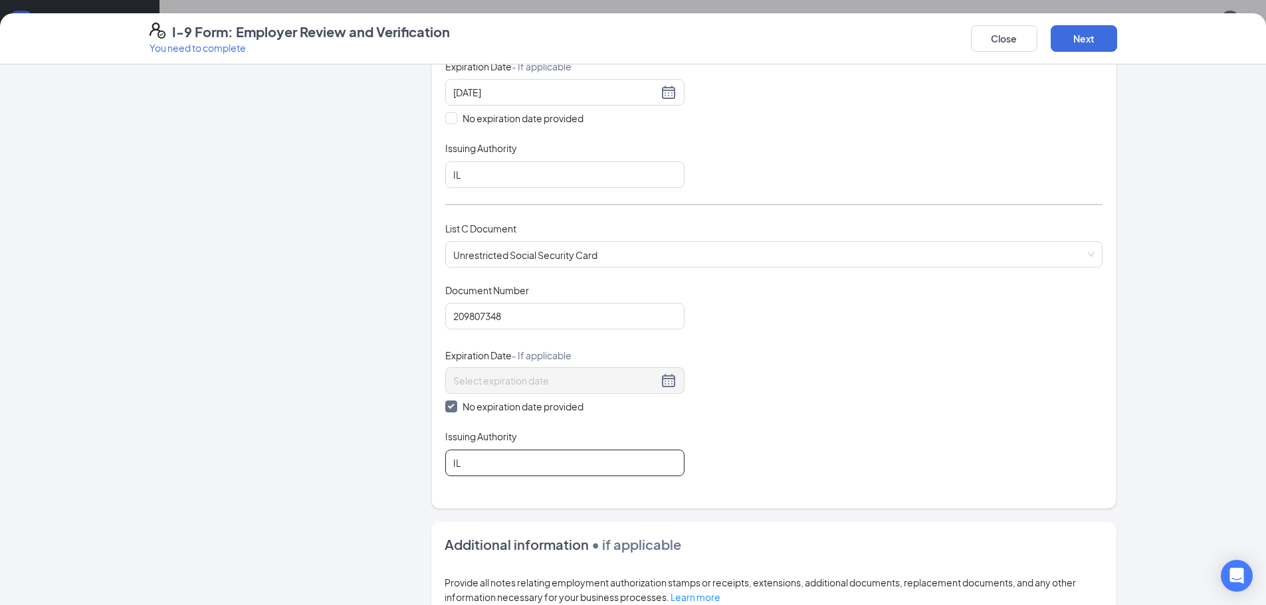
click at [567, 462] on input "IL" at bounding box center [564, 463] width 239 height 27
type input "I"
click at [567, 462] on input "Issuing Authority" at bounding box center [564, 463] width 239 height 27
type input "Social Security Administration"
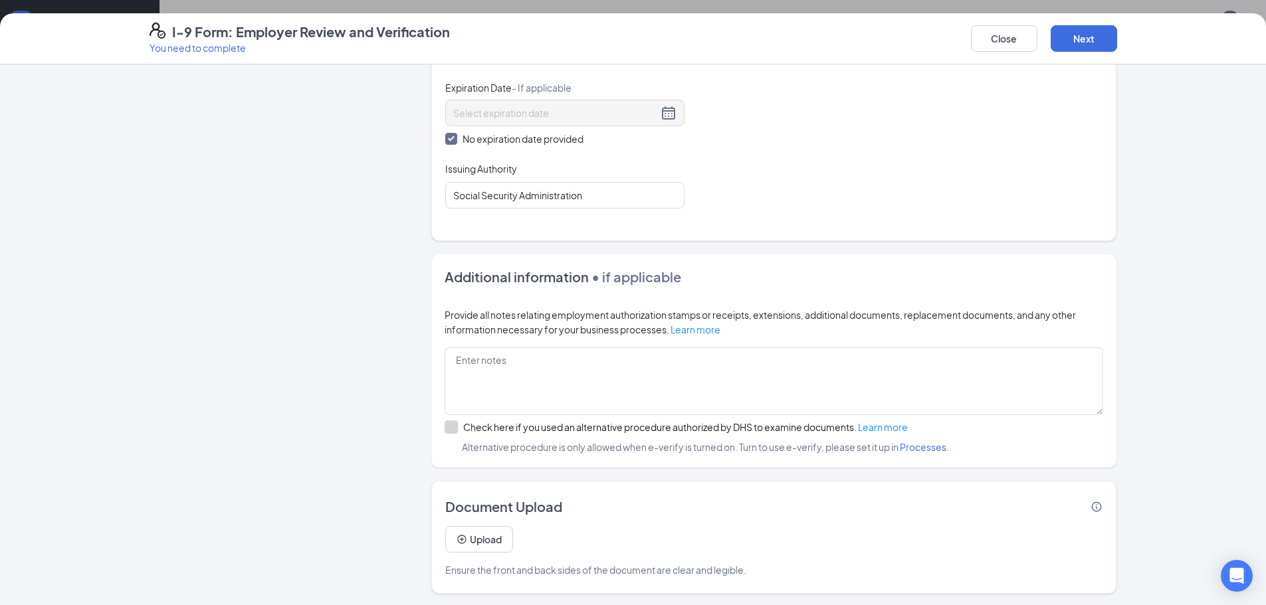
scroll to position [656, 0]
click at [1084, 35] on button "Next" at bounding box center [1083, 38] width 66 height 27
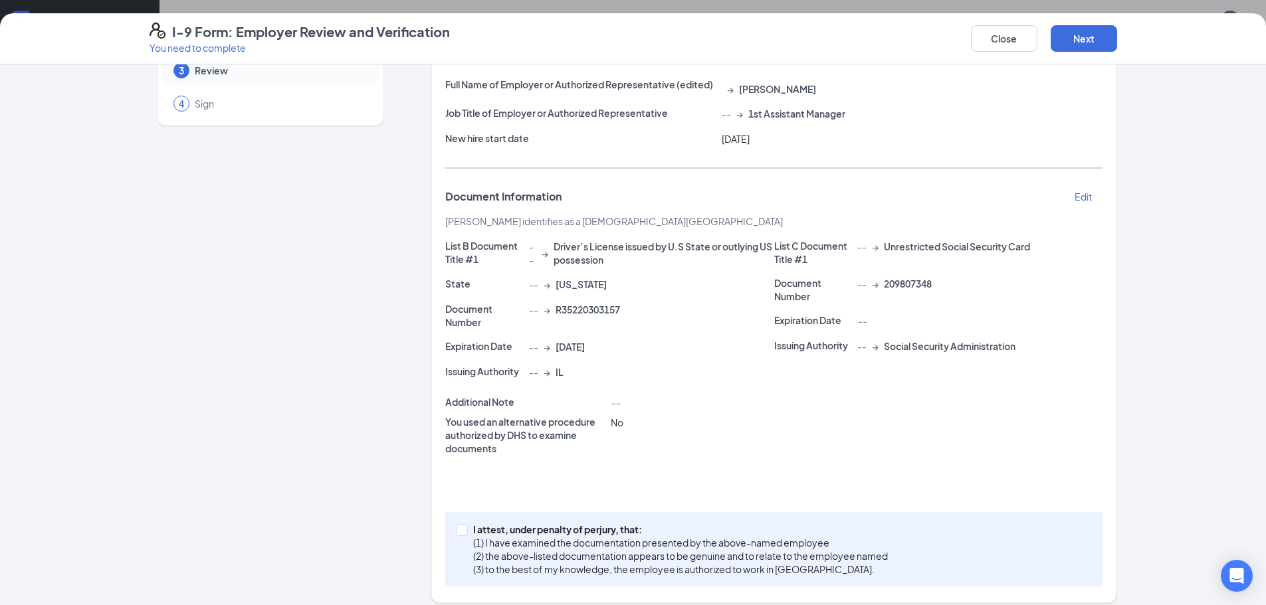
scroll to position [115, 0]
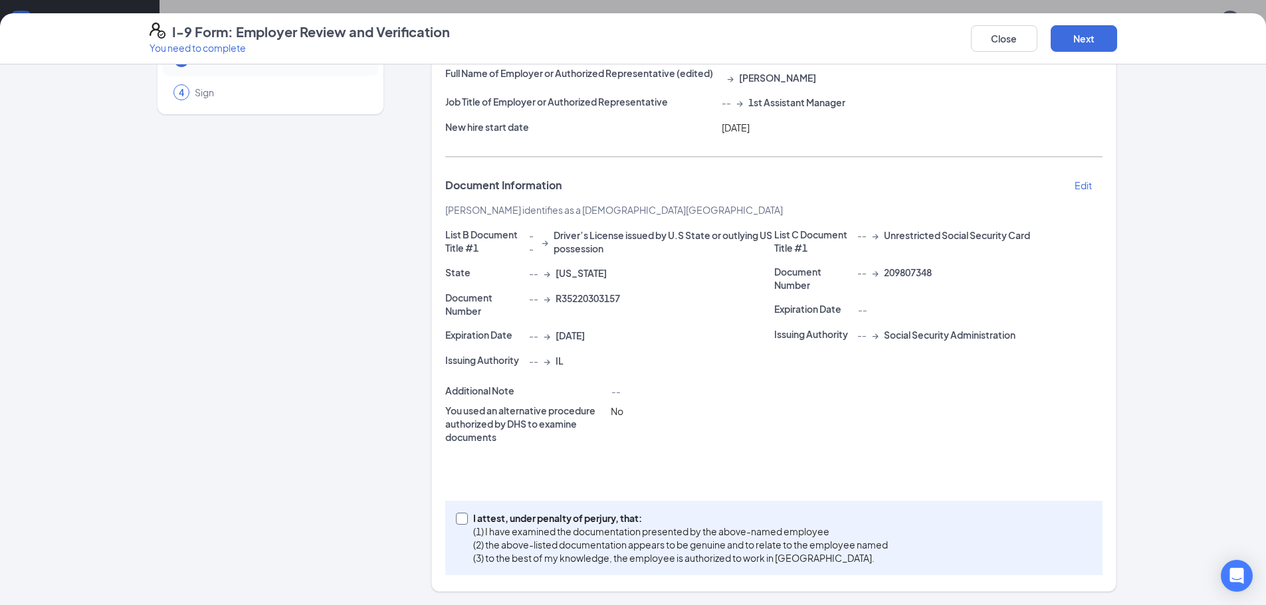
click at [461, 520] on span at bounding box center [462, 519] width 12 height 12
click at [461, 520] on input "I attest, under penalty of perjury, that: (1) I have examined the documentation…" at bounding box center [460, 517] width 9 height 9
checkbox input "true"
drag, startPoint x: 1098, startPoint y: 40, endPoint x: 1082, endPoint y: 47, distance: 18.1
click at [1096, 41] on button "Next" at bounding box center [1083, 38] width 66 height 27
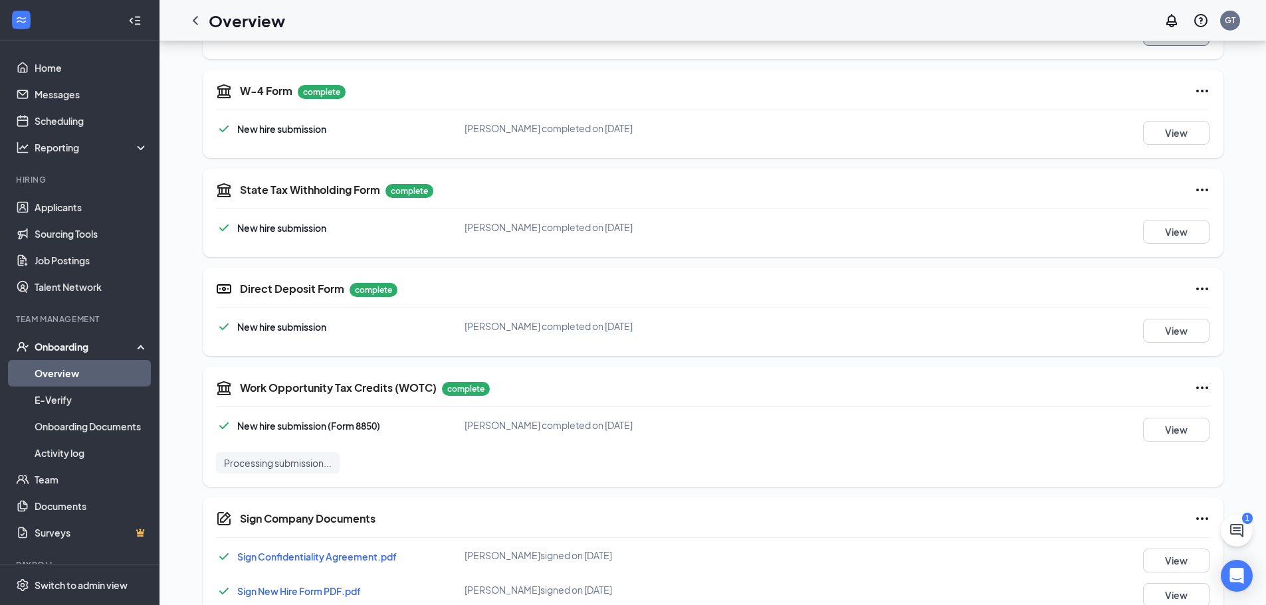
scroll to position [511, 0]
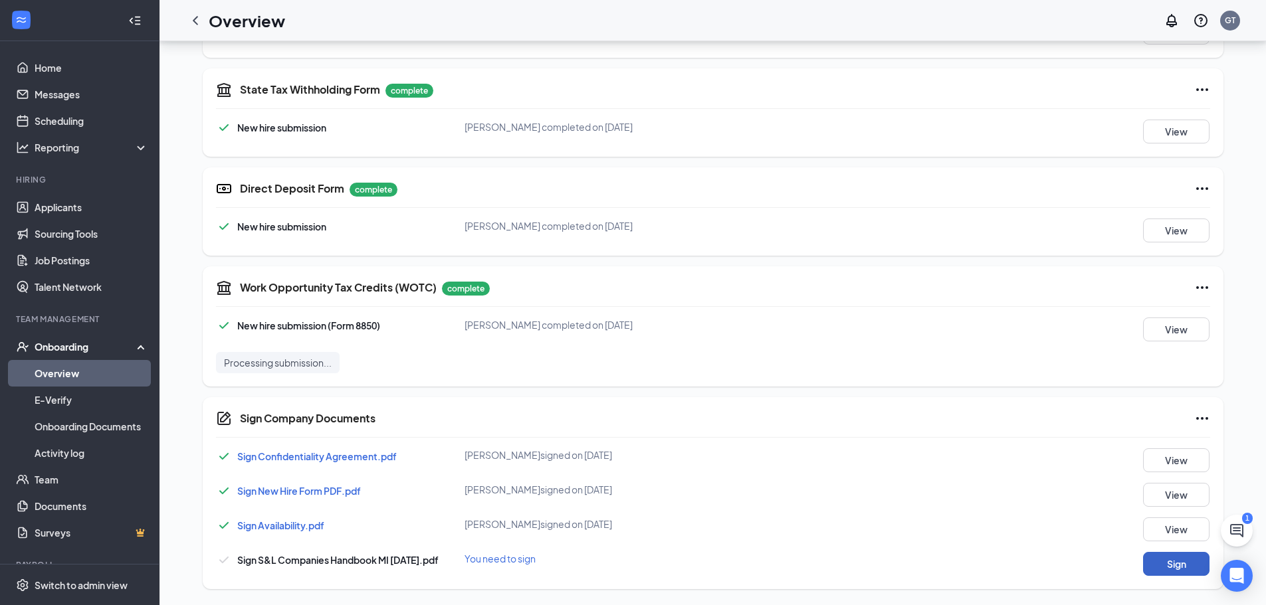
click at [1159, 565] on button "Sign" at bounding box center [1176, 564] width 66 height 24
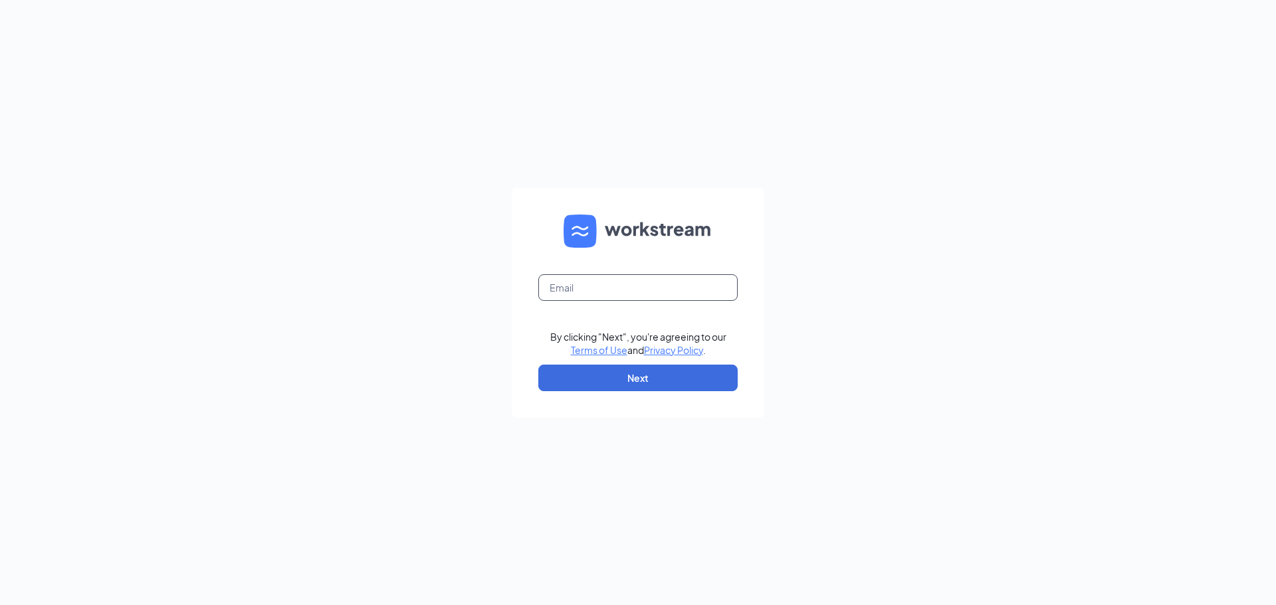
click at [600, 287] on input "text" at bounding box center [637, 287] width 199 height 27
type input "gmtaylor@bleedblue.net"
click at [632, 379] on button "Next" at bounding box center [637, 378] width 199 height 27
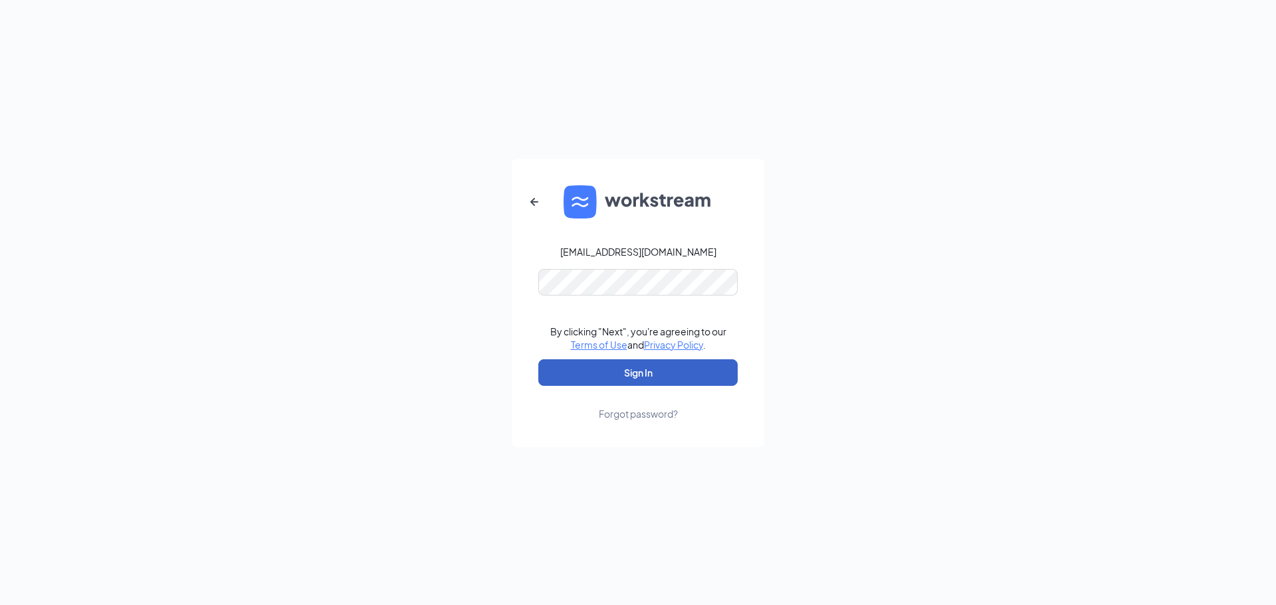
click at [634, 369] on button "Sign In" at bounding box center [637, 372] width 199 height 27
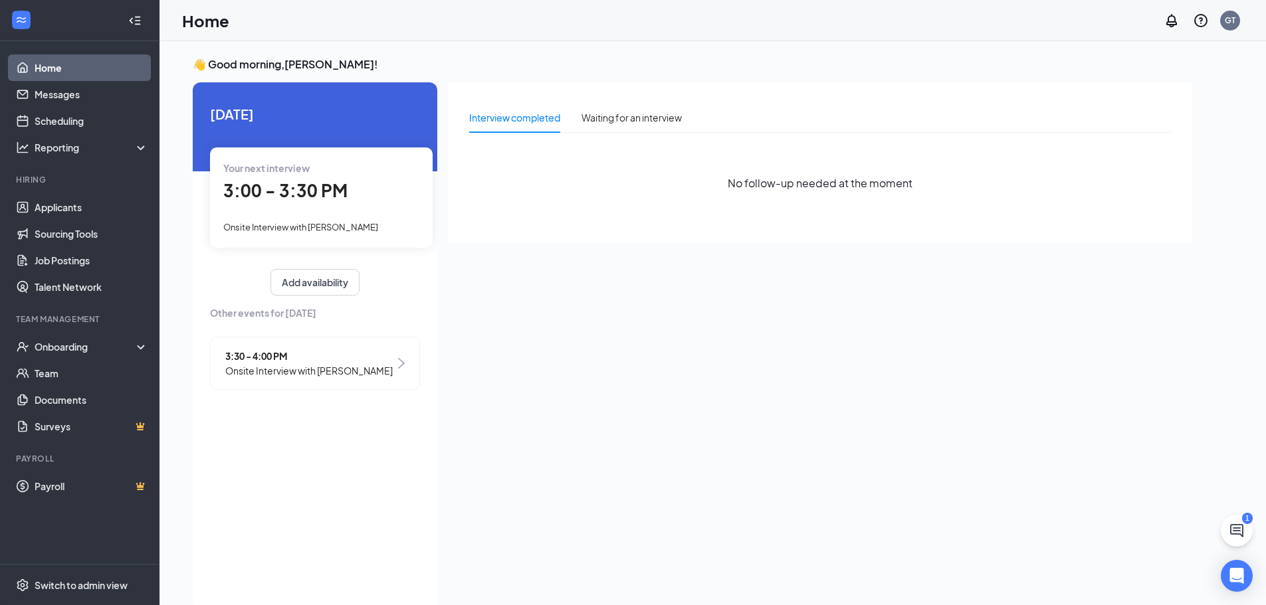
click at [86, 183] on div "Hiring" at bounding box center [81, 179] width 130 height 11
click at [82, 201] on link "Applicants" at bounding box center [92, 207] width 114 height 27
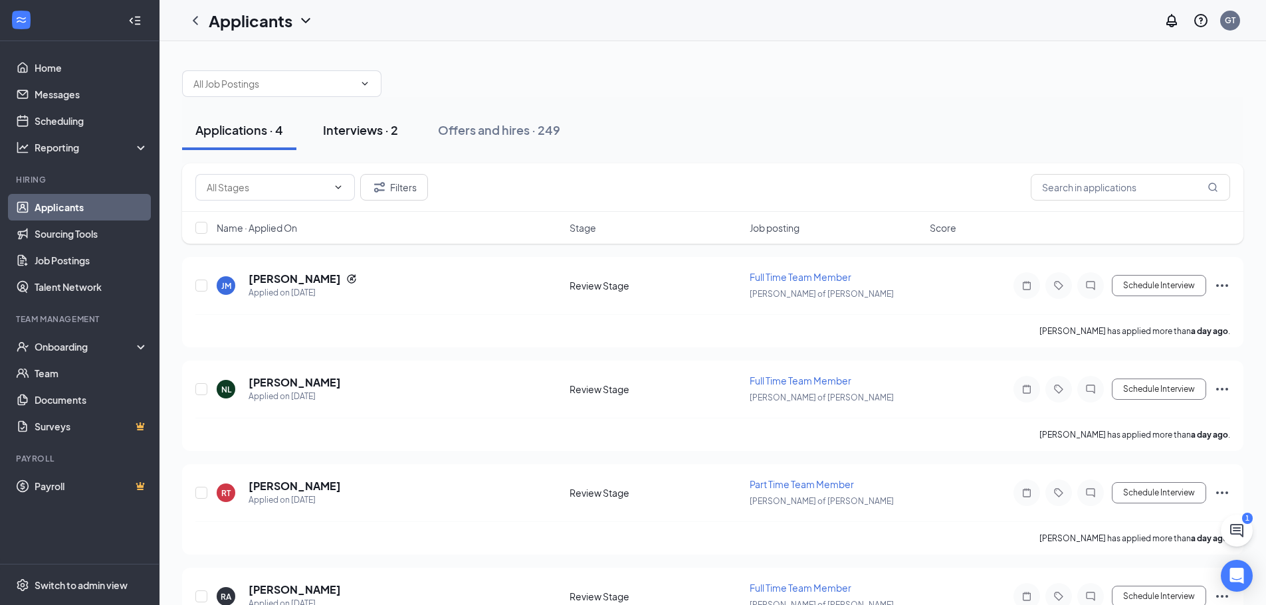
click at [391, 135] on div "Interviews · 2" at bounding box center [360, 130] width 75 height 17
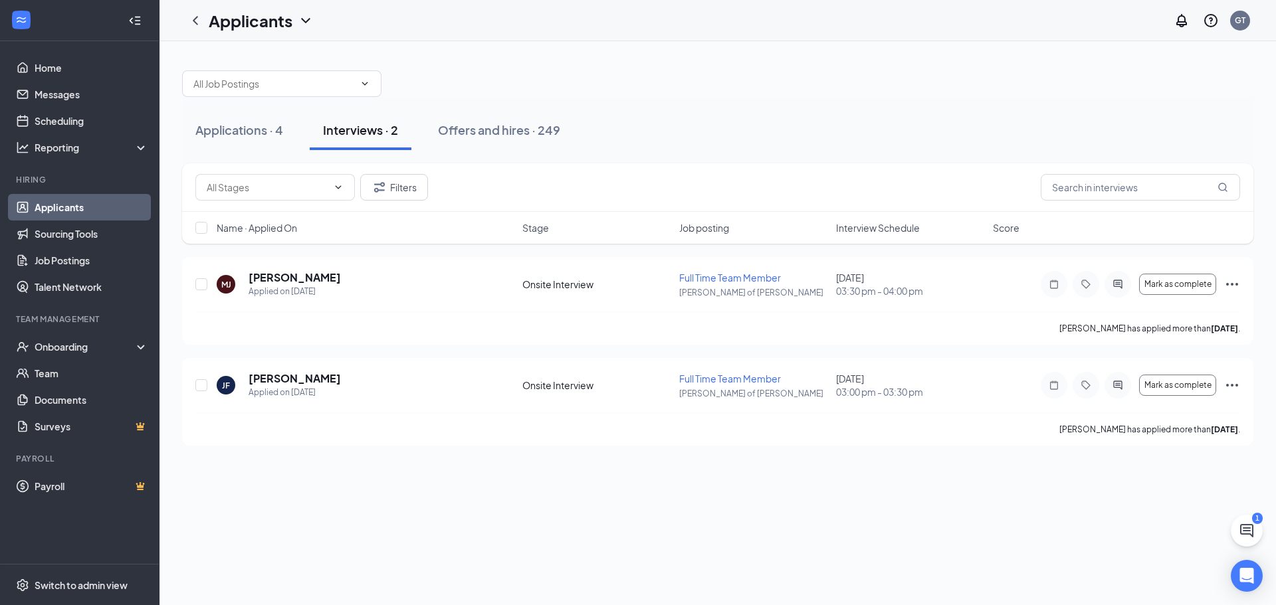
click at [1243, 526] on icon "ChatActive" at bounding box center [1246, 531] width 16 height 16
click at [1094, 593] on div "Chat 1" at bounding box center [1089, 588] width 203 height 21
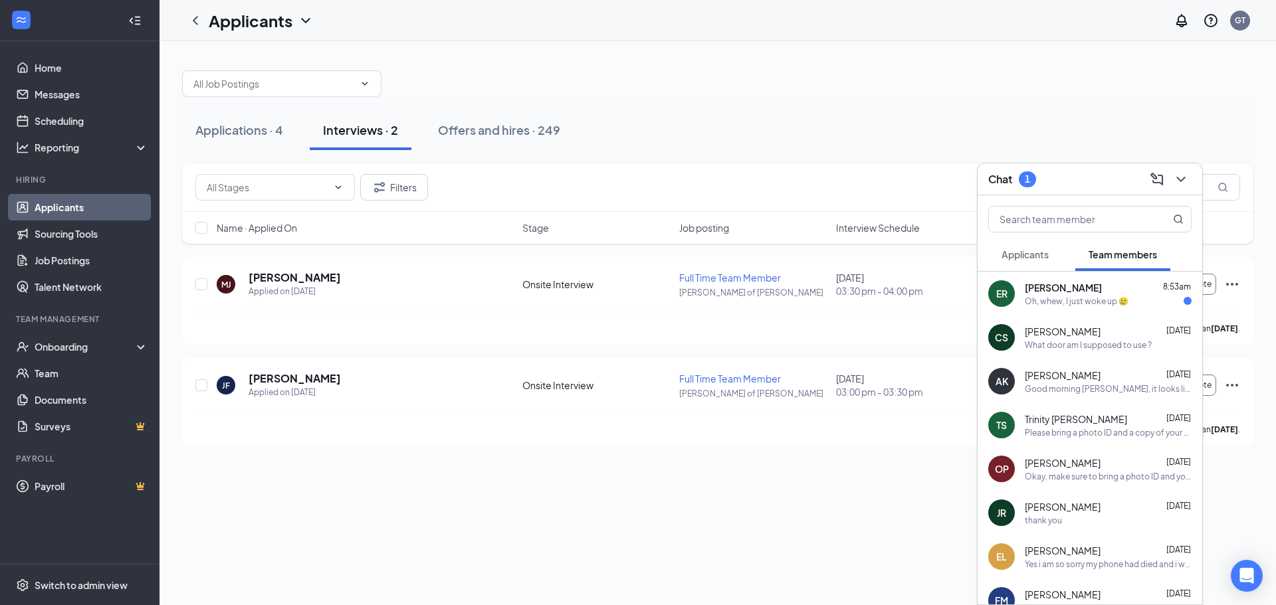
click at [1112, 304] on div "Oh, whew, I just woke up 🥲" at bounding box center [1076, 301] width 104 height 11
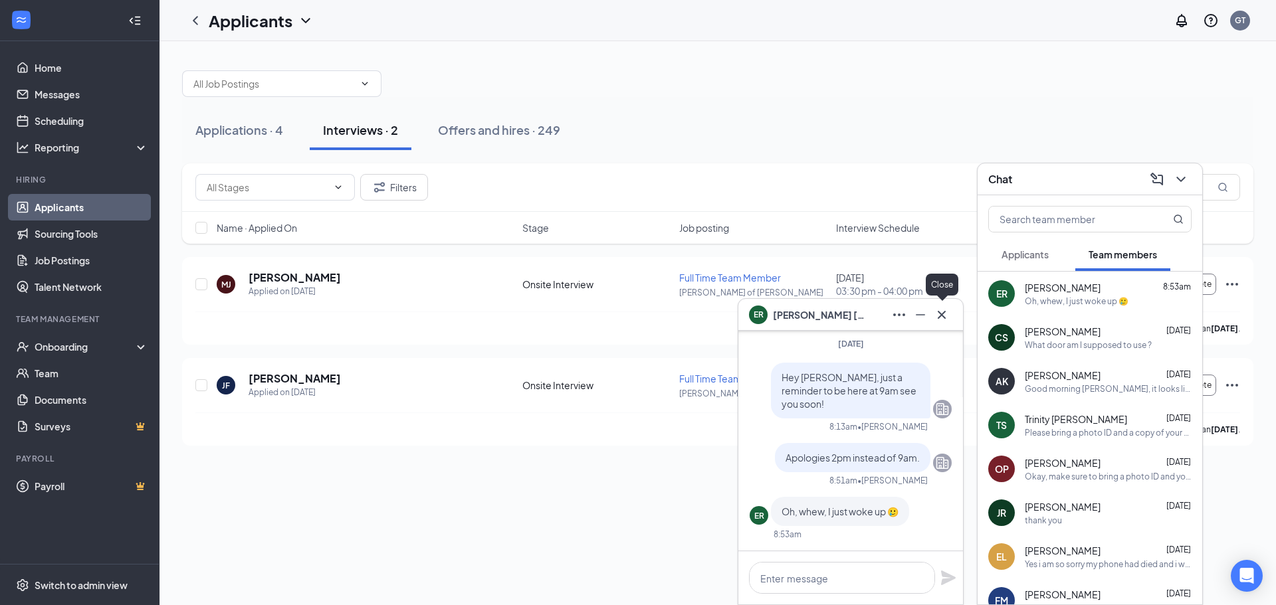
click at [937, 318] on icon "Cross" at bounding box center [941, 315] width 16 height 16
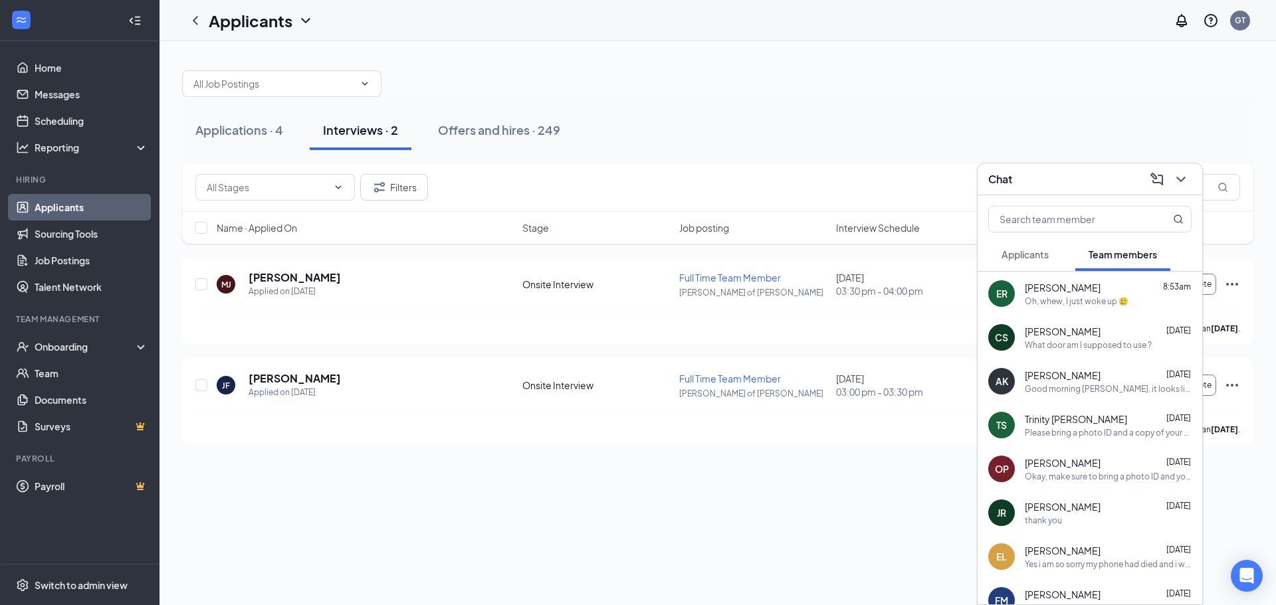
click at [1064, 178] on div "Chat" at bounding box center [1089, 179] width 203 height 21
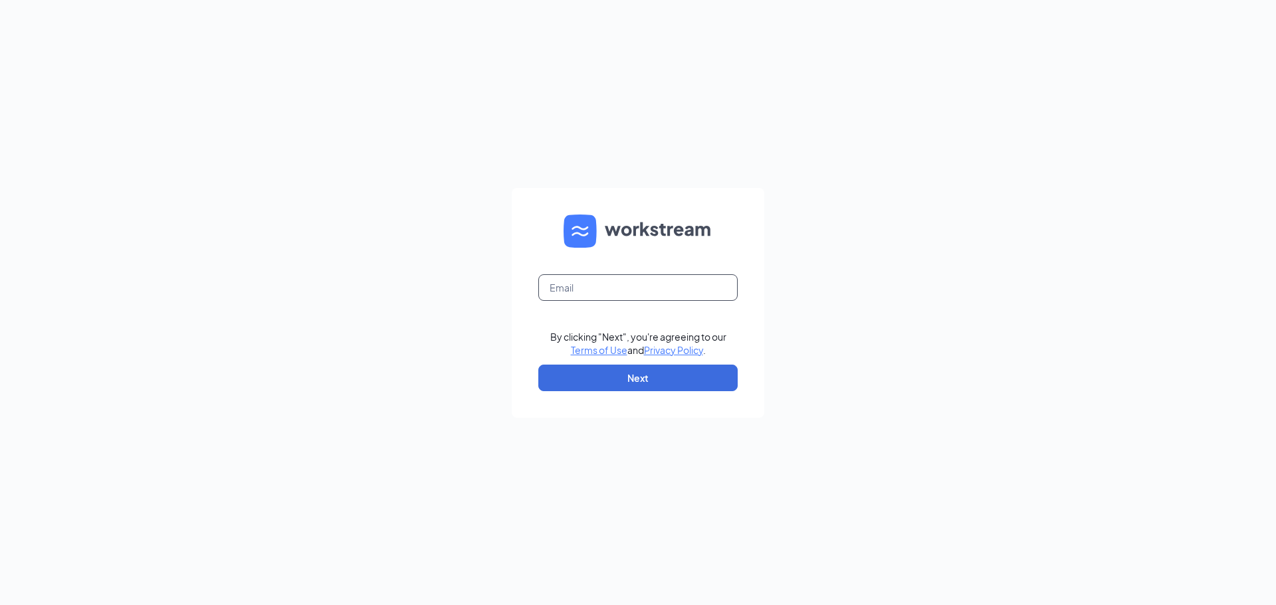
click at [677, 288] on input "text" at bounding box center [637, 287] width 199 height 27
type input "[EMAIL_ADDRESS][DOMAIN_NAME]"
click at [639, 376] on button "Next" at bounding box center [637, 378] width 199 height 27
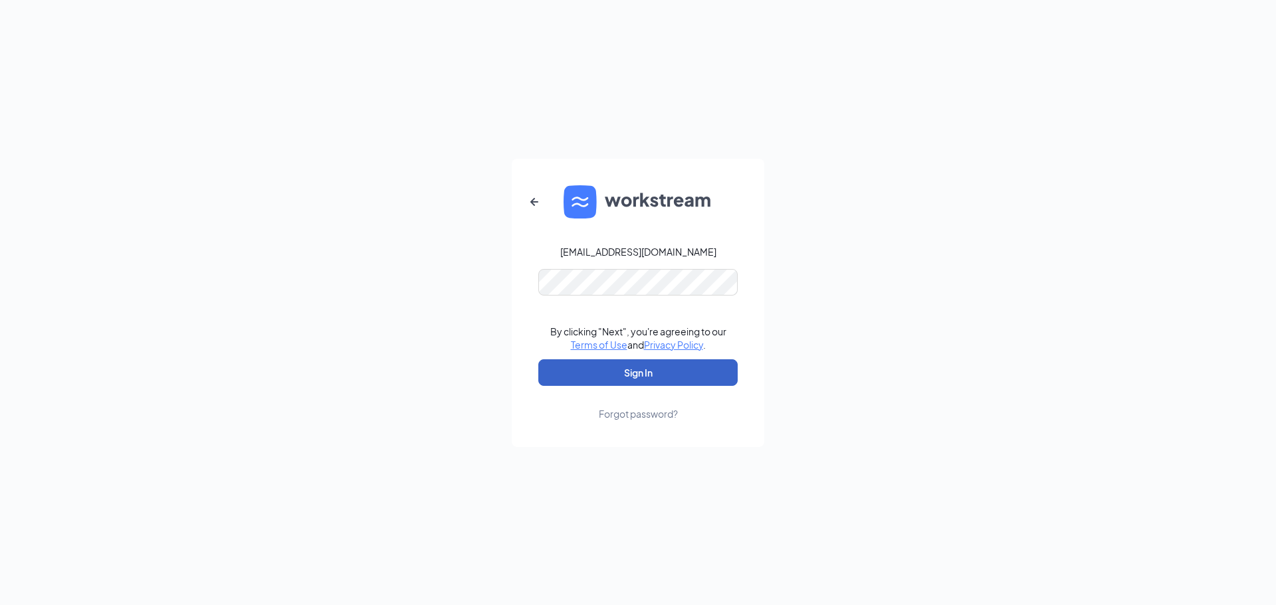
click at [644, 375] on button "Sign In" at bounding box center [637, 372] width 199 height 27
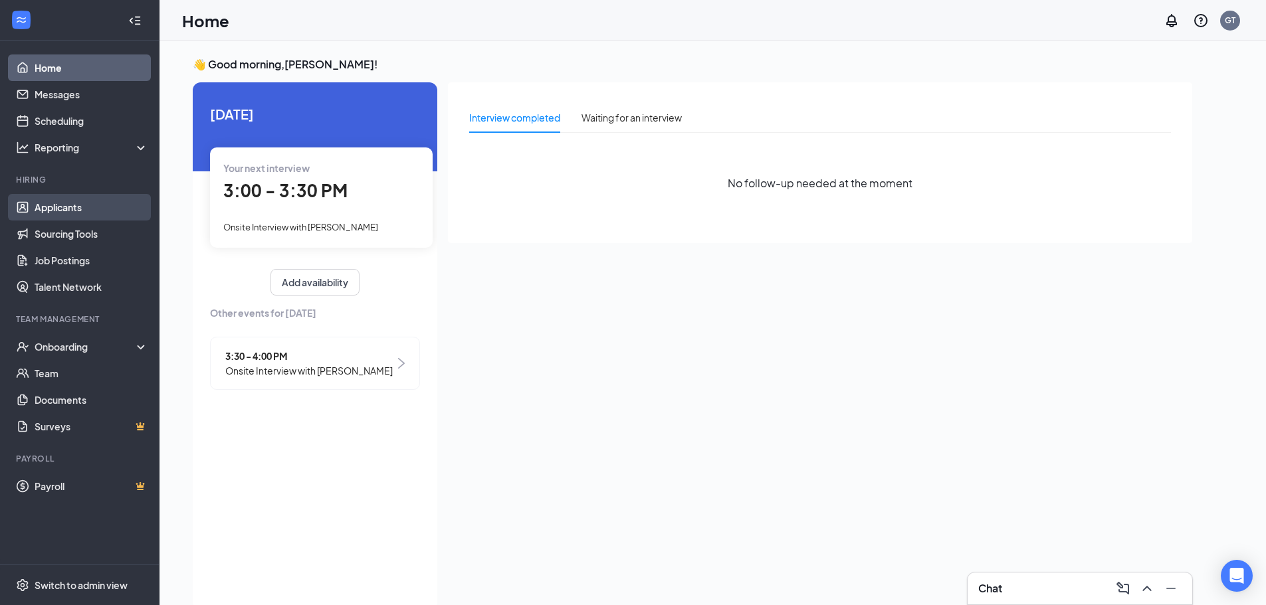
click at [47, 200] on link "Applicants" at bounding box center [92, 207] width 114 height 27
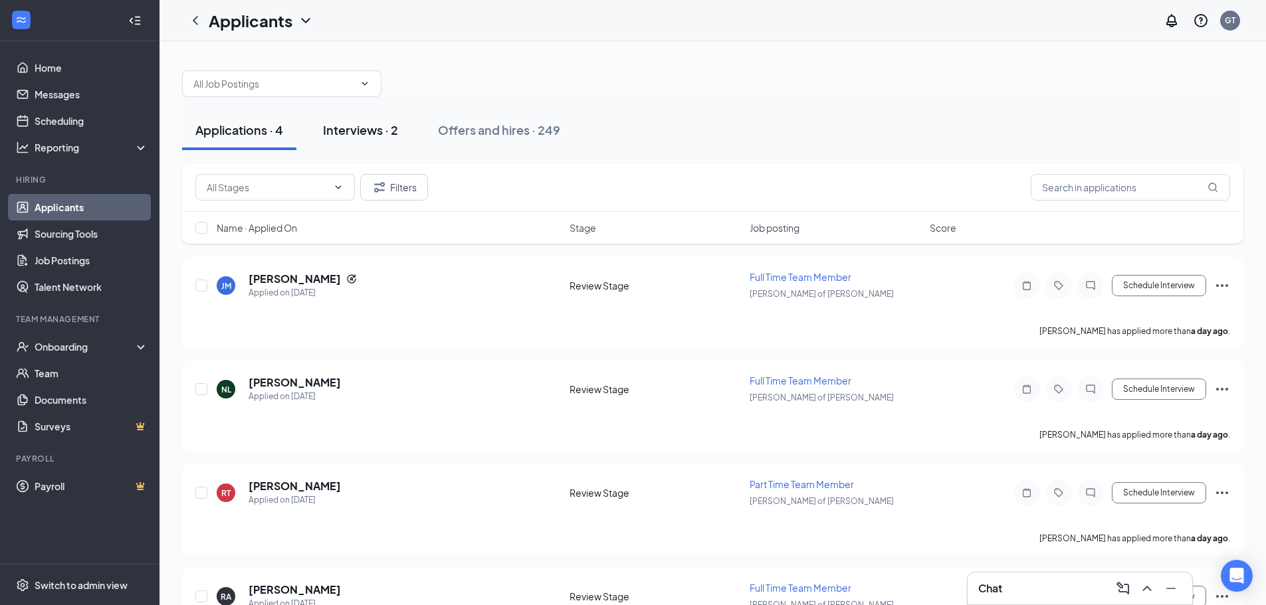
click at [383, 132] on div "Interviews · 2" at bounding box center [360, 130] width 75 height 17
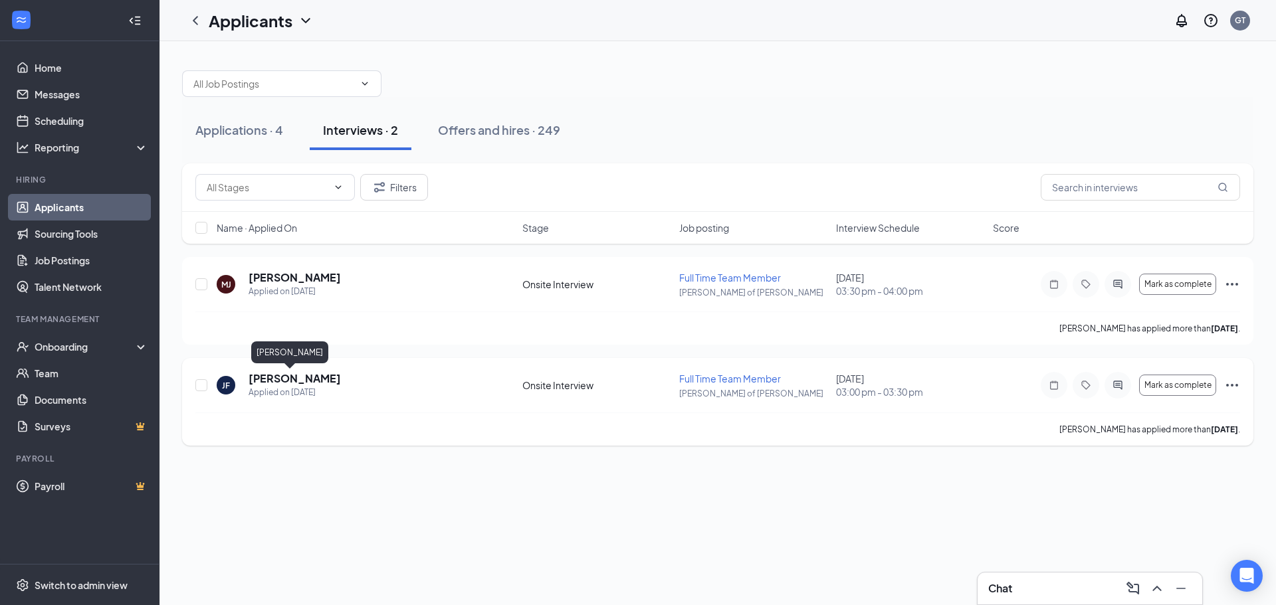
click at [266, 381] on h5 "[PERSON_NAME]" at bounding box center [294, 378] width 92 height 15
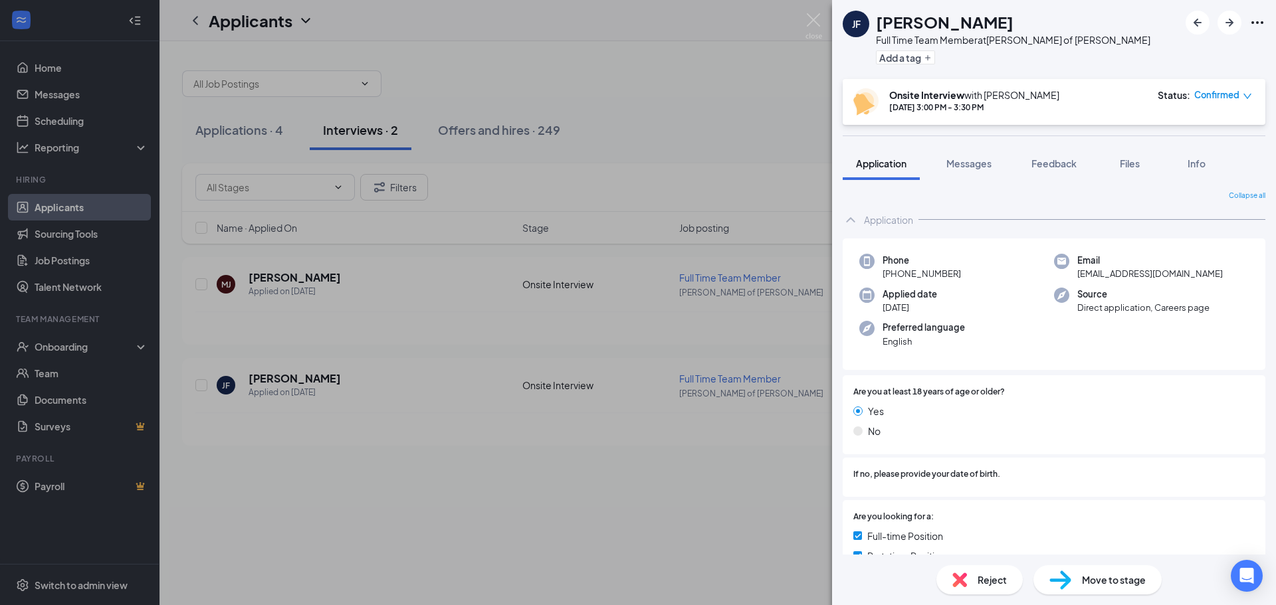
click at [1256, 21] on icon "Ellipses" at bounding box center [1257, 23] width 16 height 16
click at [1264, 19] on icon "Ellipses" at bounding box center [1257, 23] width 16 height 16
click at [1169, 52] on link "View full application" at bounding box center [1186, 53] width 144 height 13
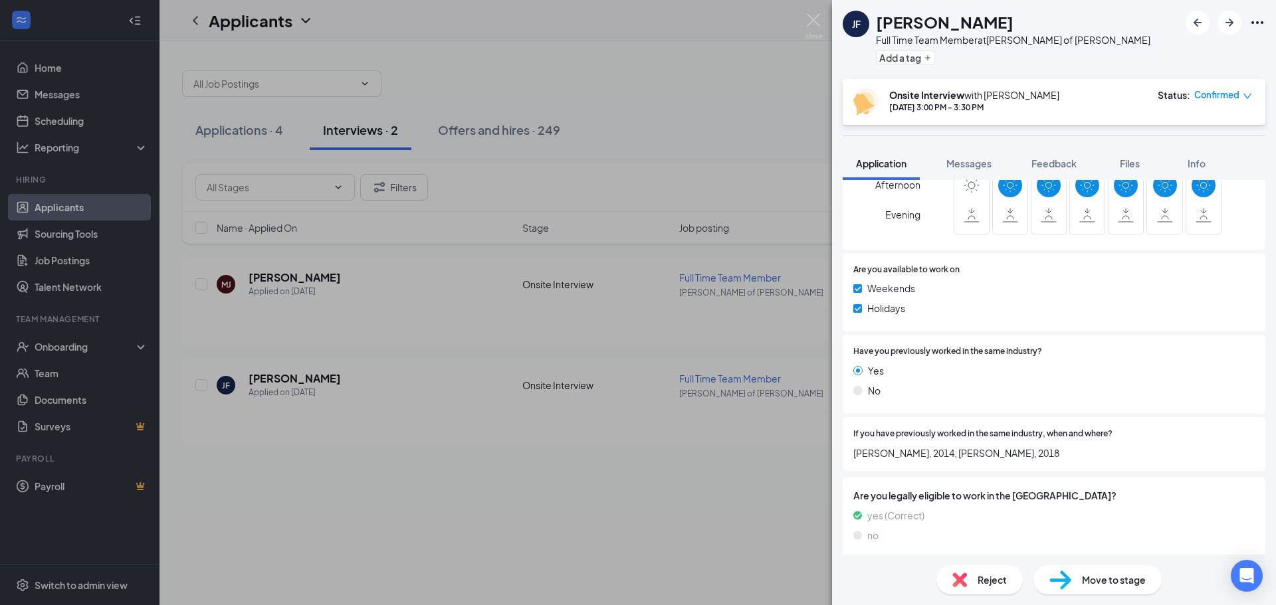
scroll to position [550, 0]
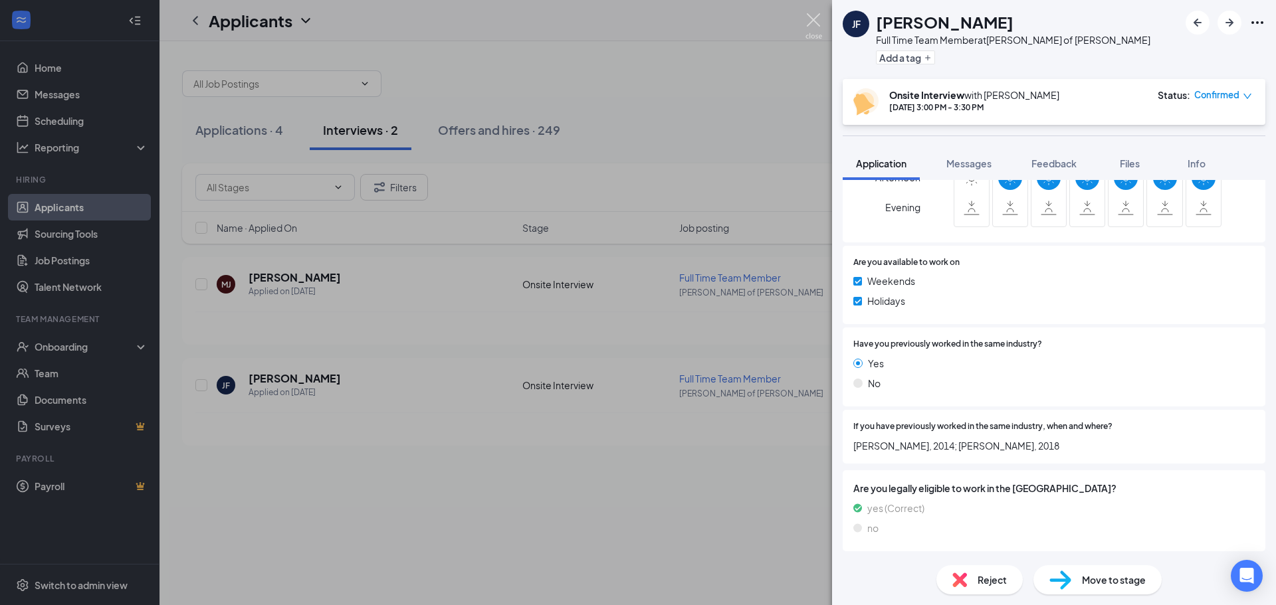
click at [817, 32] on img at bounding box center [813, 26] width 17 height 26
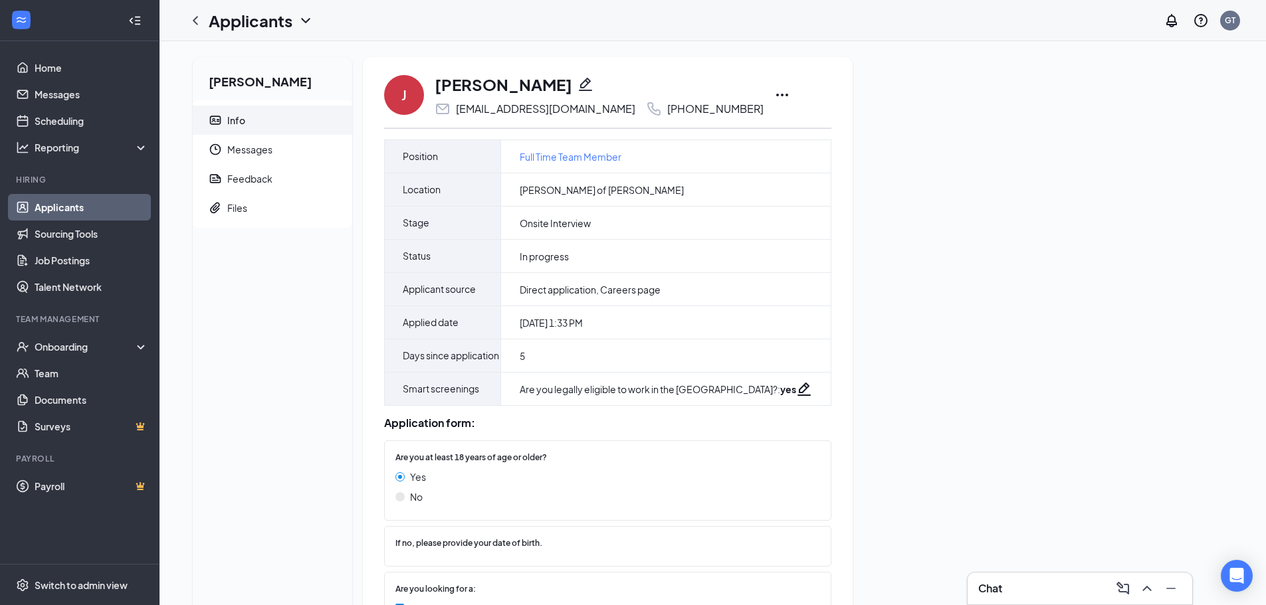
click at [774, 97] on icon "Ellipses" at bounding box center [782, 95] width 16 height 16
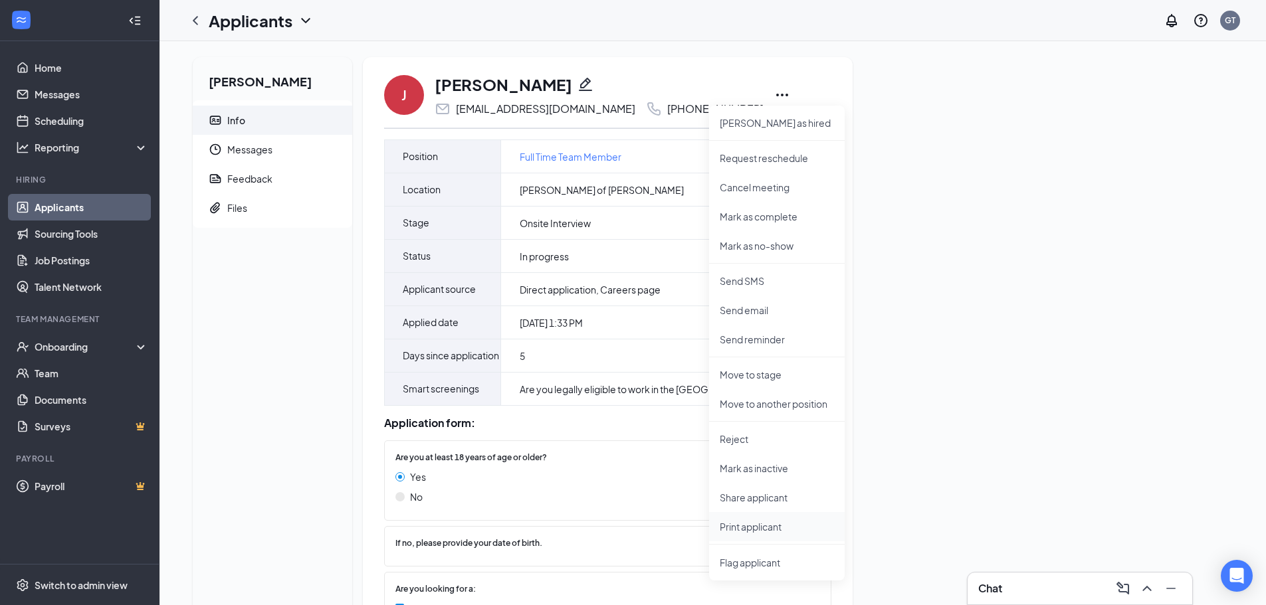
click at [733, 532] on p "Print applicant" at bounding box center [777, 526] width 114 height 13
